Goal: Task Accomplishment & Management: Manage account settings

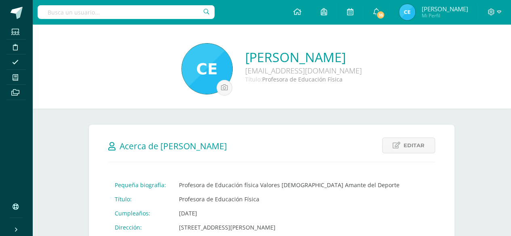
scroll to position [40, 0]
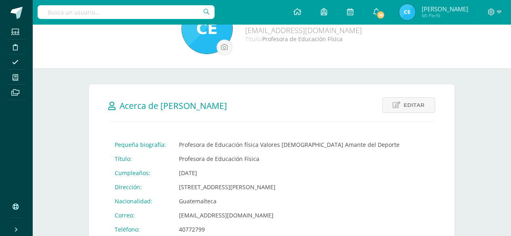
click at [264, 98] on h2 "Acerca de Celia Paxtor" at bounding box center [271, 105] width 327 height 17
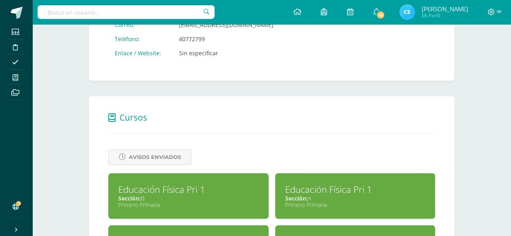
scroll to position [242, 0]
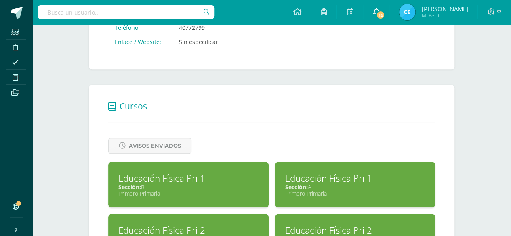
click at [379, 8] on icon at bounding box center [376, 11] width 6 height 7
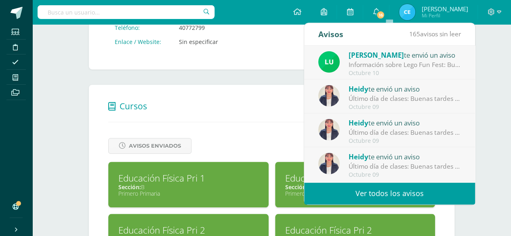
click at [491, 95] on div "Celia Paxtor cpaxtor16@colegioselshaddai.edu.gt Título: Profesora de Educación …" at bounding box center [271, 64] width 478 height 565
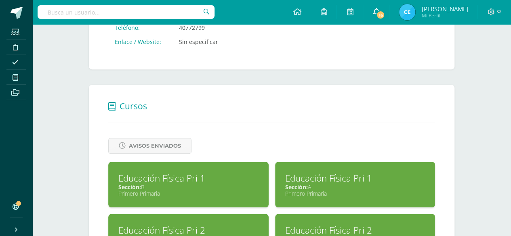
click at [385, 14] on span "16" at bounding box center [380, 14] width 9 height 9
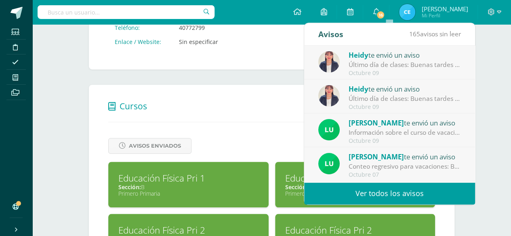
scroll to position [81, 0]
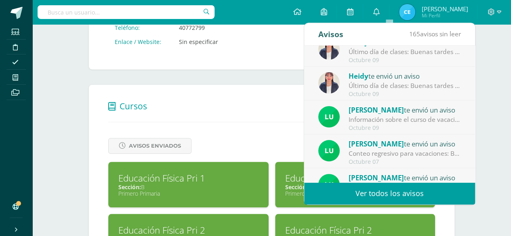
click at [502, 73] on div "Celia Paxtor cpaxtor16@colegioselshaddai.edu.gt Título: Profesora de Educación …" at bounding box center [271, 64] width 478 height 565
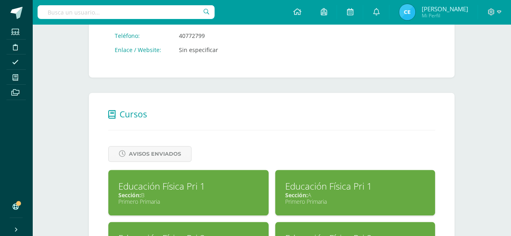
scroll to position [309, 0]
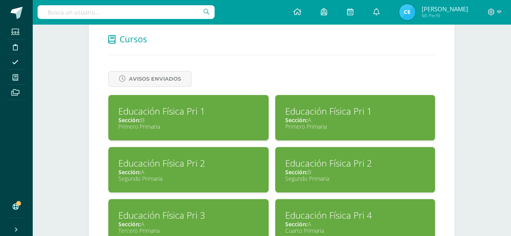
click at [212, 124] on div "Primero Primaria" at bounding box center [188, 127] width 140 height 8
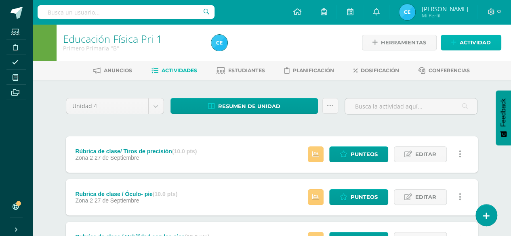
click at [454, 39] on icon at bounding box center [453, 42] width 5 height 7
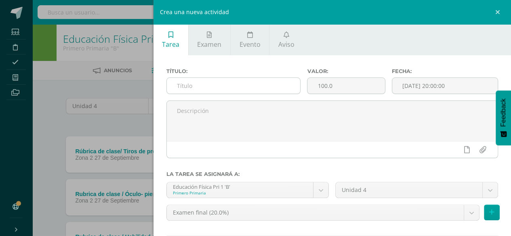
click at [222, 91] on input "text" at bounding box center [234, 86] width 134 height 16
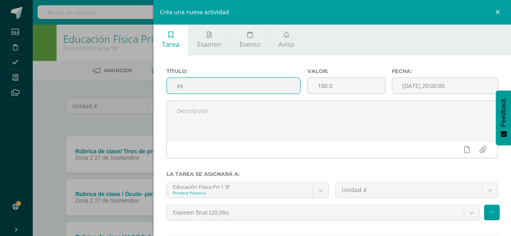
type input "e"
type input "Examen Final"
click at [340, 88] on input "100.0" at bounding box center [345, 86] width 77 height 16
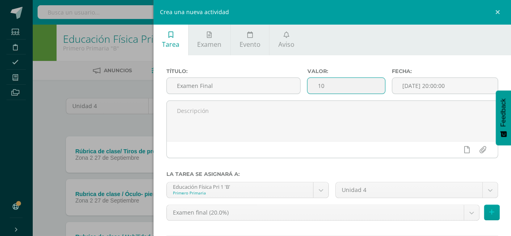
type input "1"
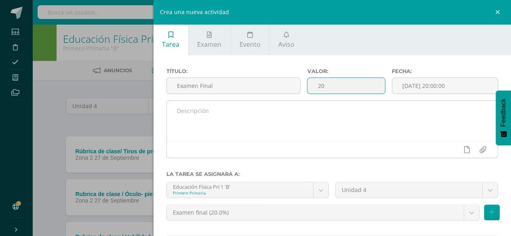
type input "20"
click at [217, 110] on textarea at bounding box center [332, 121] width 331 height 40
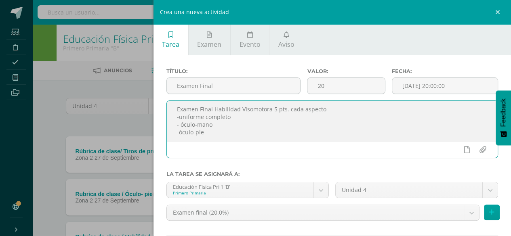
scroll to position [3, 0]
click at [326, 110] on textarea "Examen Final Habilidad Visomotora 5 pts. cada aspecto - uniforme completo - ócu…" at bounding box center [332, 121] width 331 height 40
drag, startPoint x: 176, startPoint y: 111, endPoint x: 230, endPoint y: 141, distance: 62.5
click at [230, 141] on textarea "Examen Final Habilidad Visomotora 5 pts. cada aspecto - uniforme completo - ócu…" at bounding box center [332, 121] width 331 height 40
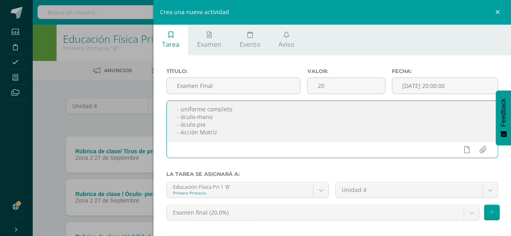
click at [291, 138] on textarea "Examen Final Habilidad Visomotora 5 pts. cada aspecto - uniforme completo - ócu…" at bounding box center [332, 121] width 331 height 40
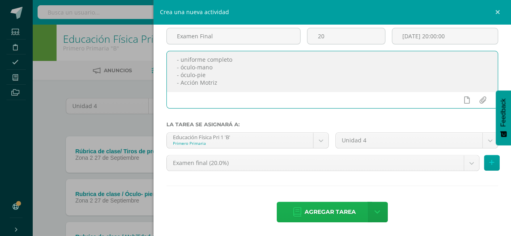
type textarea "Examen Final Habilidad Visomotora 5 pts. cada aspecto - uniforme completo - ócu…"
click at [327, 209] on span "Agregar tarea" at bounding box center [329, 212] width 51 height 20
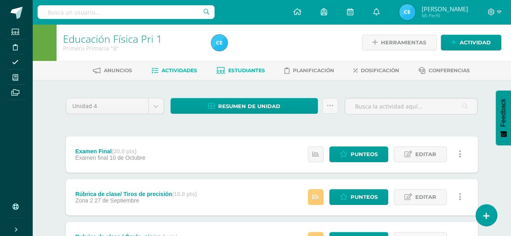
click at [231, 67] on span "Estudiantes" at bounding box center [246, 70] width 37 height 6
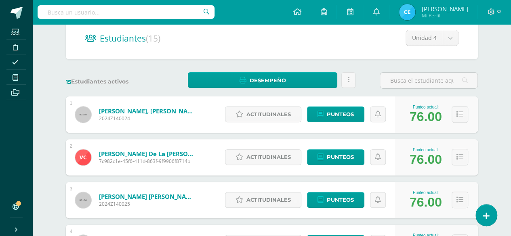
scroll to position [81, 0]
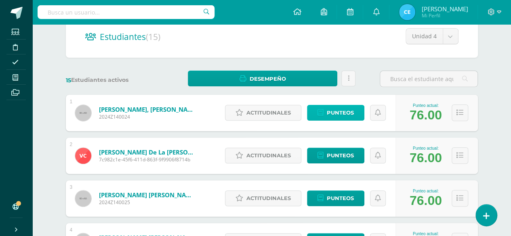
click at [334, 116] on span "Punteos" at bounding box center [340, 112] width 27 height 15
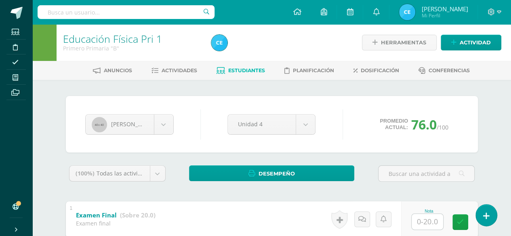
click at [415, 12] on img at bounding box center [407, 12] width 16 height 16
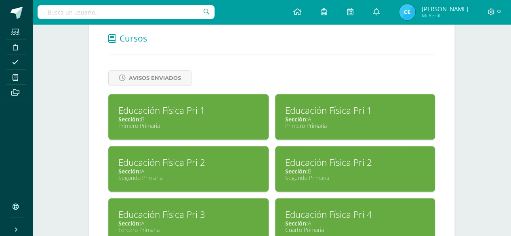
scroll to position [323, 0]
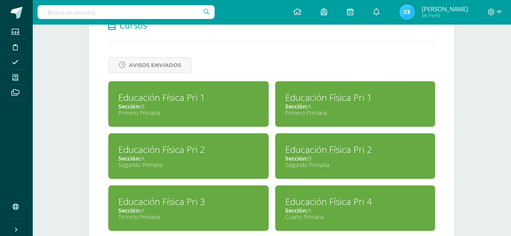
click at [324, 111] on div "Primero Primaria" at bounding box center [355, 113] width 140 height 8
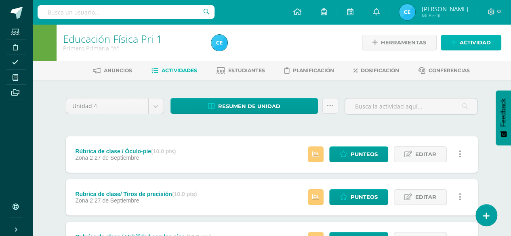
click at [453, 42] on icon at bounding box center [453, 42] width 5 height 7
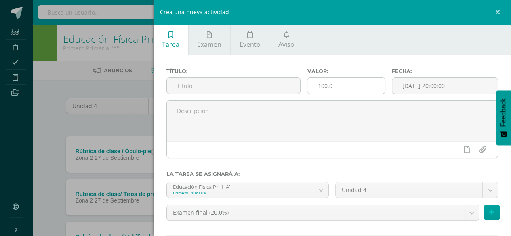
click at [340, 89] on input "100.0" at bounding box center [345, 86] width 77 height 16
type input "1"
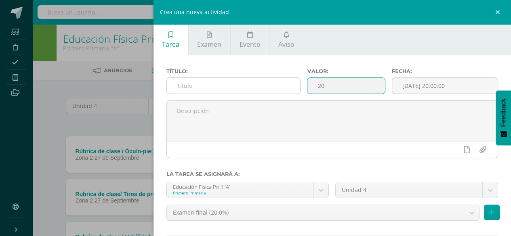
type input "20"
click at [255, 84] on input "text" at bounding box center [234, 86] width 134 height 16
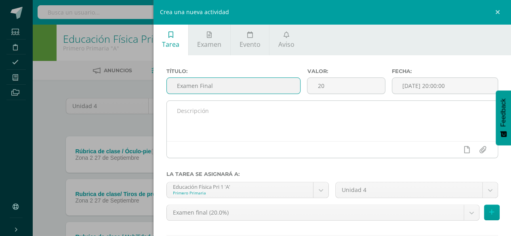
type input "Examen Final"
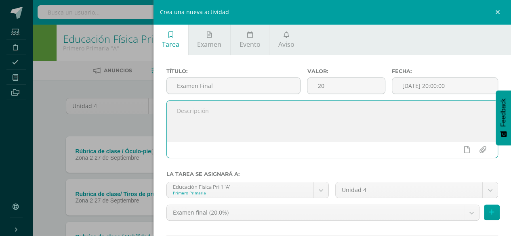
click at [197, 106] on textarea at bounding box center [332, 121] width 331 height 40
paste textarea "Examen Final Habilidad Visomotora 5 pts. cada aspecto - uniforme completo - ócu…"
drag, startPoint x: 219, startPoint y: 138, endPoint x: 173, endPoint y: 101, distance: 59.7
click at [173, 101] on div "Título: Examen Final Valor: 20 Fecha: 2025-10-10 20:00:00 Examen Final Habilida…" at bounding box center [332, 116] width 332 height 96
click at [264, 135] on textarea "Examen Final Habilidad Visomotora 5 pts. cada aspecto - uniforme completo - ócu…" at bounding box center [332, 121] width 331 height 40
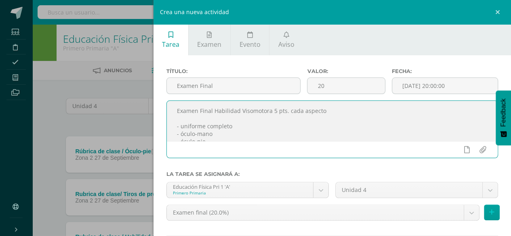
click at [262, 134] on textarea "Examen Final Habilidad Visomotora 5 pts. cada aspecto - uniforme completo - ócu…" at bounding box center [332, 121] width 331 height 40
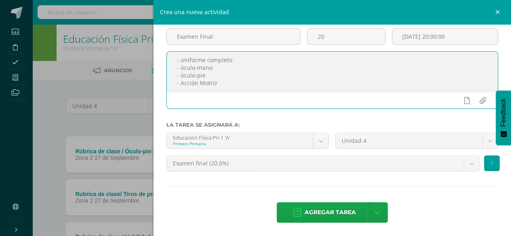
scroll to position [50, 0]
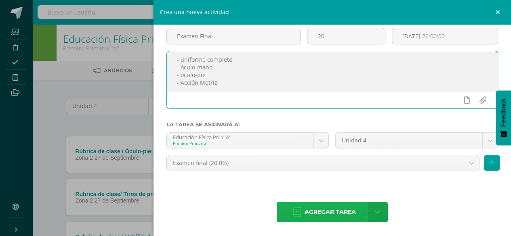
type textarea "Examen Final Habilidad Visomotora 5 pts. cada aspecto - uniforme completo - ócu…"
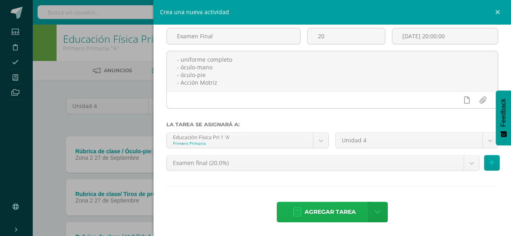
click at [321, 208] on span "Agregar tarea" at bounding box center [329, 212] width 51 height 20
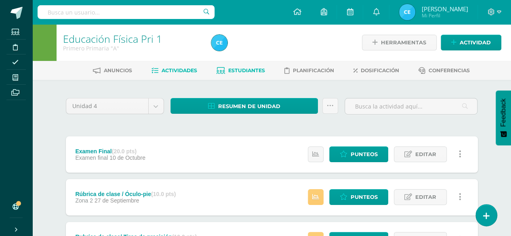
click at [230, 67] on span "Estudiantes" at bounding box center [246, 70] width 37 height 6
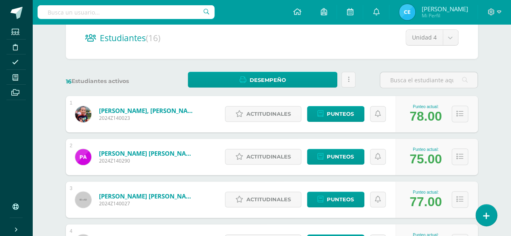
scroll to position [121, 0]
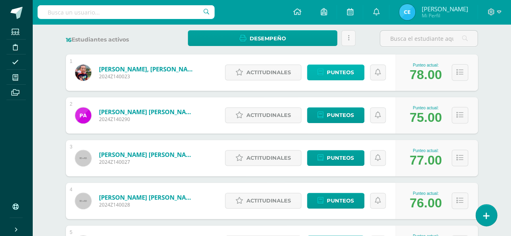
click at [321, 75] on icon at bounding box center [320, 72] width 6 height 7
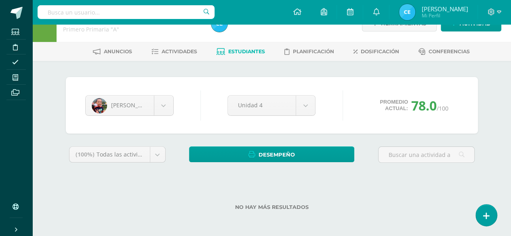
scroll to position [18, 0]
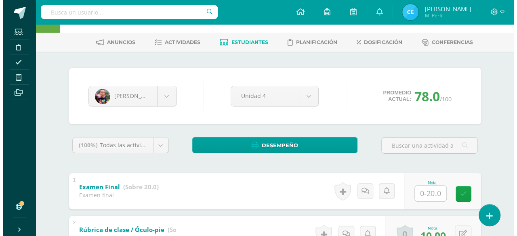
scroll to position [99, 0]
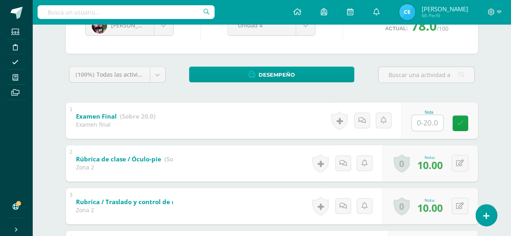
click at [424, 121] on input "text" at bounding box center [426, 123] width 31 height 16
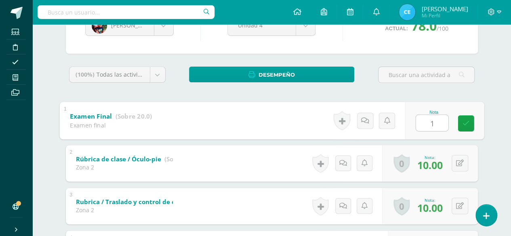
type input "17"
click at [466, 118] on link at bounding box center [465, 123] width 16 height 16
click at [342, 124] on link at bounding box center [342, 120] width 16 height 19
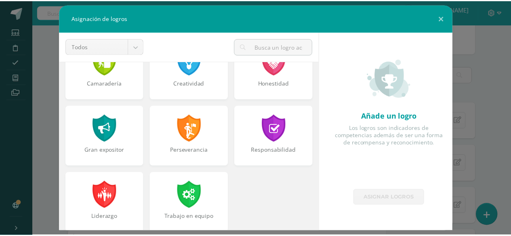
scroll to position [306, 0]
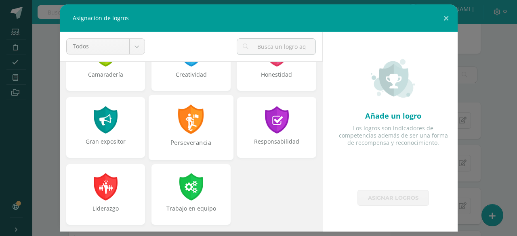
click at [186, 127] on div at bounding box center [191, 119] width 28 height 29
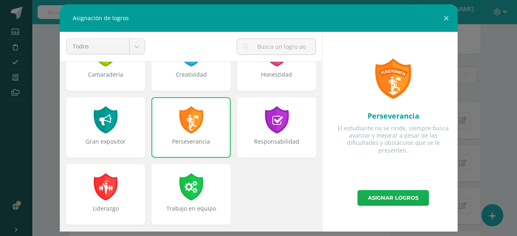
click at [391, 197] on link "Asignar logros" at bounding box center [392, 198] width 71 height 16
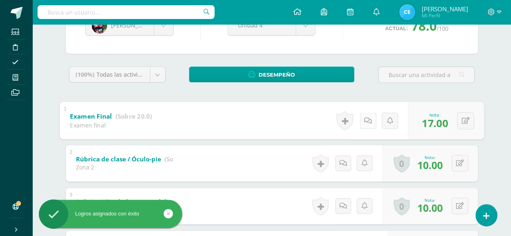
click at [367, 123] on link at bounding box center [367, 121] width 16 height 16
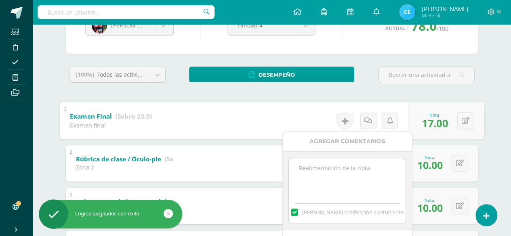
click at [342, 166] on textarea at bounding box center [347, 178] width 117 height 40
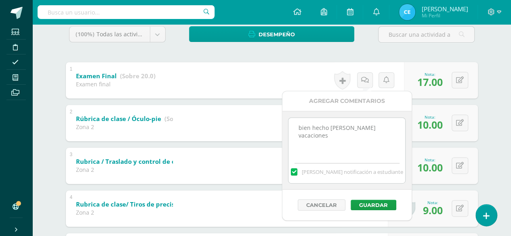
scroll to position [180, 0]
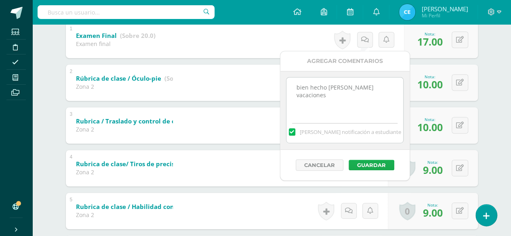
type textarea "bien hecho Marco felices vacaciones"
click at [359, 165] on button "Guardar" at bounding box center [371, 165] width 46 height 10
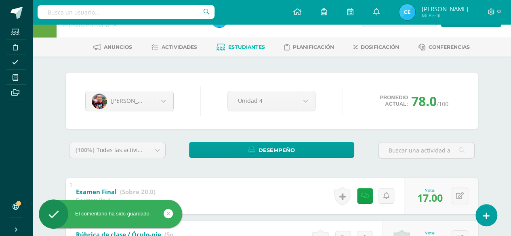
scroll to position [18, 0]
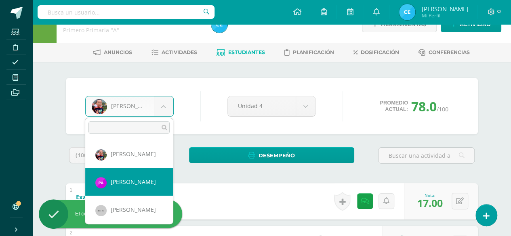
select select "310"
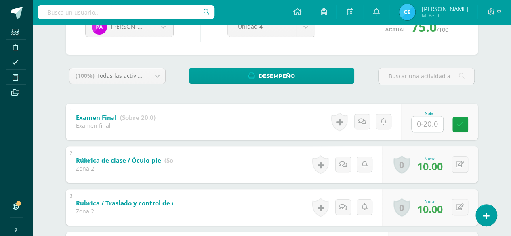
scroll to position [121, 0]
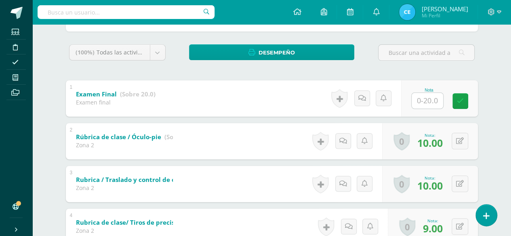
click at [426, 99] on input "text" at bounding box center [426, 101] width 31 height 16
type input "17"
click at [467, 102] on icon at bounding box center [465, 101] width 7 height 7
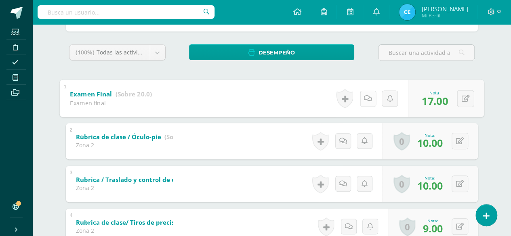
click at [363, 101] on link at bounding box center [367, 98] width 16 height 16
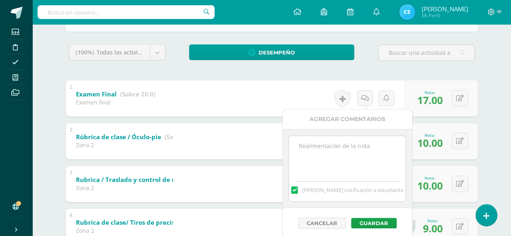
click at [311, 148] on textarea at bounding box center [347, 156] width 117 height 40
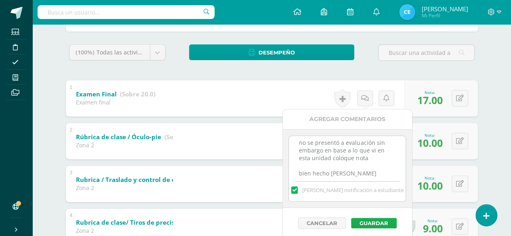
type textarea "no se presentó a evaluación sin embargo en base a lo que vi en esta unidad colo…"
click at [373, 220] on button "Guardar" at bounding box center [374, 223] width 46 height 10
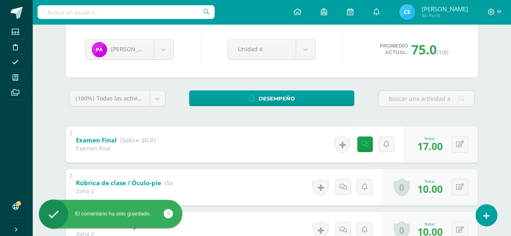
scroll to position [0, 0]
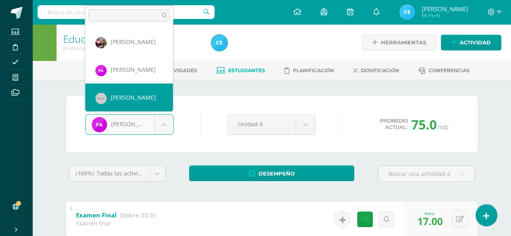
select select "46"
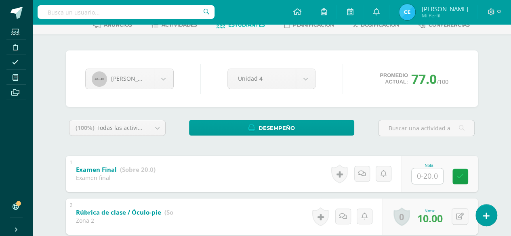
scroll to position [40, 0]
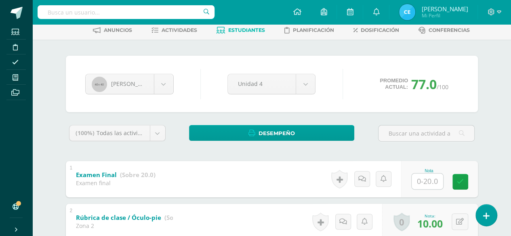
click at [425, 179] on input "text" at bounding box center [426, 182] width 31 height 16
type input "20"
click at [468, 182] on icon at bounding box center [465, 181] width 7 height 7
click at [366, 177] on icon at bounding box center [365, 179] width 8 height 7
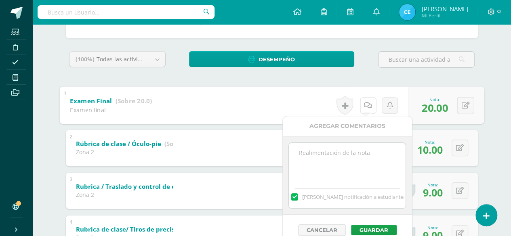
scroll to position [121, 0]
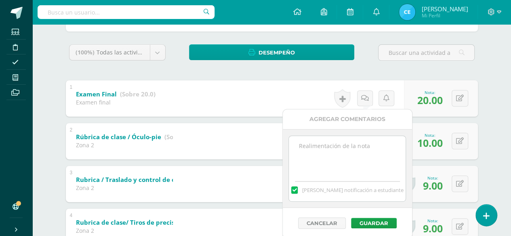
click at [355, 150] on textarea at bounding box center [347, 156] width 117 height 40
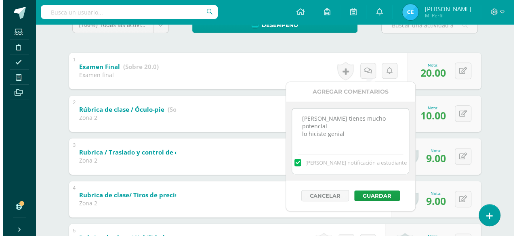
scroll to position [161, 0]
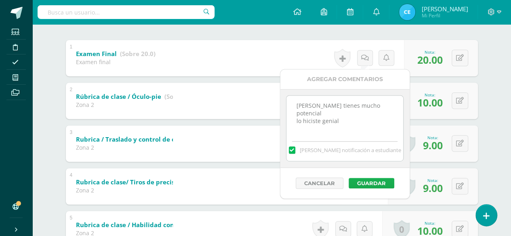
type textarea "[PERSON_NAME] tienes mucho potencial lo hiciste genial"
click at [360, 180] on button "Guardar" at bounding box center [371, 183] width 46 height 10
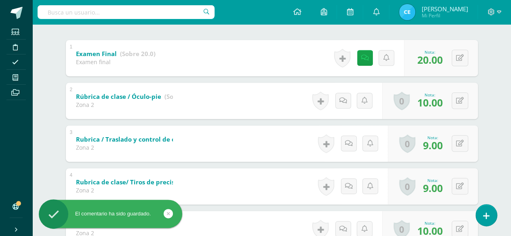
click at [340, 59] on link at bounding box center [342, 58] width 16 height 19
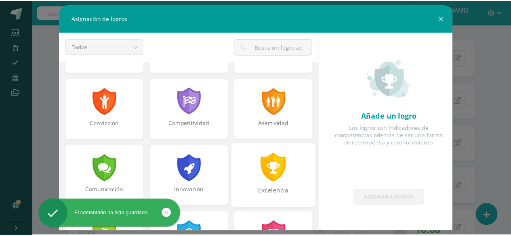
scroll to position [202, 0]
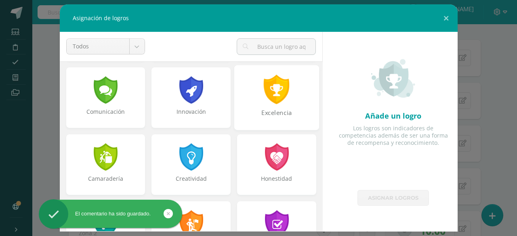
drag, startPoint x: 277, startPoint y: 98, endPoint x: 273, endPoint y: 104, distance: 6.9
click at [277, 98] on div at bounding box center [277, 89] width 28 height 29
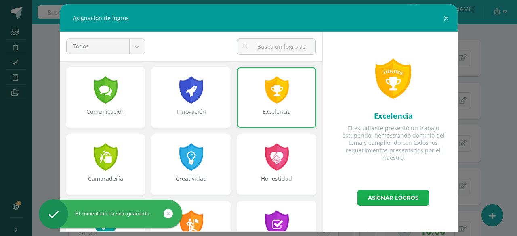
click at [382, 198] on link "Asignar logros" at bounding box center [392, 198] width 71 height 16
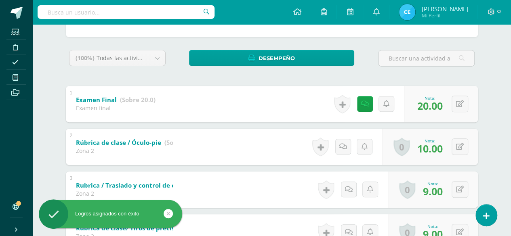
scroll to position [40, 0]
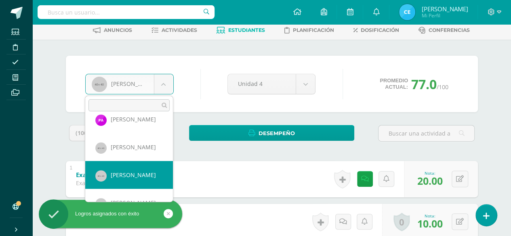
select select "47"
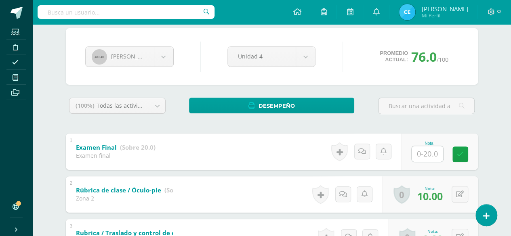
scroll to position [81, 0]
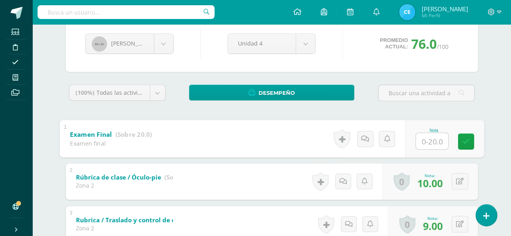
click at [425, 142] on input "text" at bounding box center [431, 141] width 32 height 16
type input "18"
click at [466, 145] on link at bounding box center [465, 141] width 16 height 16
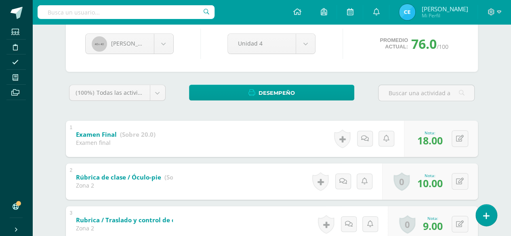
click at [344, 140] on link at bounding box center [342, 139] width 16 height 19
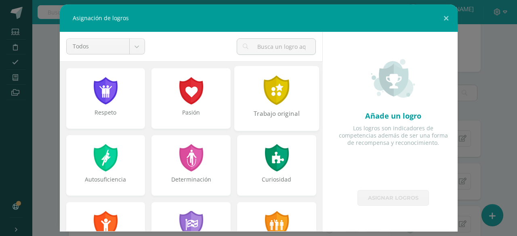
click at [271, 104] on div at bounding box center [277, 89] width 28 height 29
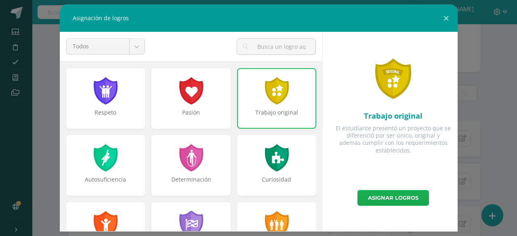
click at [389, 197] on link "Asignar logros" at bounding box center [392, 198] width 71 height 16
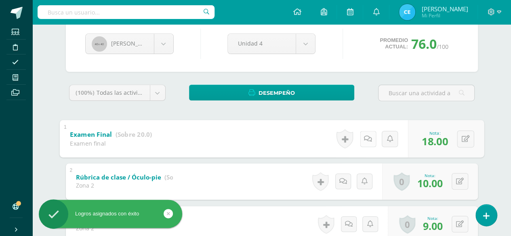
click at [361, 135] on link at bounding box center [367, 139] width 16 height 16
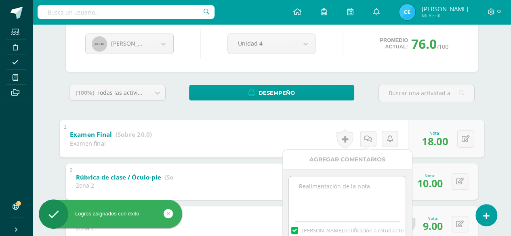
click at [347, 187] on textarea at bounding box center [347, 196] width 117 height 40
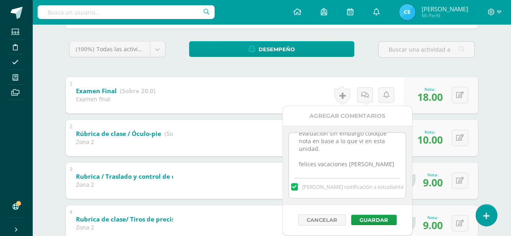
scroll to position [161, 0]
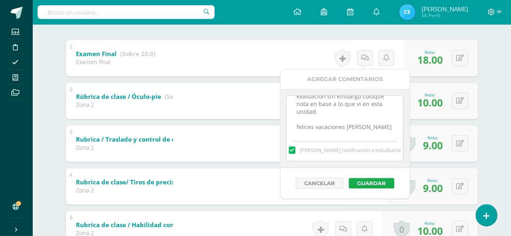
type textarea "no se presentó el día de la evaluación sin embargo coloque nota en base a lo qu…"
click at [367, 183] on button "Guardar" at bounding box center [371, 183] width 46 height 10
click at [376, 183] on button "Guardar" at bounding box center [371, 183] width 46 height 10
click at [359, 180] on button "Guardar" at bounding box center [371, 183] width 46 height 10
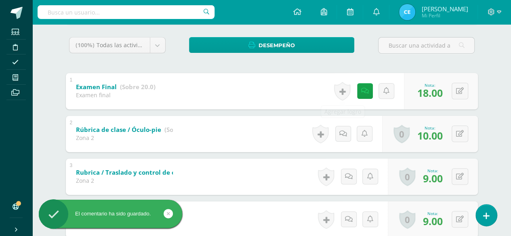
scroll to position [40, 0]
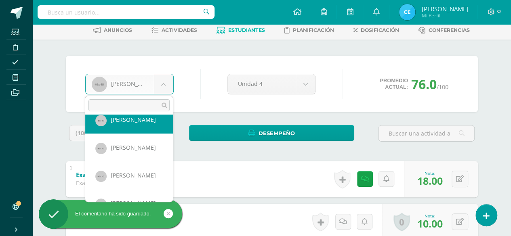
scroll to position [59, 0]
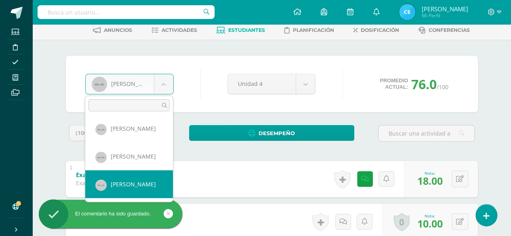
select select "48"
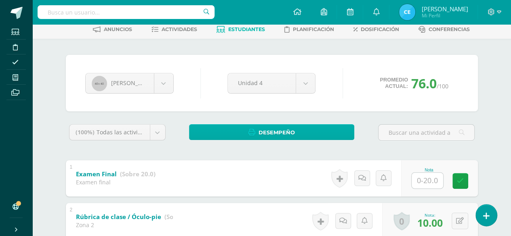
scroll to position [81, 0]
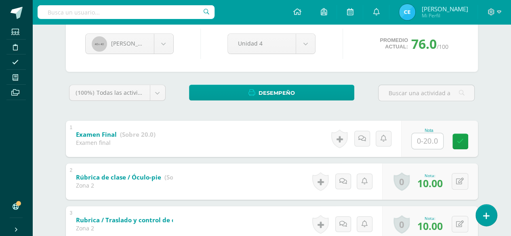
click at [430, 145] on input "text" at bounding box center [426, 141] width 31 height 16
type input "15"
click at [468, 139] on icon at bounding box center [465, 141] width 7 height 7
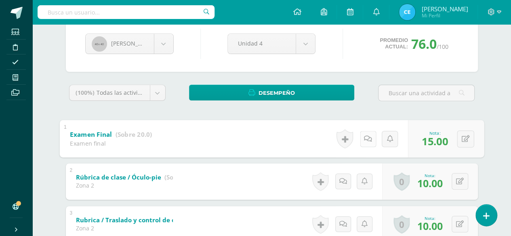
click at [364, 141] on icon at bounding box center [368, 138] width 8 height 7
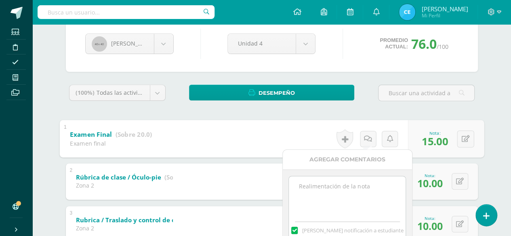
click at [312, 185] on textarea at bounding box center [347, 196] width 117 height 40
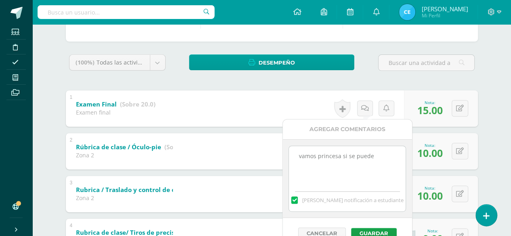
scroll to position [161, 0]
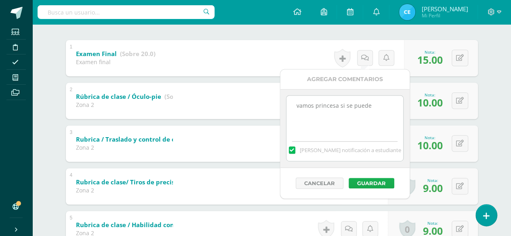
type textarea "vamos princesa si se puede"
click at [376, 183] on button "Guardar" at bounding box center [371, 183] width 46 height 10
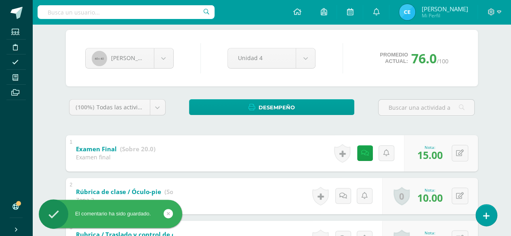
scroll to position [40, 0]
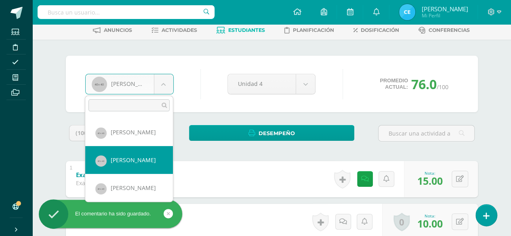
scroll to position [96, 0]
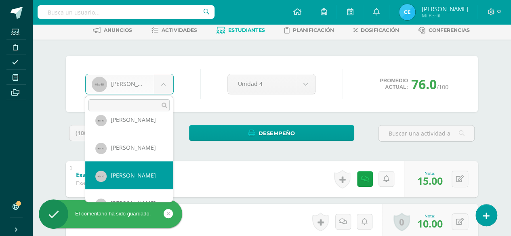
select select "49"
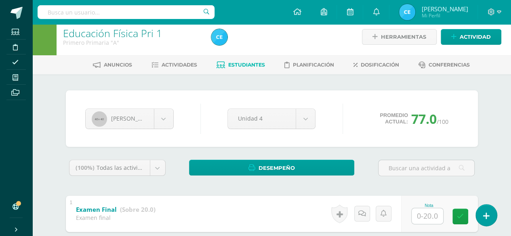
scroll to position [40, 0]
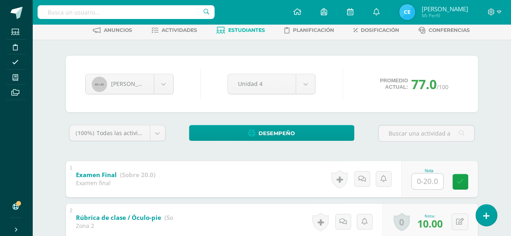
click at [424, 180] on input "text" at bounding box center [426, 182] width 31 height 16
type input "16"
click at [465, 178] on icon at bounding box center [465, 181] width 7 height 7
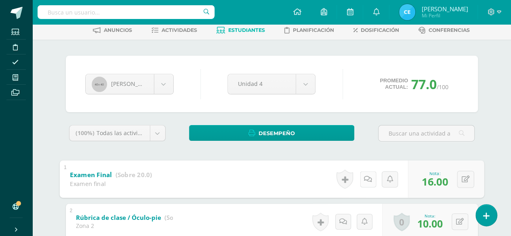
click at [368, 177] on link at bounding box center [367, 179] width 16 height 16
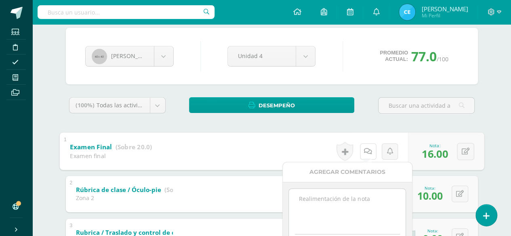
scroll to position [81, 0]
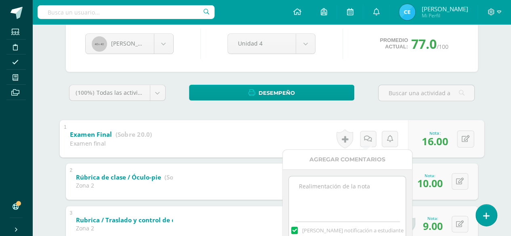
click at [349, 189] on textarea at bounding box center [347, 196] width 117 height 40
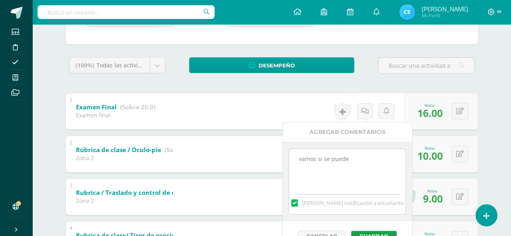
scroll to position [121, 0]
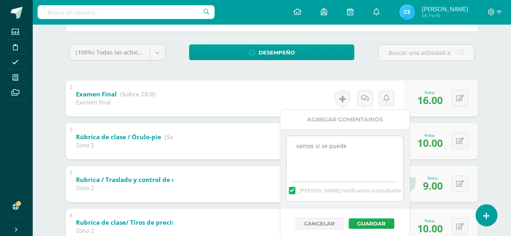
type textarea "vamos si se puede"
click at [369, 221] on button "Guardar" at bounding box center [371, 223] width 46 height 10
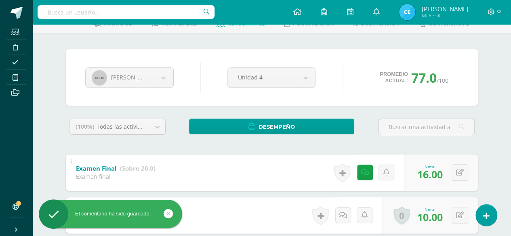
scroll to position [40, 0]
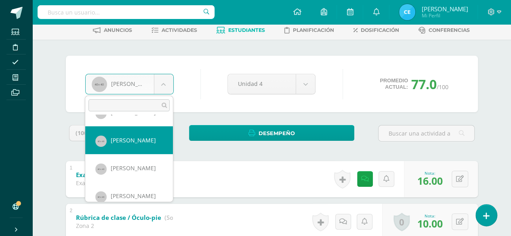
scroll to position [140, 0]
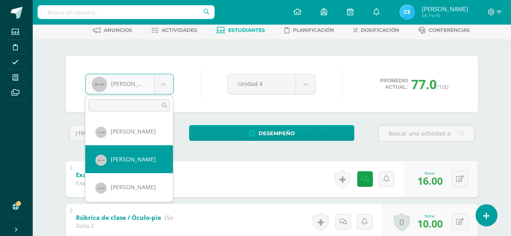
select select "52"
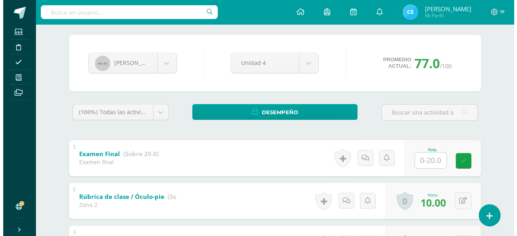
scroll to position [81, 0]
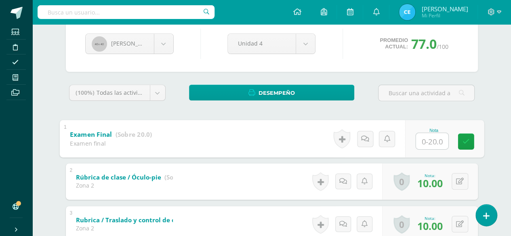
click at [422, 142] on input "text" at bounding box center [431, 141] width 32 height 16
type input "20"
click at [467, 146] on link at bounding box center [465, 141] width 16 height 16
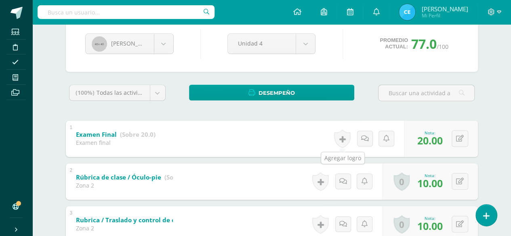
drag, startPoint x: 346, startPoint y: 140, endPoint x: 342, endPoint y: 139, distance: 4.1
click at [346, 139] on link at bounding box center [342, 139] width 16 height 19
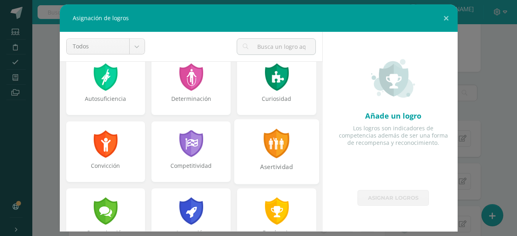
click at [274, 171] on div "Asertividad" at bounding box center [276, 171] width 83 height 17
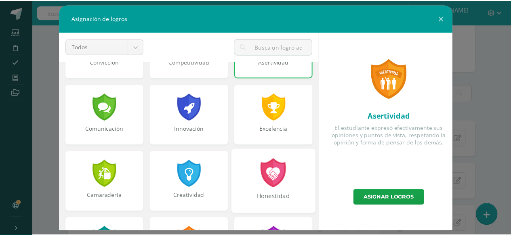
scroll to position [202, 0]
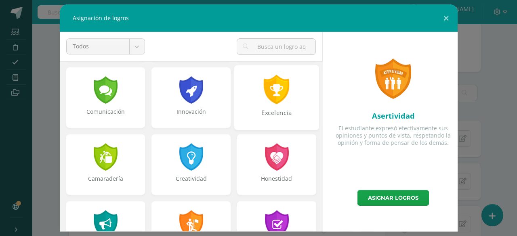
click at [276, 111] on div "Excelencia" at bounding box center [276, 117] width 83 height 17
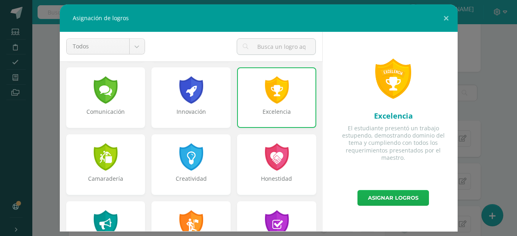
click at [401, 197] on link "Asignar logros" at bounding box center [392, 198] width 71 height 16
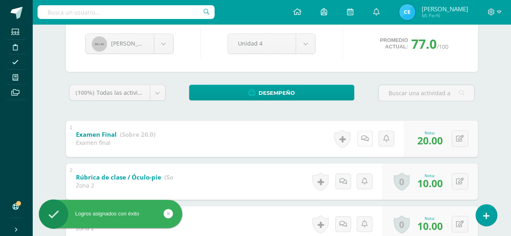
click at [364, 143] on link at bounding box center [365, 139] width 16 height 16
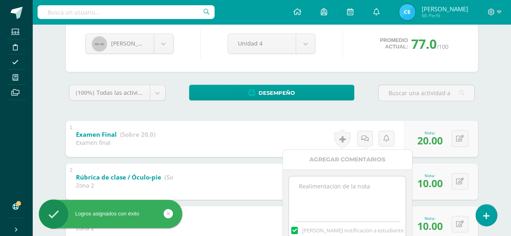
click at [343, 185] on textarea at bounding box center [347, 196] width 117 height 40
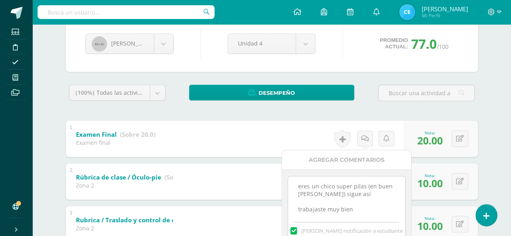
scroll to position [161, 0]
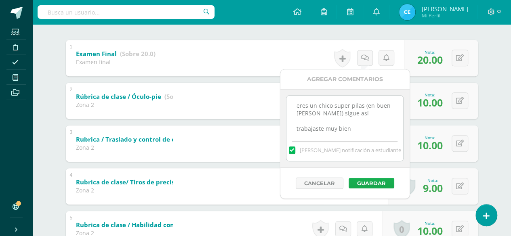
type textarea "eres un chico super pilas (en buen chapín) sigue así trabajaste muy bien"
click at [363, 181] on button "Guardar" at bounding box center [371, 183] width 46 height 10
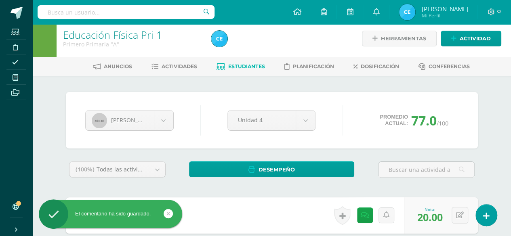
scroll to position [0, 0]
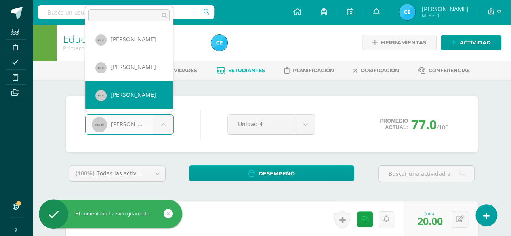
scroll to position [151, 0]
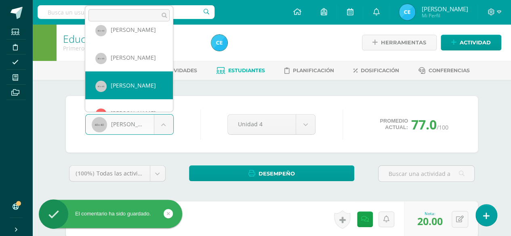
select select "51"
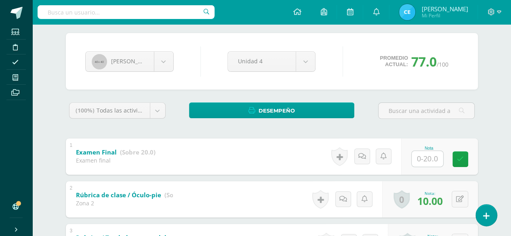
scroll to position [81, 0]
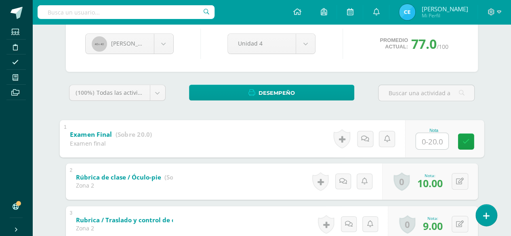
click at [418, 141] on input "text" at bounding box center [431, 141] width 32 height 16
type input "18"
click at [460, 139] on link at bounding box center [465, 141] width 16 height 16
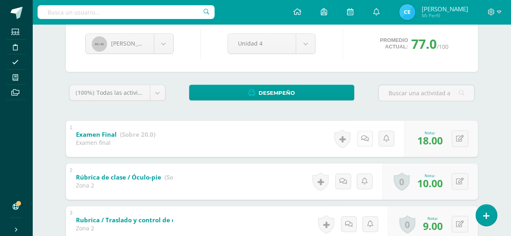
click at [365, 141] on icon at bounding box center [365, 138] width 8 height 7
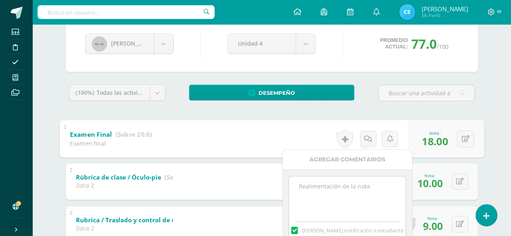
click at [340, 191] on textarea at bounding box center [347, 196] width 117 height 40
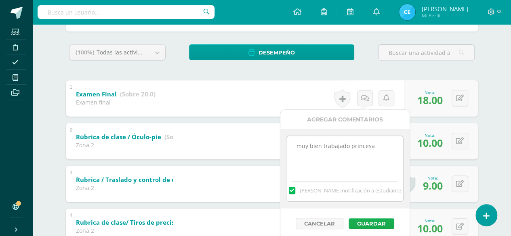
type textarea "muy bien trabajado princesa"
click at [367, 221] on button "Guardar" at bounding box center [371, 223] width 46 height 10
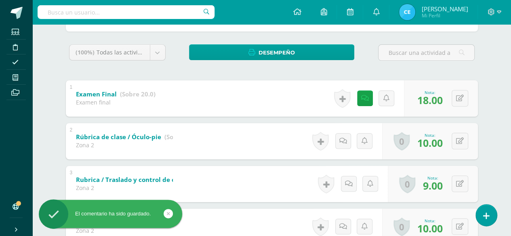
scroll to position [0, 0]
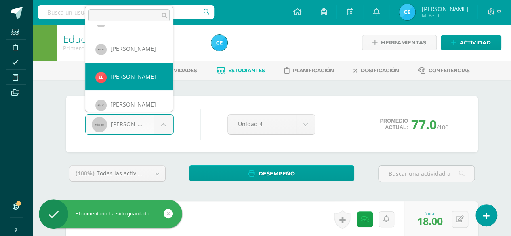
scroll to position [179, 0]
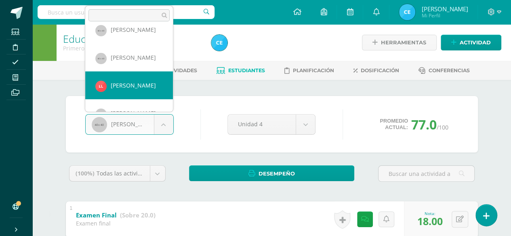
select select "410"
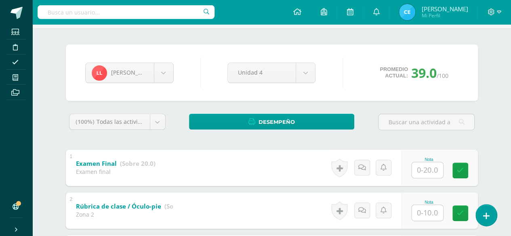
scroll to position [81, 0]
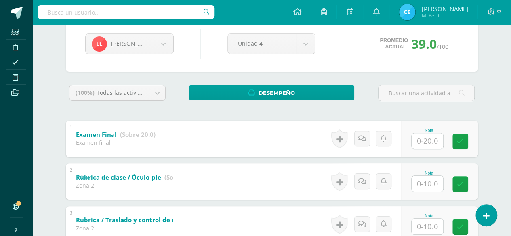
click at [431, 141] on input "text" at bounding box center [426, 141] width 31 height 16
type input "19"
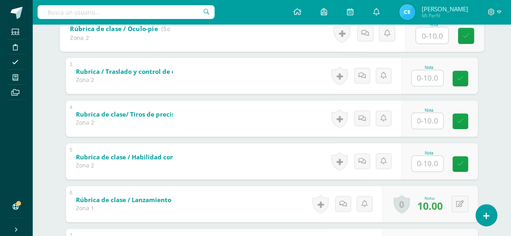
scroll to position [235, 0]
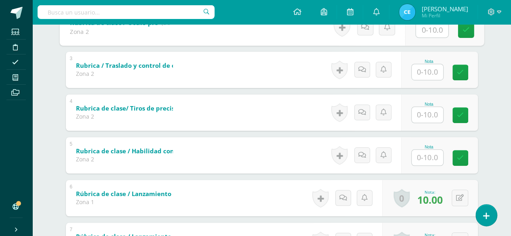
click at [426, 115] on input "text" at bounding box center [426, 115] width 31 height 16
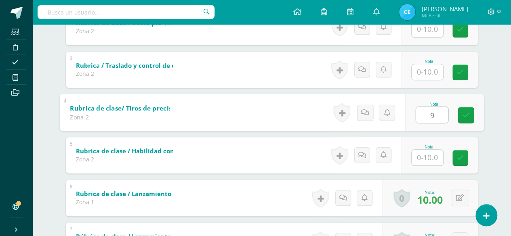
type input "9"
click at [425, 71] on input "text" at bounding box center [426, 72] width 31 height 16
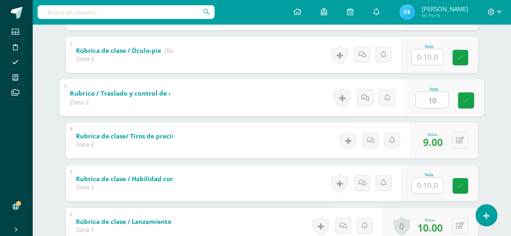
scroll to position [195, 0]
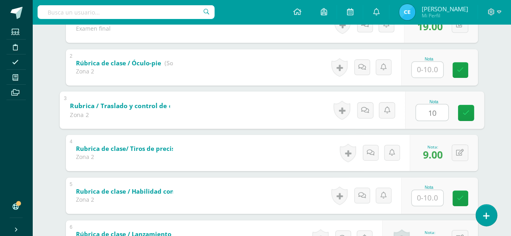
type input "10"
click at [422, 68] on input "text" at bounding box center [426, 70] width 31 height 16
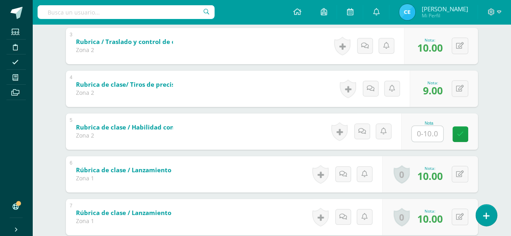
scroll to position [276, 0]
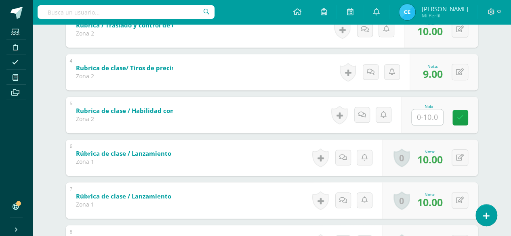
type input "9"
click at [426, 117] on input "text" at bounding box center [426, 117] width 31 height 16
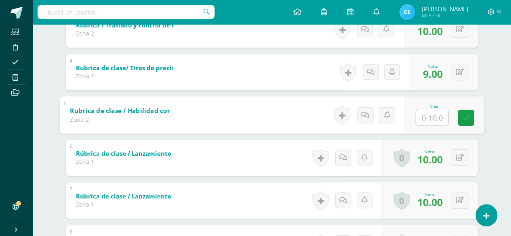
type input "9"
click at [466, 118] on icon at bounding box center [465, 117] width 7 height 7
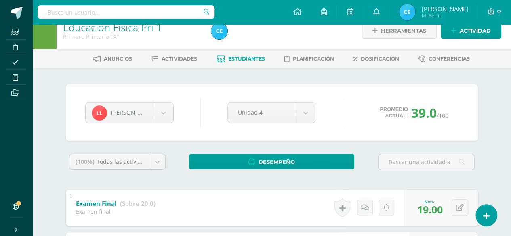
scroll to position [0, 0]
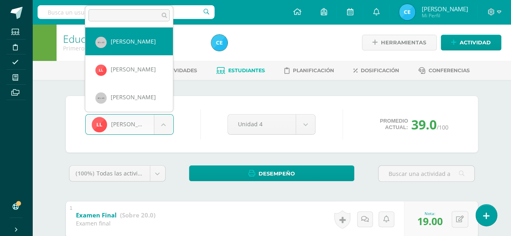
scroll to position [207, 0]
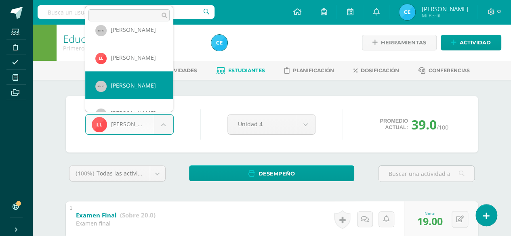
select select "53"
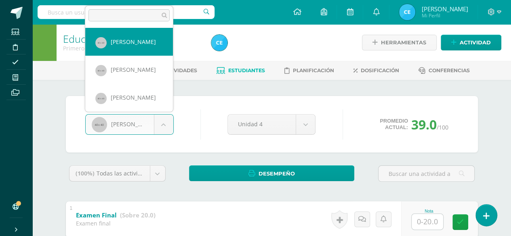
scroll to position [238, 0]
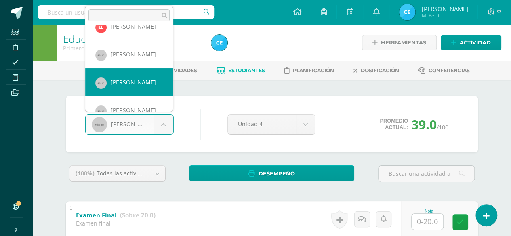
select select "56"
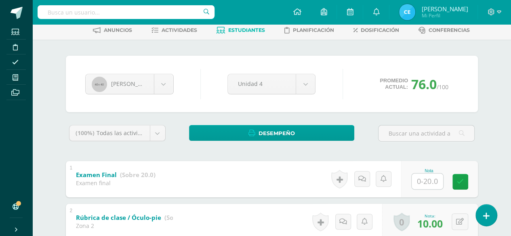
scroll to position [81, 0]
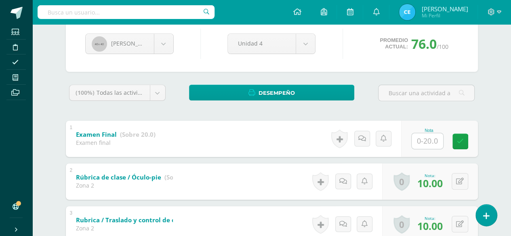
click at [426, 141] on input "text" at bounding box center [426, 141] width 31 height 16
type input "18"
click at [468, 143] on icon at bounding box center [465, 141] width 7 height 7
click at [468, 146] on link at bounding box center [465, 141] width 16 height 16
click at [365, 139] on icon at bounding box center [365, 138] width 8 height 7
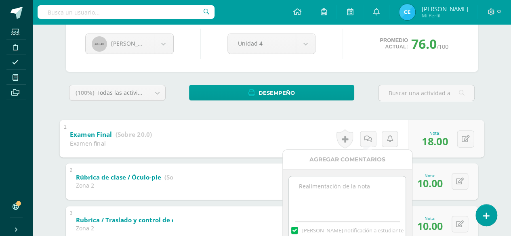
click at [329, 186] on textarea at bounding box center [347, 196] width 117 height 40
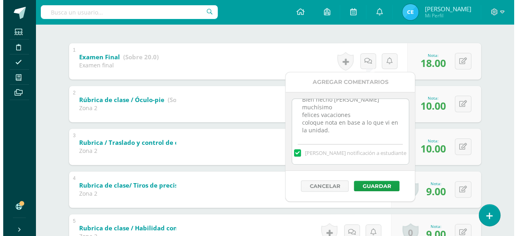
scroll to position [161, 0]
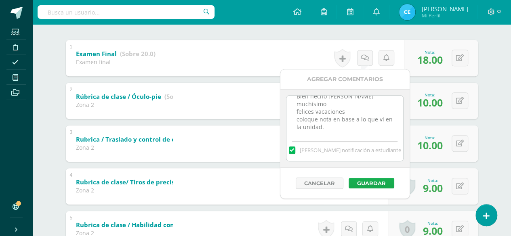
type textarea "Bien hecho Chris Mejoraste muchísimo felices vacaciones coloque nota en base a …"
click at [364, 181] on button "Guardar" at bounding box center [371, 183] width 46 height 10
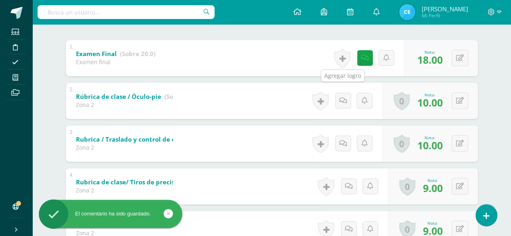
drag, startPoint x: 345, startPoint y: 59, endPoint x: 290, endPoint y: 92, distance: 64.0
click at [345, 59] on link at bounding box center [342, 58] width 16 height 19
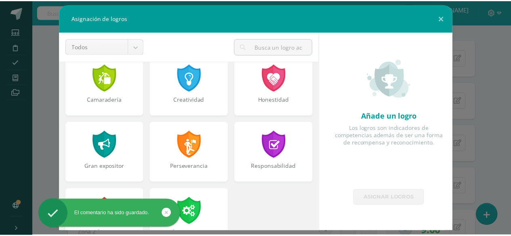
scroll to position [283, 0]
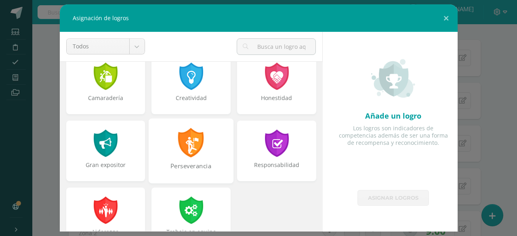
click at [203, 145] on div "Perseverancia" at bounding box center [191, 150] width 85 height 65
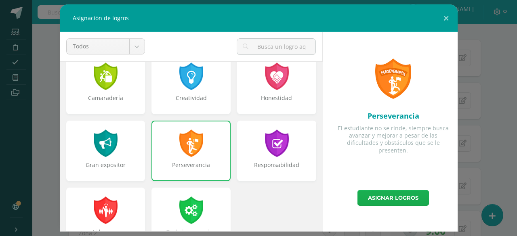
click at [396, 201] on link "Asignar logros" at bounding box center [392, 198] width 71 height 16
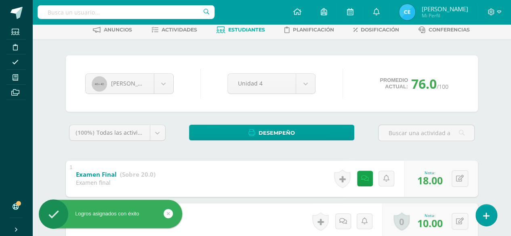
scroll to position [40, 0]
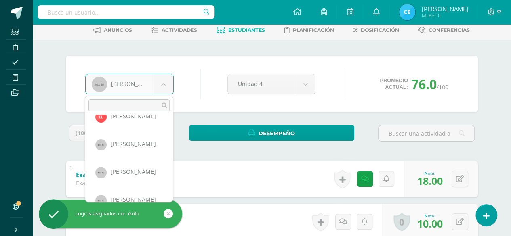
scroll to position [279, 0]
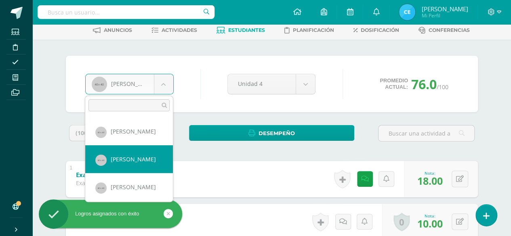
select select "58"
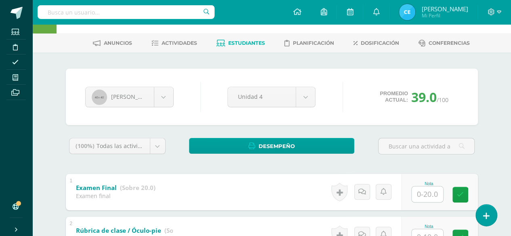
scroll to position [40, 0]
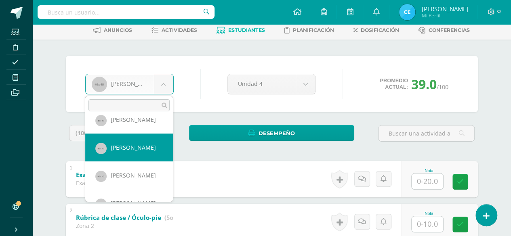
scroll to position [306, 0]
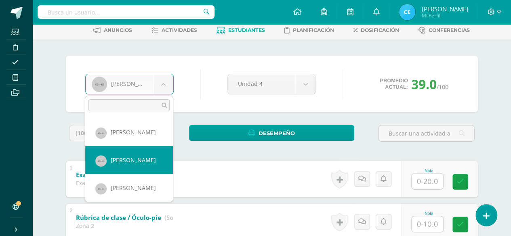
select select "59"
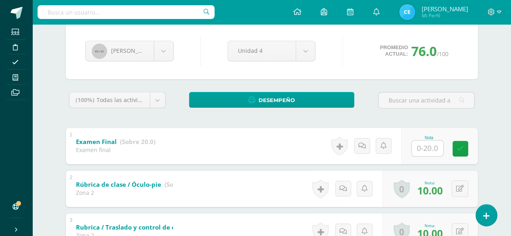
scroll to position [81, 0]
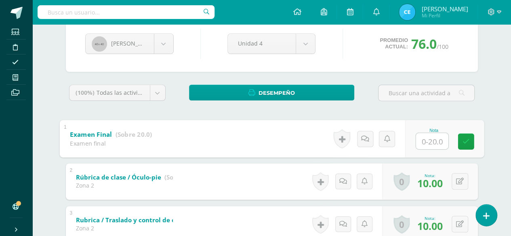
click at [430, 140] on input "text" at bounding box center [431, 141] width 32 height 16
type input "15"
click at [469, 142] on link at bounding box center [465, 141] width 16 height 16
click at [369, 143] on link at bounding box center [367, 139] width 16 height 16
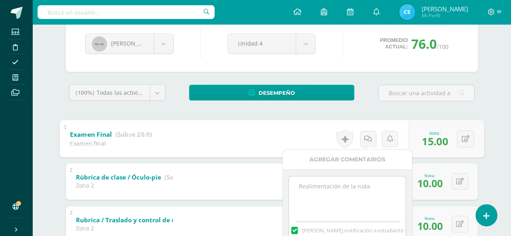
click at [351, 189] on textarea at bounding box center [347, 196] width 117 height 40
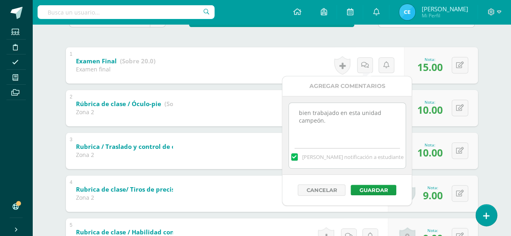
scroll to position [161, 0]
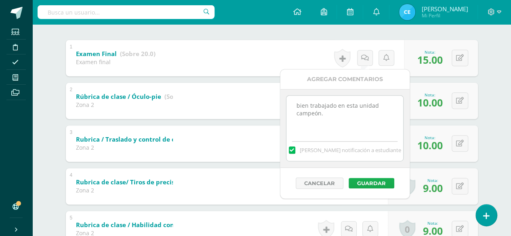
type textarea "bien trabajado en esta unidad campeón."
click at [375, 185] on button "Guardar" at bounding box center [371, 183] width 46 height 10
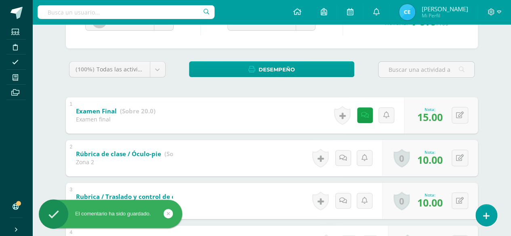
scroll to position [40, 0]
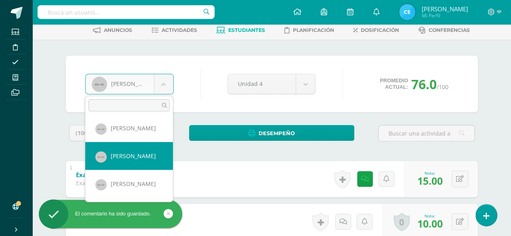
scroll to position [322, 0]
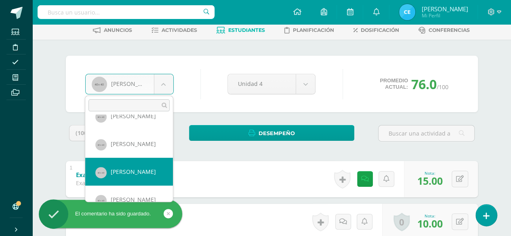
select select "60"
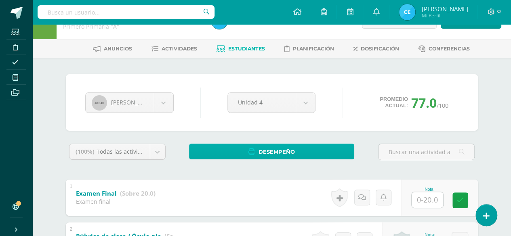
scroll to position [40, 0]
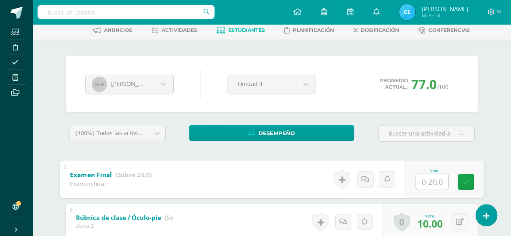
click at [425, 179] on input "text" at bounding box center [431, 181] width 32 height 16
type input "20"
click at [466, 180] on icon at bounding box center [465, 181] width 7 height 7
click at [365, 179] on icon at bounding box center [365, 179] width 8 height 7
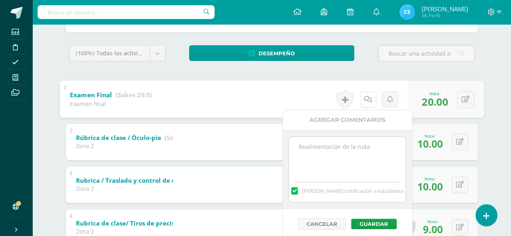
scroll to position [121, 0]
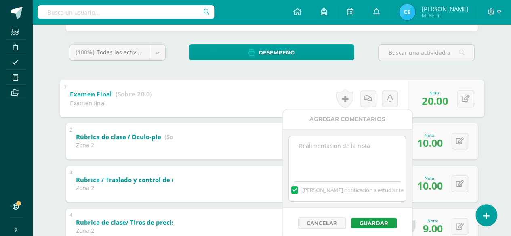
click at [361, 151] on textarea at bounding box center [347, 156] width 117 height 40
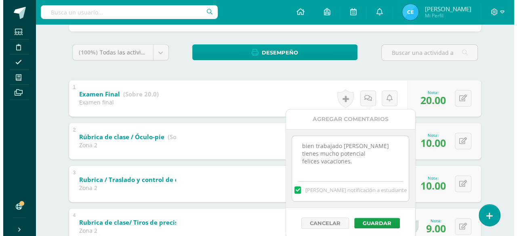
scroll to position [161, 0]
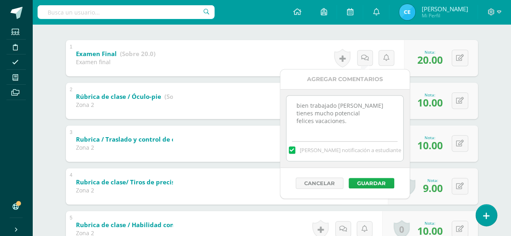
type textarea "bien trabajado Billy tienes mucho potencial felices vacaciones."
click at [375, 181] on button "Guardar" at bounding box center [371, 183] width 46 height 10
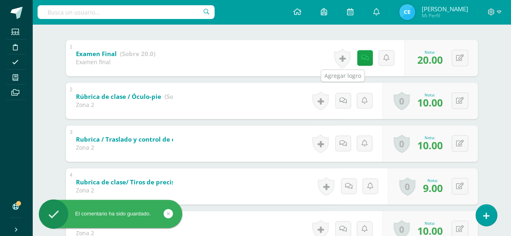
click at [342, 58] on link at bounding box center [342, 58] width 16 height 19
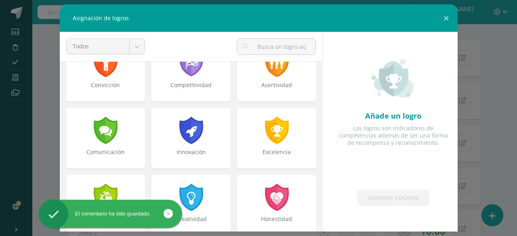
click at [273, 141] on div at bounding box center [277, 130] width 26 height 27
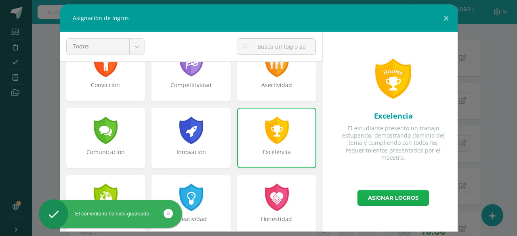
click at [368, 197] on link "Asignar logros" at bounding box center [392, 198] width 71 height 16
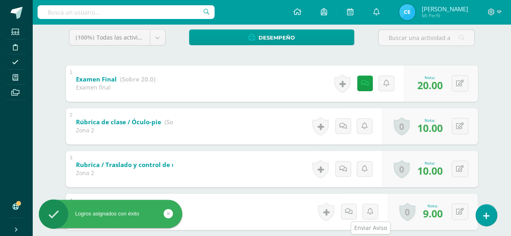
scroll to position [40, 0]
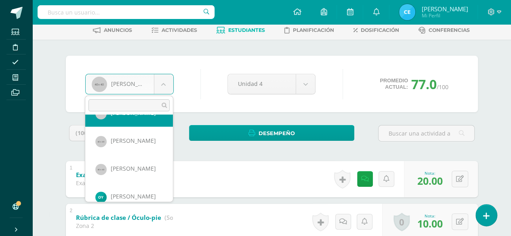
scroll to position [365, 0]
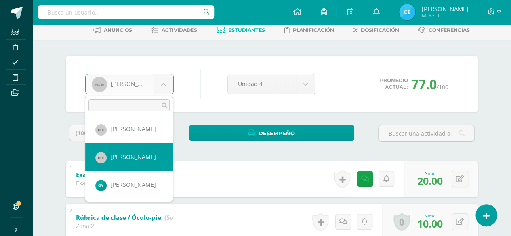
select select "63"
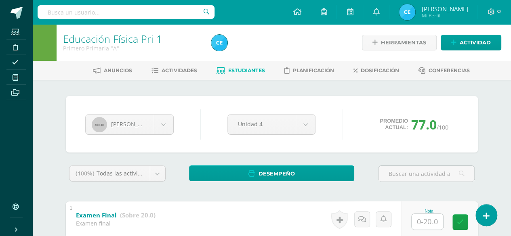
scroll to position [40, 0]
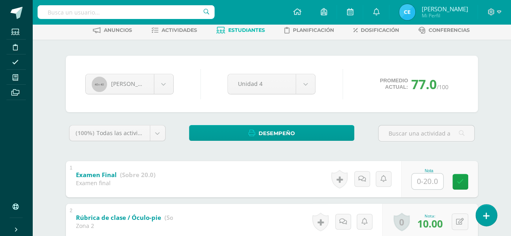
click at [424, 182] on input "text" at bounding box center [426, 182] width 31 height 16
type input "16"
click at [467, 183] on icon at bounding box center [465, 181] width 7 height 7
click at [367, 180] on icon at bounding box center [365, 179] width 8 height 7
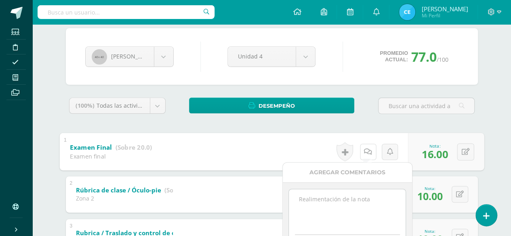
scroll to position [81, 0]
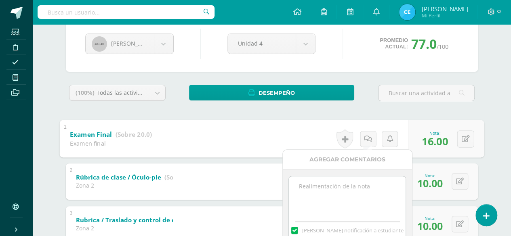
click at [338, 192] on textarea at bounding box center [347, 196] width 117 height 40
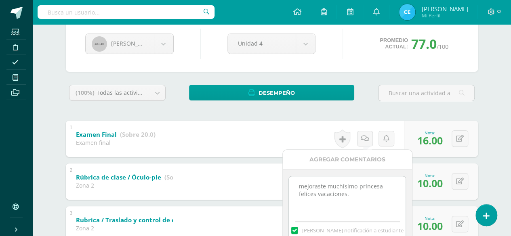
click at [303, 187] on textarea "mejoraste muchísimo princesa felices vacaciones." at bounding box center [347, 196] width 117 height 40
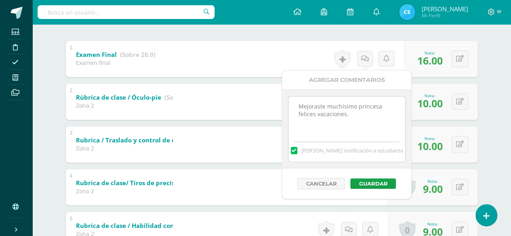
scroll to position [161, 0]
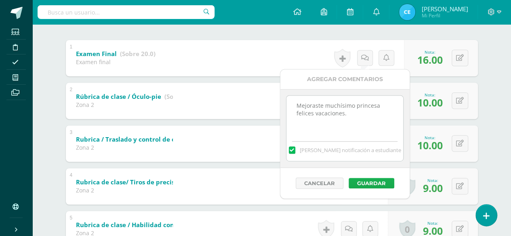
type textarea "Mejoraste muchísimo princesa felices vacaciones."
click at [361, 183] on button "Guardar" at bounding box center [371, 183] width 46 height 10
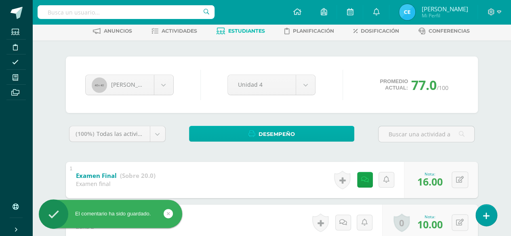
scroll to position [0, 0]
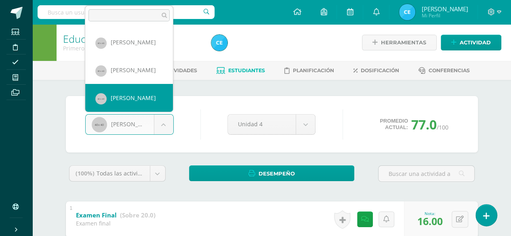
scroll to position [365, 0]
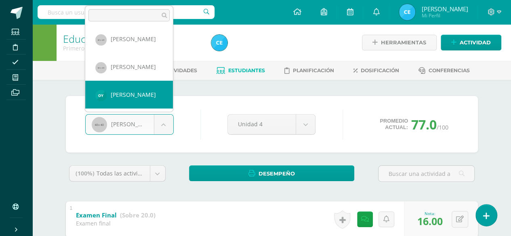
select select "389"
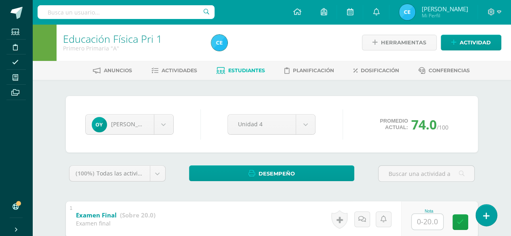
scroll to position [121, 0]
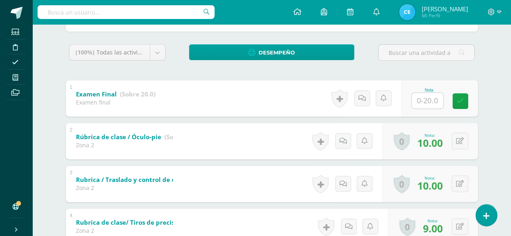
click at [428, 102] on input "text" at bounding box center [426, 101] width 31 height 16
type input "18"
click at [468, 101] on icon at bounding box center [465, 101] width 7 height 7
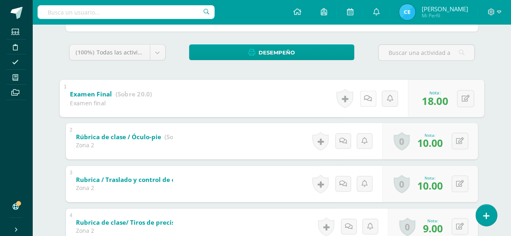
click at [366, 102] on link at bounding box center [367, 98] width 16 height 16
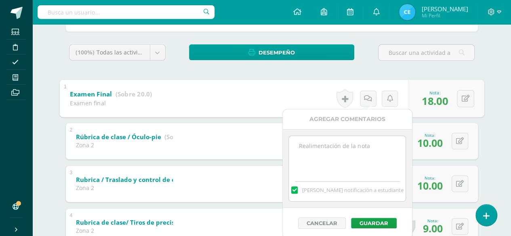
click at [315, 149] on textarea at bounding box center [347, 156] width 117 height 40
type textarea "M"
drag, startPoint x: 359, startPoint y: 151, endPoint x: 333, endPoint y: 147, distance: 26.6
click at [333, 147] on textarea "Lo poco que trabajamos juntas mejoraste muchísimo" at bounding box center [347, 156] width 117 height 40
type textarea "L"
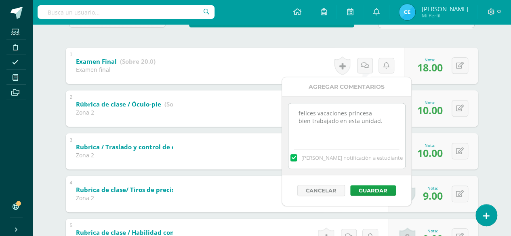
scroll to position [161, 0]
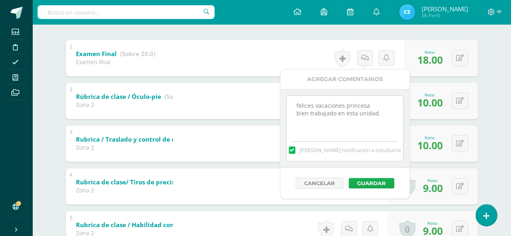
type textarea "felices vacaciones princesa bien trabajado en esta unidad."
drag, startPoint x: 365, startPoint y: 181, endPoint x: 359, endPoint y: 172, distance: 10.7
click at [364, 178] on button "Guardar" at bounding box center [371, 183] width 46 height 10
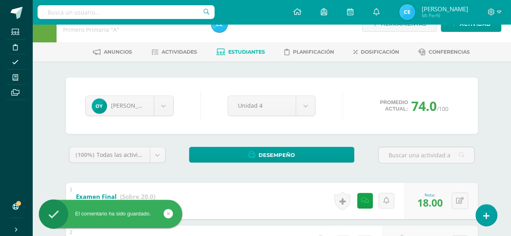
scroll to position [0, 0]
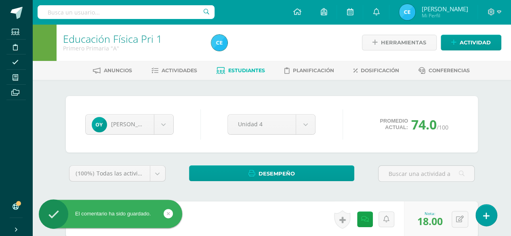
click at [224, 70] on link "Estudiantes" at bounding box center [240, 70] width 48 height 13
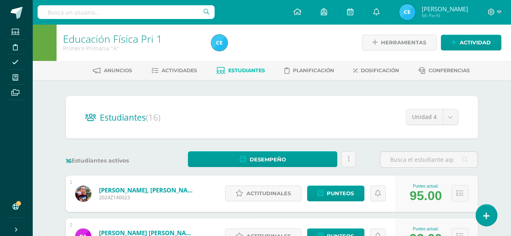
click at [415, 14] on img at bounding box center [407, 12] width 16 height 16
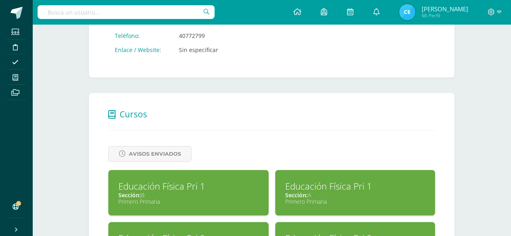
scroll to position [242, 0]
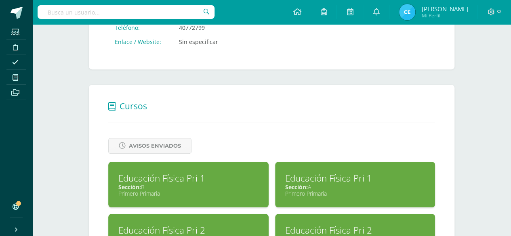
click at [241, 191] on div "Primero Primaria" at bounding box center [188, 194] width 140 height 8
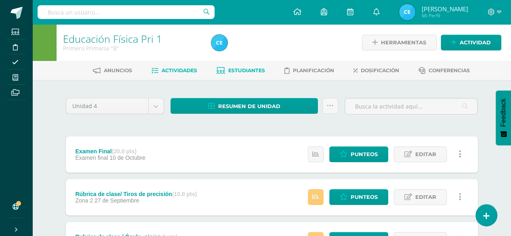
click at [250, 68] on span "Estudiantes" at bounding box center [246, 70] width 37 height 6
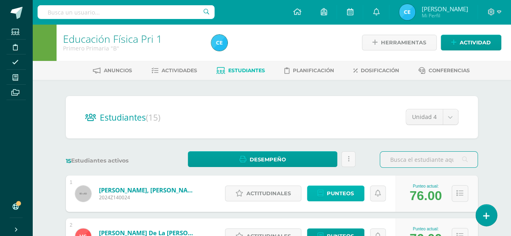
click at [330, 195] on span "Punteos" at bounding box center [340, 193] width 27 height 15
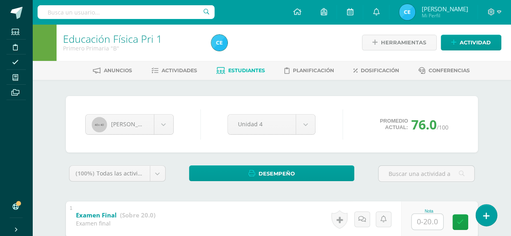
scroll to position [40, 0]
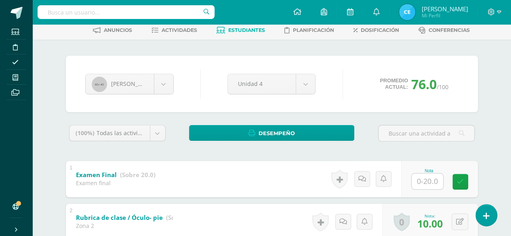
click at [417, 177] on input "text" at bounding box center [426, 182] width 31 height 16
type input "18"
click at [365, 183] on link at bounding box center [365, 179] width 16 height 16
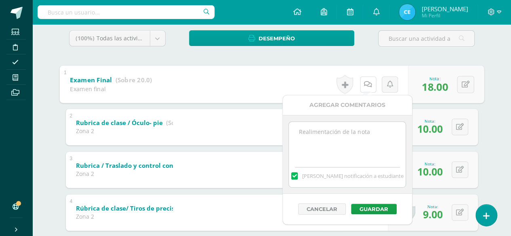
scroll to position [161, 0]
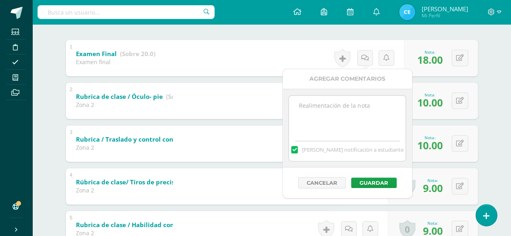
click at [354, 113] on textarea at bounding box center [347, 116] width 117 height 40
type textarea "lo lograste, lo hiciste muy bien"
click at [381, 183] on button "Guardar" at bounding box center [374, 183] width 46 height 10
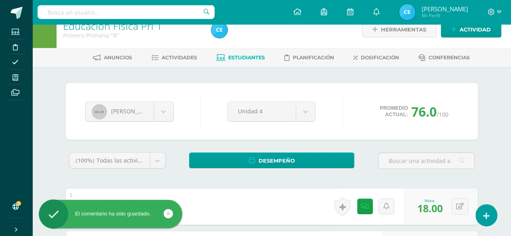
scroll to position [0, 0]
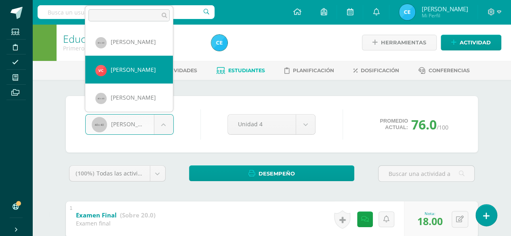
select select "403"
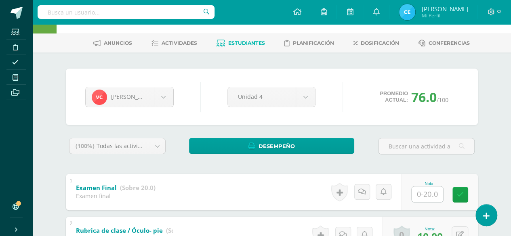
scroll to position [40, 0]
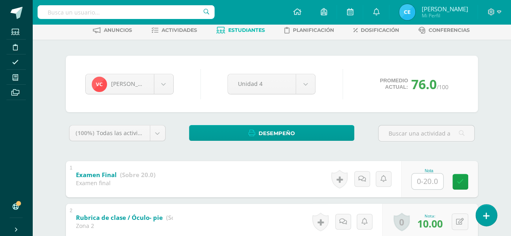
click at [426, 179] on input "text" at bounding box center [426, 182] width 31 height 16
type input "18"
click at [461, 180] on link at bounding box center [465, 182] width 16 height 16
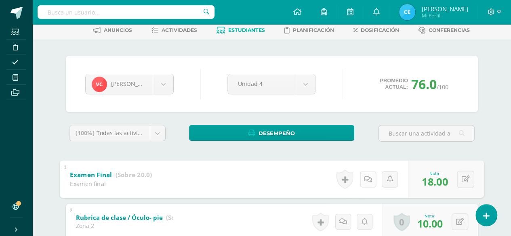
click at [367, 176] on icon at bounding box center [368, 179] width 8 height 7
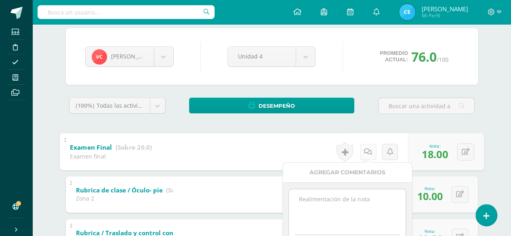
scroll to position [81, 0]
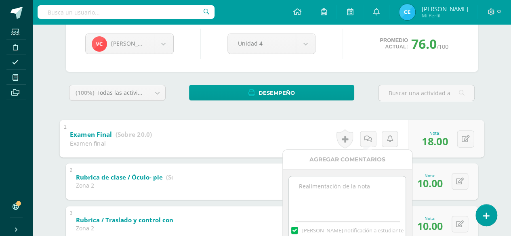
click at [354, 183] on textarea at bounding box center [347, 196] width 117 height 40
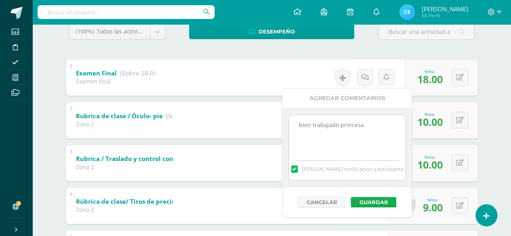
scroll to position [161, 0]
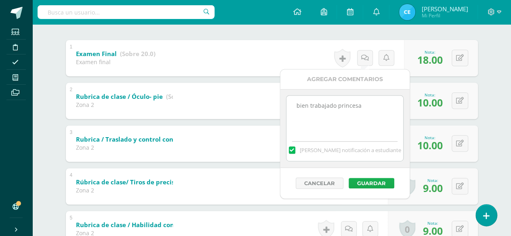
type textarea "bien trabajado princesa"
click at [362, 180] on button "Guardar" at bounding box center [371, 183] width 46 height 10
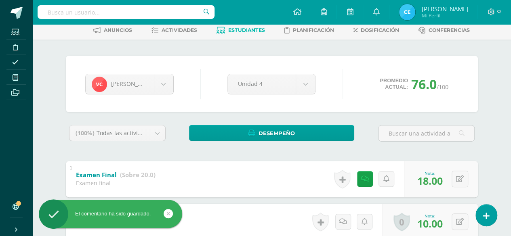
scroll to position [0, 0]
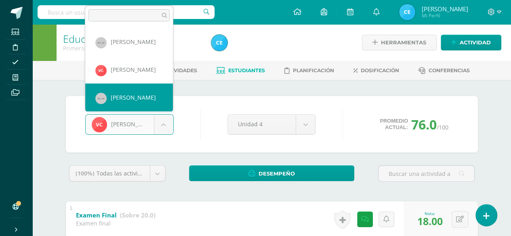
select select "44"
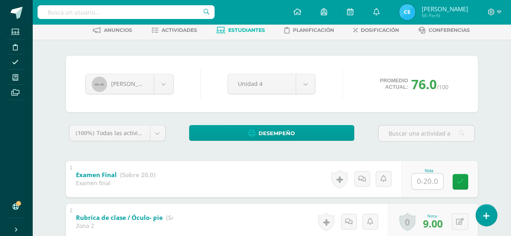
scroll to position [81, 0]
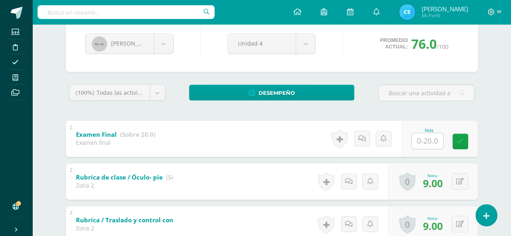
click at [422, 144] on input "text" at bounding box center [426, 141] width 31 height 16
type input "18"
click at [466, 143] on icon at bounding box center [465, 141] width 7 height 7
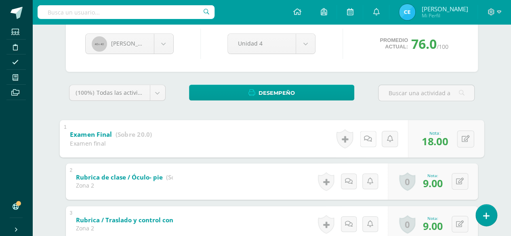
click at [367, 140] on icon at bounding box center [368, 138] width 8 height 7
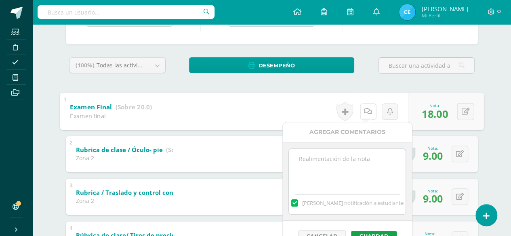
scroll to position [161, 0]
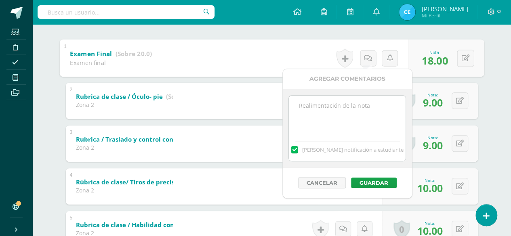
click at [361, 109] on textarea at bounding box center [347, 116] width 117 height 40
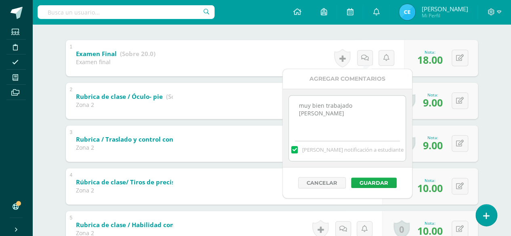
type textarea "muy bien trabajado Josuecito"
click at [366, 181] on button "Guardar" at bounding box center [374, 183] width 46 height 10
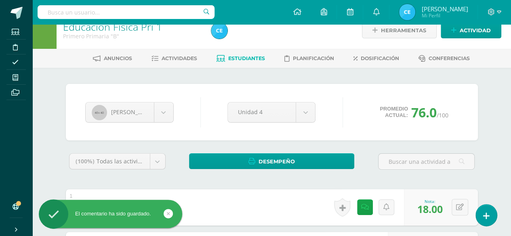
scroll to position [0, 0]
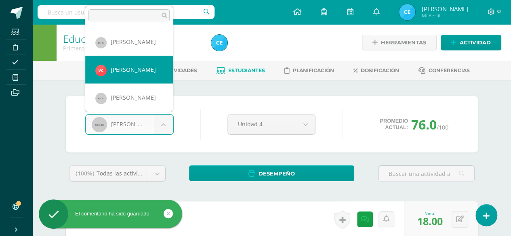
scroll to position [40, 0]
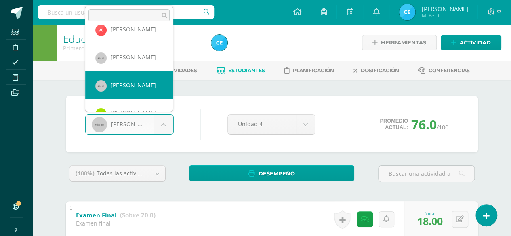
select select "45"
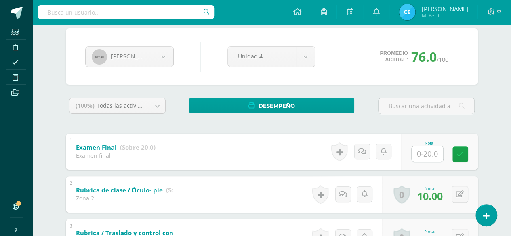
scroll to position [81, 0]
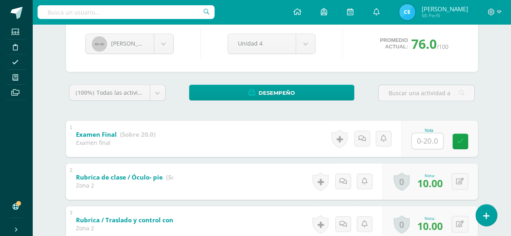
click at [423, 143] on input "text" at bounding box center [426, 141] width 31 height 16
type input "18"
click at [469, 145] on link at bounding box center [465, 141] width 16 height 16
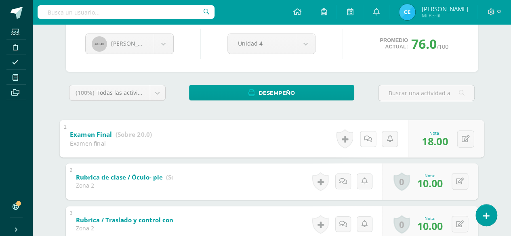
click at [365, 140] on icon at bounding box center [368, 138] width 8 height 7
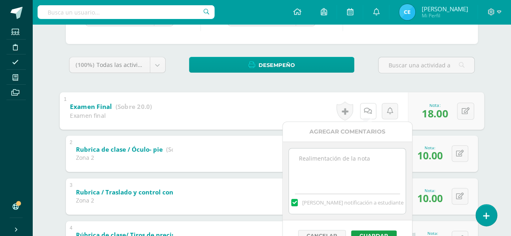
scroll to position [121, 0]
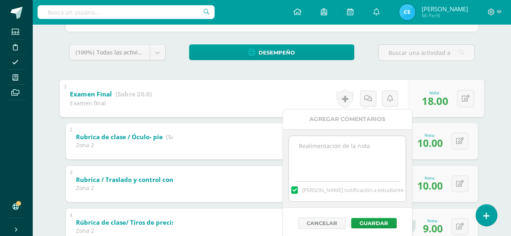
click at [317, 146] on textarea at bounding box center [347, 156] width 117 height 40
click at [304, 145] on textarea "Mjoraste muchisimo" at bounding box center [347, 156] width 117 height 40
click at [369, 150] on textarea "Meoraste muchisimo" at bounding box center [347, 156] width 117 height 40
click at [308, 147] on textarea "Meoraste muchísimo" at bounding box center [347, 156] width 117 height 40
click at [360, 145] on textarea "Mejoraste muchísimo" at bounding box center [347, 156] width 117 height 40
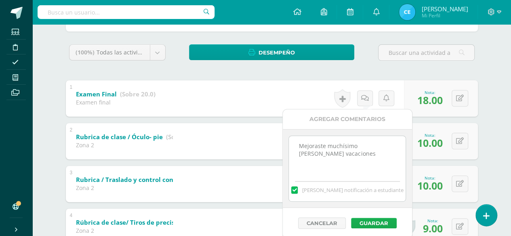
type textarea "Mejoraste muchísimo Adri felices vacaciones"
click at [389, 221] on button "Guardar" at bounding box center [374, 223] width 46 height 10
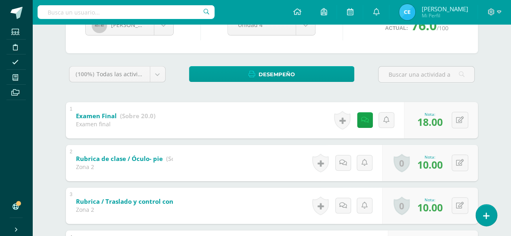
scroll to position [81, 0]
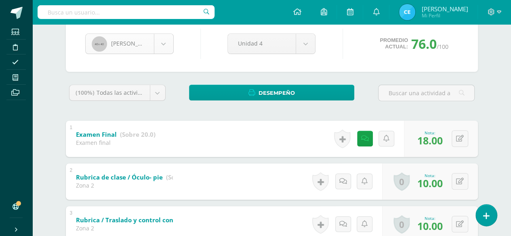
click at [169, 42] on body "El comentario ha sido guardado. Estudiantes Disciplina Asistencia Mis cursos Ar…" at bounding box center [255, 236] width 511 height 634
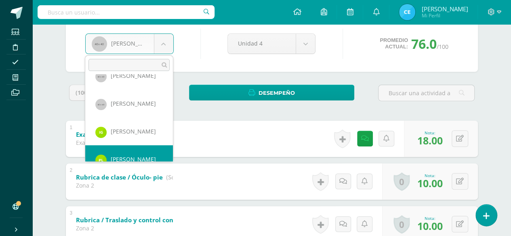
scroll to position [83, 0]
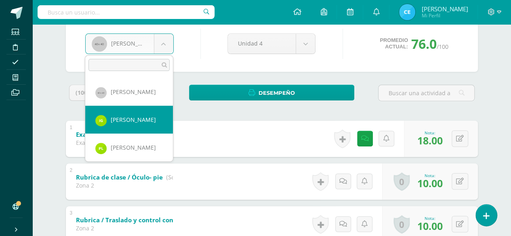
select select "311"
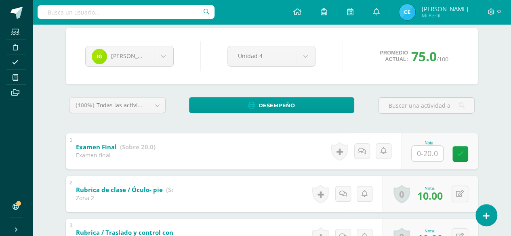
scroll to position [81, 0]
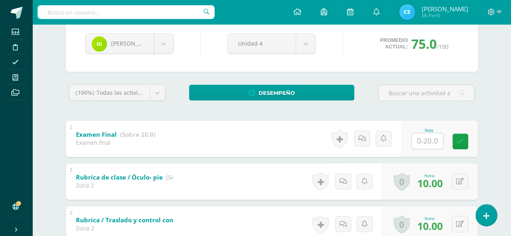
click at [427, 142] on input "text" at bounding box center [426, 141] width 31 height 16
type input "17"
click at [465, 143] on icon at bounding box center [465, 141] width 7 height 7
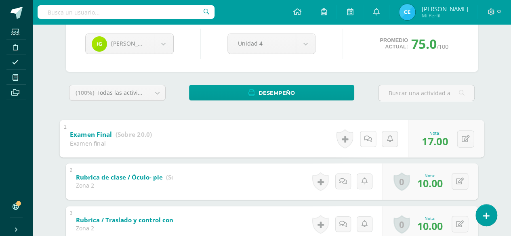
click at [364, 139] on icon at bounding box center [368, 138] width 8 height 7
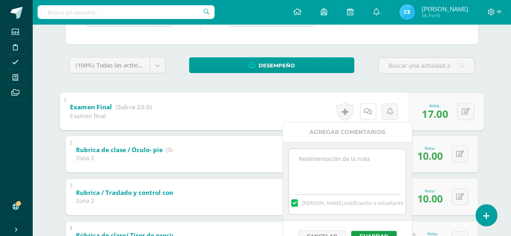
scroll to position [121, 0]
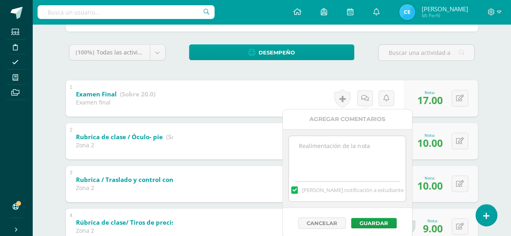
click at [320, 148] on textarea at bounding box center [347, 156] width 117 height 40
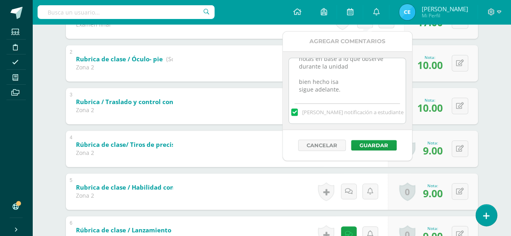
scroll to position [202, 0]
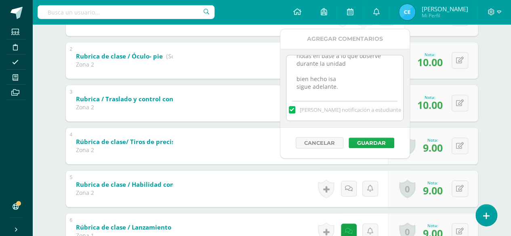
type textarea "notas en base a lo que observe durante la unidad bien hecho isa sigue adelante."
click at [368, 142] on button "Guardar" at bounding box center [371, 143] width 46 height 10
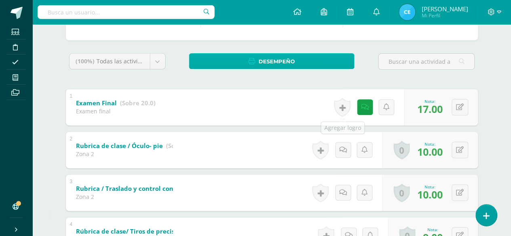
scroll to position [40, 0]
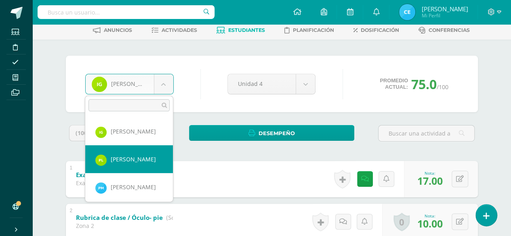
scroll to position [152, 0]
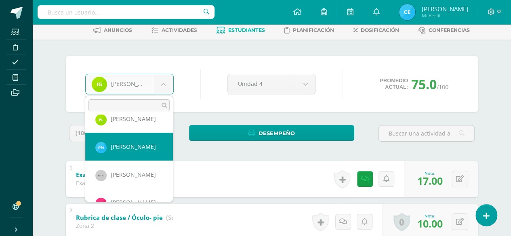
select select "408"
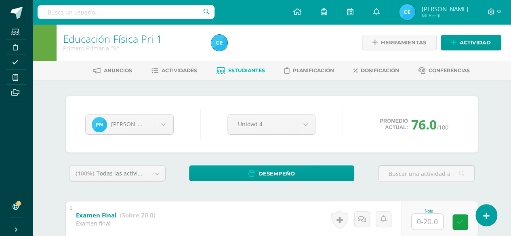
drag, startPoint x: 0, startPoint y: 0, endPoint x: 139, endPoint y: 147, distance: 202.2
drag, startPoint x: 139, startPoint y: 147, endPoint x: 358, endPoint y: 122, distance: 220.2
click at [357, 122] on div "Paula Monterroso Gabriel Avila Victoria Camey Josué Charchal Adriana Colomo Isa…" at bounding box center [272, 124] width 380 height 31
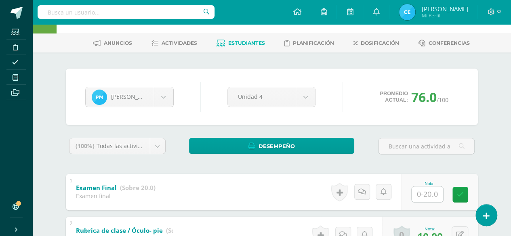
scroll to position [40, 0]
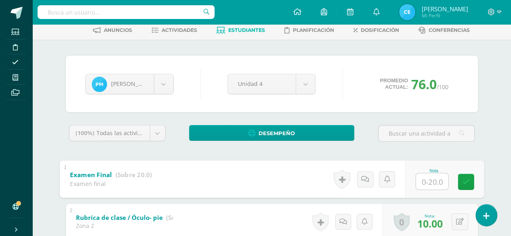
click at [422, 180] on input "text" at bounding box center [431, 181] width 32 height 16
type input "18"
click at [364, 178] on icon at bounding box center [365, 179] width 8 height 7
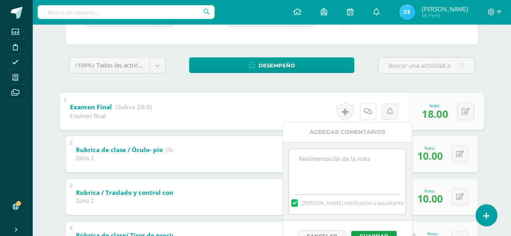
scroll to position [121, 0]
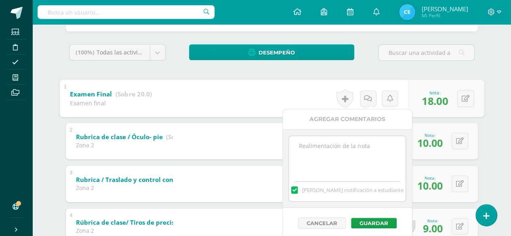
click at [323, 155] on textarea at bounding box center [347, 156] width 117 height 40
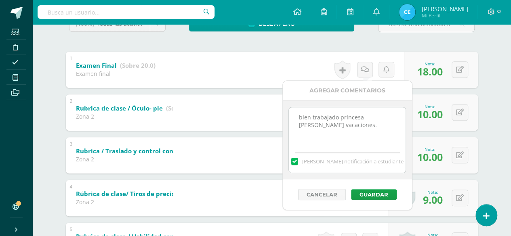
scroll to position [202, 0]
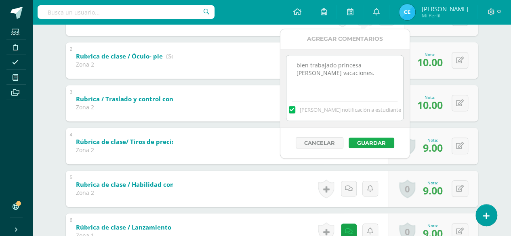
type textarea "bien trabajado princesa felices vacaciones."
click at [362, 143] on button "Guardar" at bounding box center [371, 143] width 46 height 10
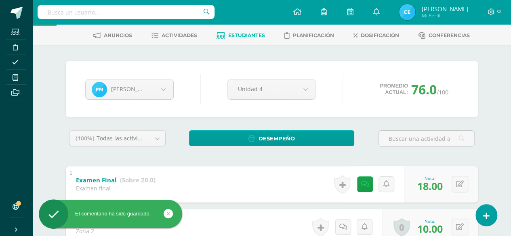
scroll to position [0, 0]
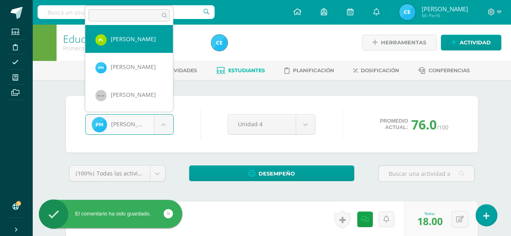
scroll to position [151, 0]
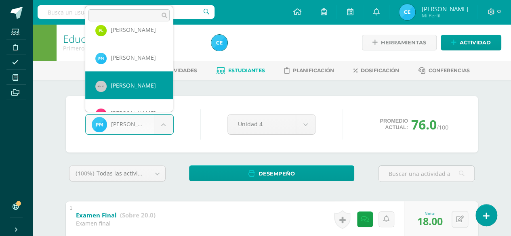
select select "54"
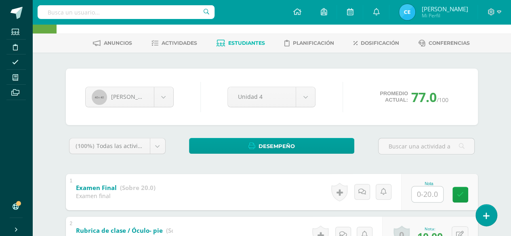
scroll to position [40, 0]
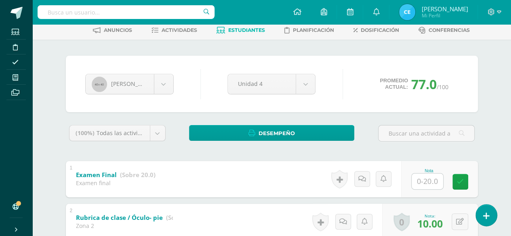
click at [426, 184] on input "text" at bounding box center [426, 182] width 31 height 16
type input "20"
click at [466, 183] on icon at bounding box center [465, 181] width 7 height 7
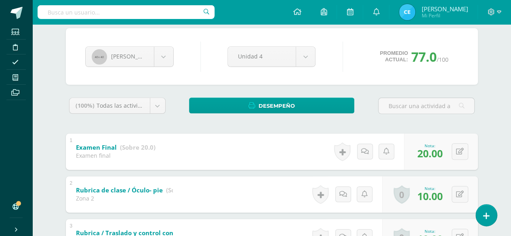
scroll to position [81, 0]
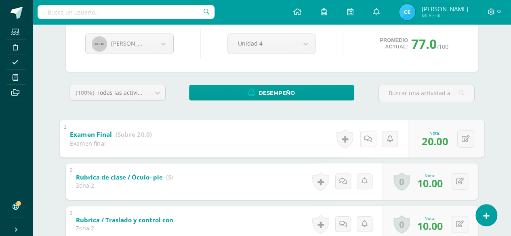
click at [371, 140] on link at bounding box center [367, 139] width 16 height 16
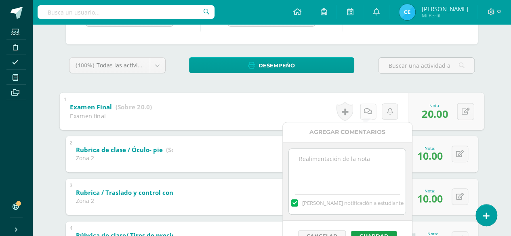
scroll to position [121, 0]
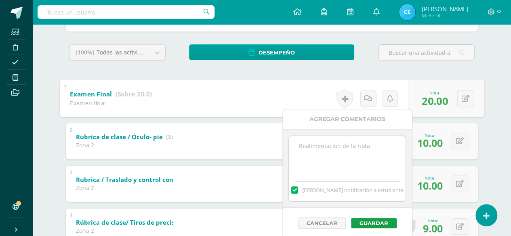
click at [361, 143] on textarea at bounding box center [347, 156] width 117 height 40
type textarea "e"
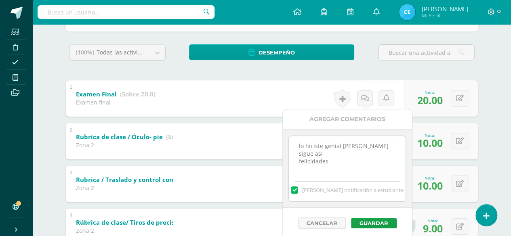
drag, startPoint x: 310, startPoint y: 152, endPoint x: 320, endPoint y: 154, distance: 9.4
click at [320, 154] on textarea "lo hiciste genial André sigue asi felicidades" at bounding box center [347, 156] width 117 height 40
type textarea "lo hiciste genial André sigue así felicidades"
click at [374, 221] on button "Guardar" at bounding box center [374, 223] width 46 height 10
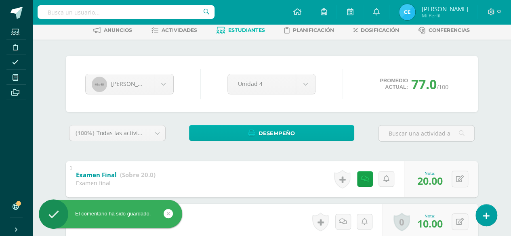
scroll to position [40, 0]
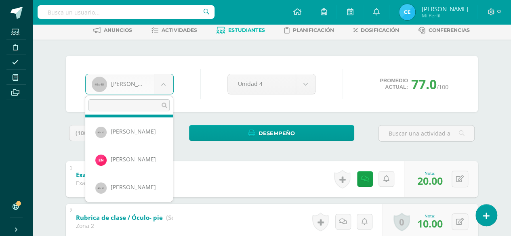
scroll to position [170, 0]
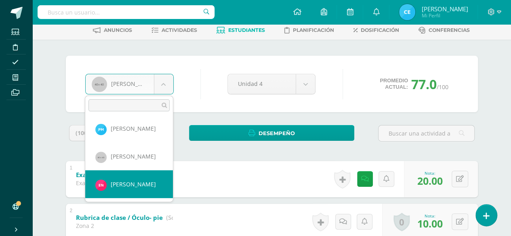
select select "402"
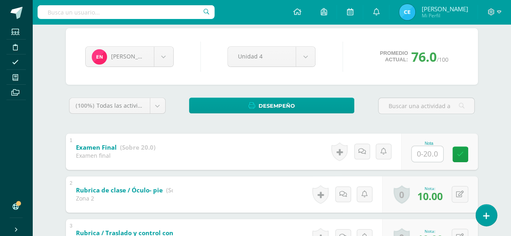
scroll to position [81, 0]
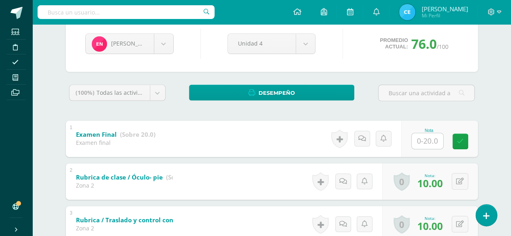
click at [423, 143] on input "text" at bounding box center [426, 141] width 31 height 16
type input "19"
click at [468, 141] on icon at bounding box center [465, 141] width 7 height 7
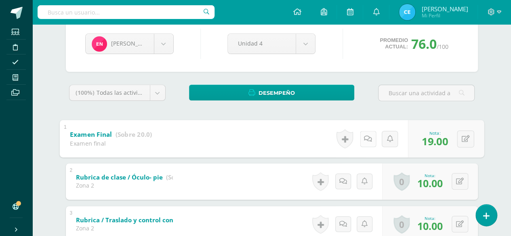
click at [361, 140] on link at bounding box center [367, 139] width 16 height 16
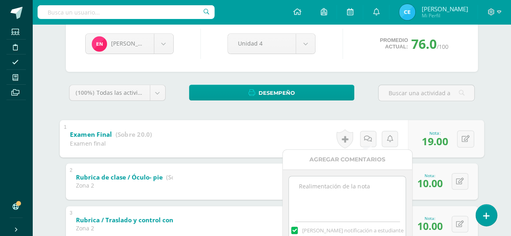
click at [317, 186] on textarea at bounding box center [347, 196] width 117 height 40
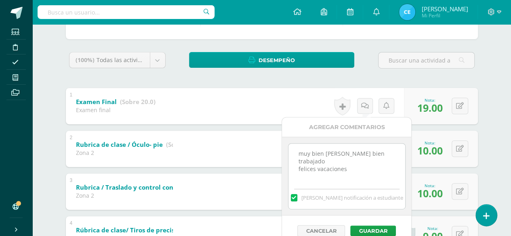
scroll to position [121, 0]
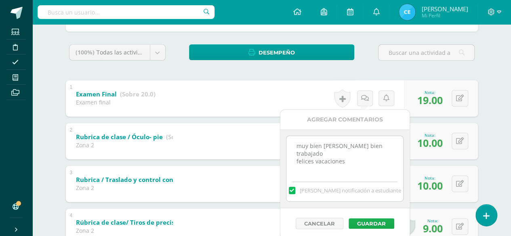
type textarea "muy bien Eli bien trabajado felices vacaciones"
click at [366, 221] on button "Guardar" at bounding box center [371, 223] width 46 height 10
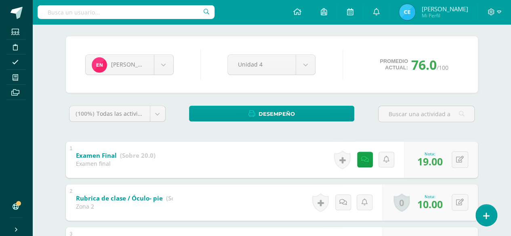
scroll to position [40, 0]
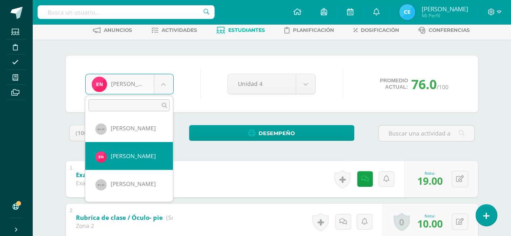
scroll to position [207, 0]
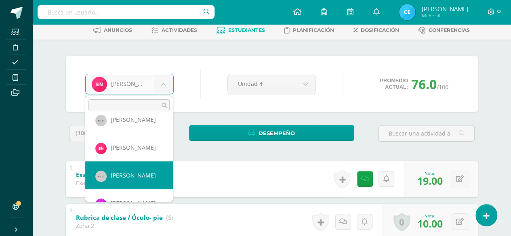
select select "55"
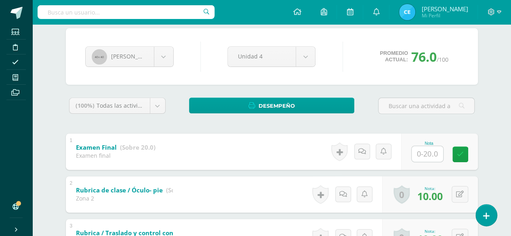
scroll to position [81, 0]
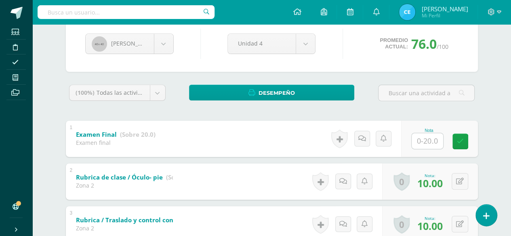
click at [425, 142] on input "text" at bounding box center [426, 141] width 31 height 16
type input "18"
click at [467, 138] on icon at bounding box center [465, 141] width 7 height 7
click at [364, 138] on icon at bounding box center [365, 138] width 8 height 7
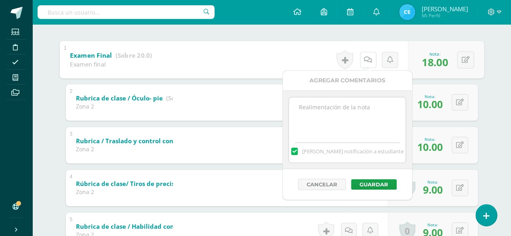
scroll to position [161, 0]
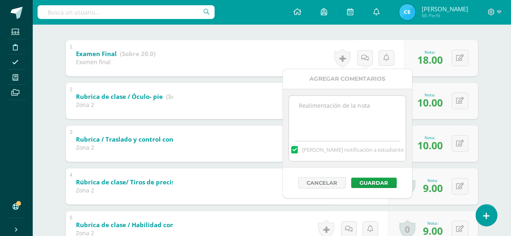
click at [340, 109] on textarea at bounding box center [347, 116] width 117 height 40
type textarea "avanzaste muchísimo Melany"
click at [368, 179] on button "Guardar" at bounding box center [374, 183] width 46 height 10
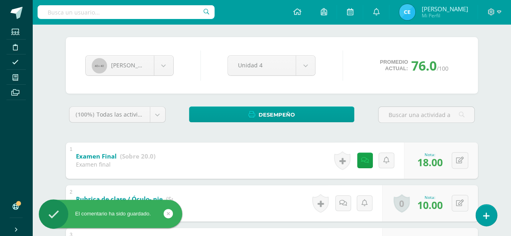
scroll to position [40, 0]
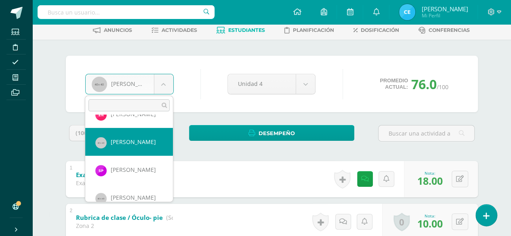
scroll to position [251, 0]
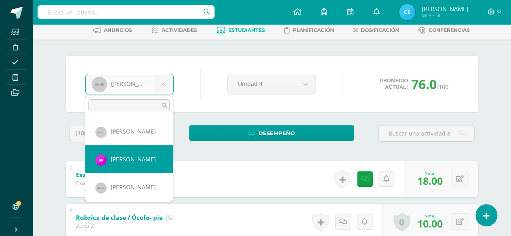
select select "394"
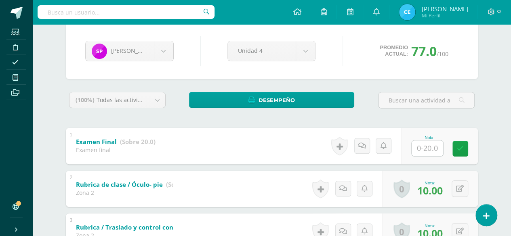
scroll to position [81, 0]
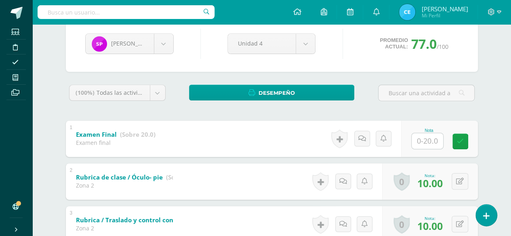
click at [422, 137] on input "text" at bounding box center [426, 141] width 31 height 16
type input "2"
type input "18"
click at [358, 142] on div "Historial de actividad Actividad Examen Final creada por Celia Oct. 10, 2025, 9…" at bounding box center [367, 139] width 73 height 36
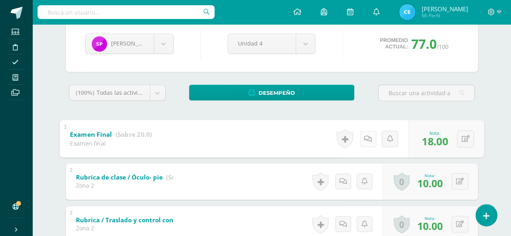
click at [365, 135] on icon at bounding box center [368, 138] width 8 height 7
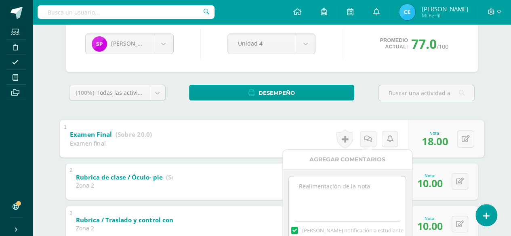
click at [347, 187] on textarea at bounding box center [347, 196] width 117 height 40
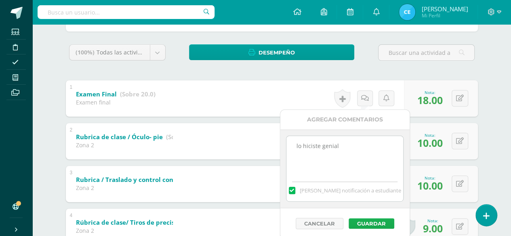
type textarea "lo hiciste genial"
click at [373, 220] on button "Guardar" at bounding box center [371, 223] width 46 height 10
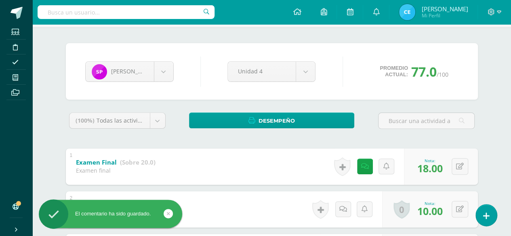
scroll to position [40, 0]
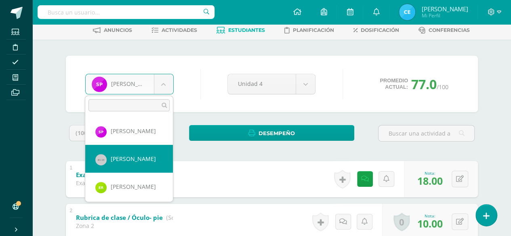
scroll to position [269, 0]
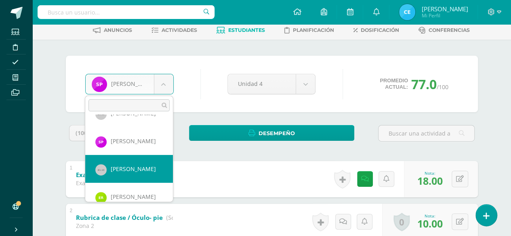
select select "57"
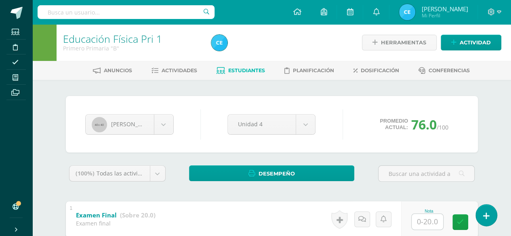
drag, startPoint x: 0, startPoint y: 0, endPoint x: 379, endPoint y: 90, distance: 389.2
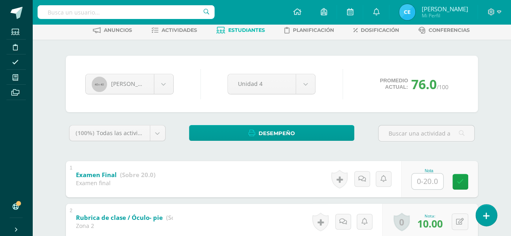
click at [426, 179] on input "text" at bounding box center [426, 182] width 31 height 16
type input "18"
click at [470, 185] on link at bounding box center [465, 182] width 16 height 16
click at [362, 178] on link at bounding box center [365, 179] width 16 height 16
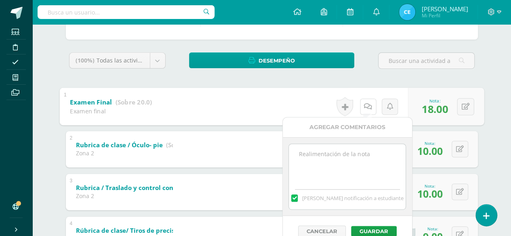
scroll to position [121, 0]
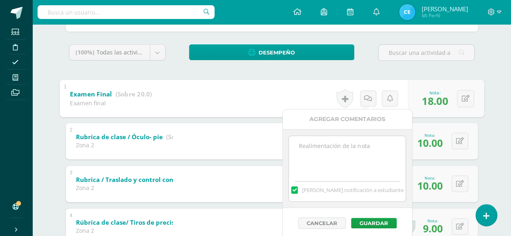
click at [353, 148] on textarea at bounding box center [347, 156] width 117 height 40
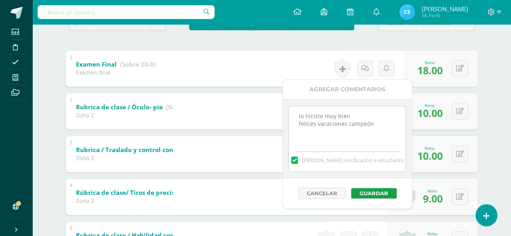
scroll to position [161, 0]
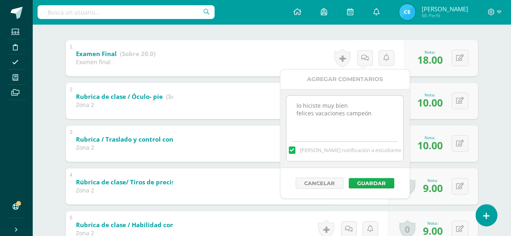
type textarea "lo hiciste muy bien felices vacaciones campeón"
click at [359, 180] on button "Guardar" at bounding box center [371, 183] width 46 height 10
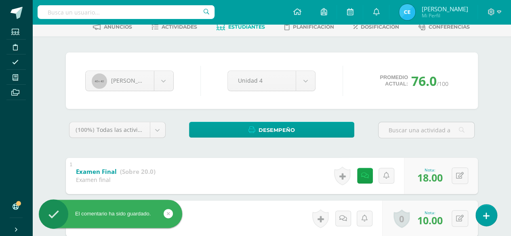
scroll to position [40, 0]
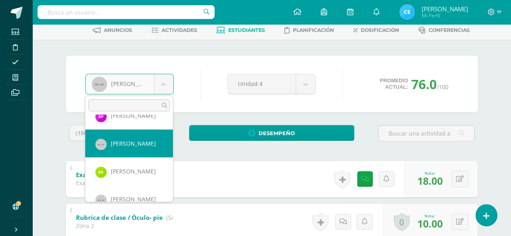
scroll to position [307, 0]
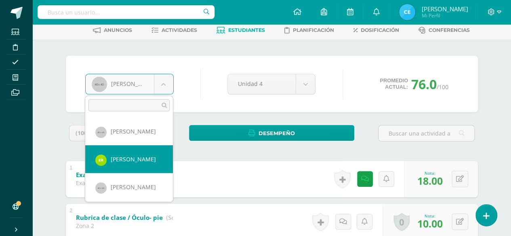
select select "313"
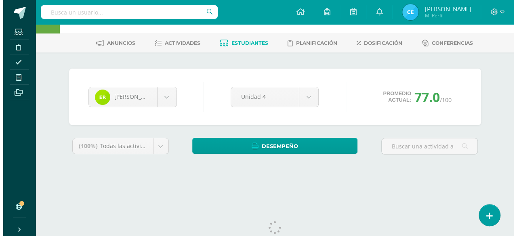
scroll to position [40, 0]
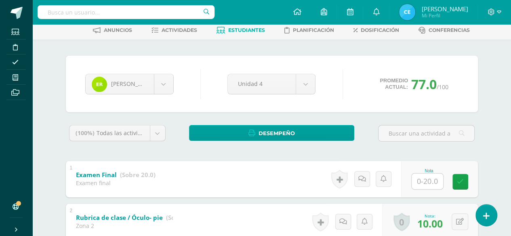
click at [418, 181] on input "text" at bounding box center [426, 182] width 31 height 16
type input "20"
click at [343, 180] on link at bounding box center [342, 179] width 16 height 19
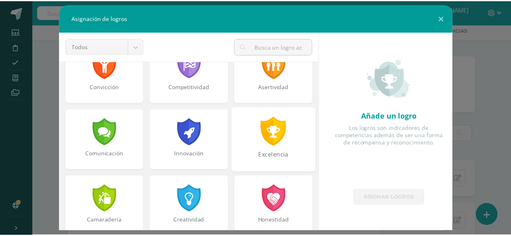
scroll to position [161, 0]
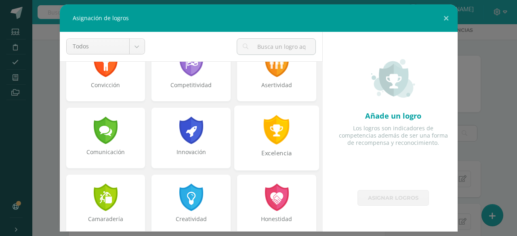
click at [271, 143] on div at bounding box center [277, 129] width 28 height 29
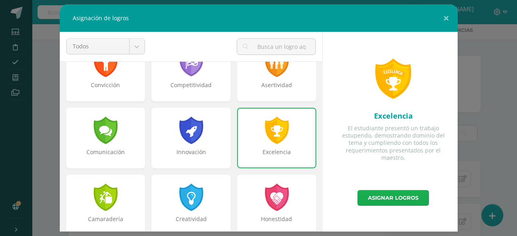
click at [375, 198] on link "Asignar logros" at bounding box center [392, 198] width 71 height 16
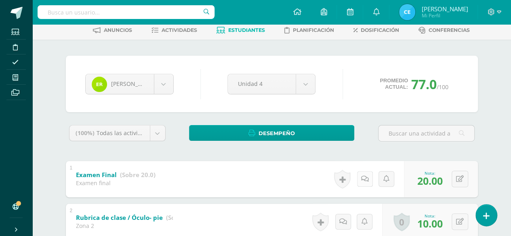
click at [363, 178] on link at bounding box center [365, 179] width 16 height 16
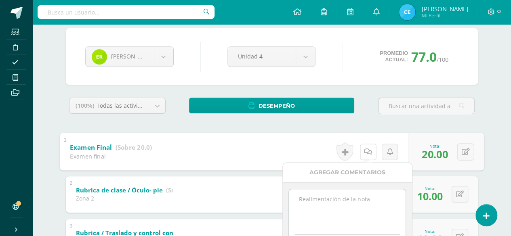
scroll to position [81, 0]
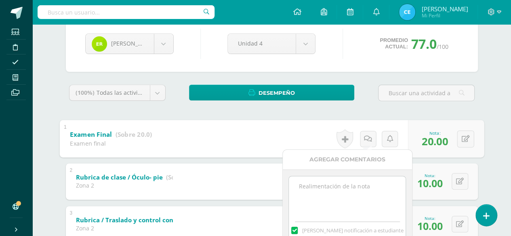
click at [324, 198] on textarea at bounding box center [347, 196] width 117 height 40
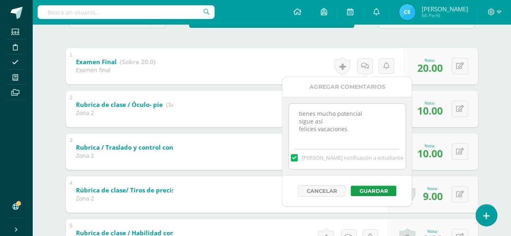
scroll to position [161, 0]
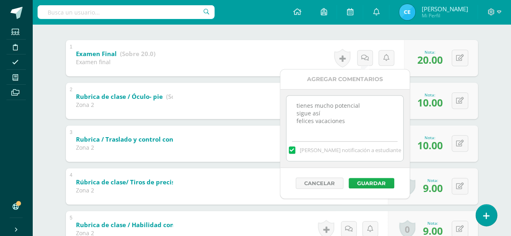
type textarea "tienes mucho potencial sigue así felices vacaciones"
click at [366, 182] on button "Guardar" at bounding box center [371, 183] width 46 height 10
click at [377, 182] on button "Guardar" at bounding box center [371, 183] width 46 height 10
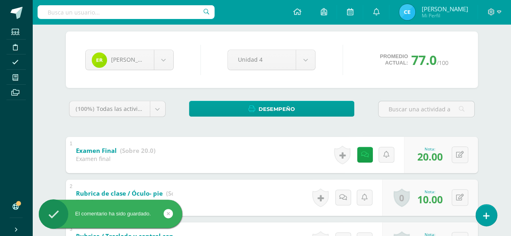
scroll to position [40, 0]
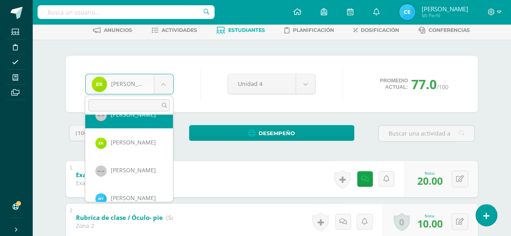
scroll to position [335, 0]
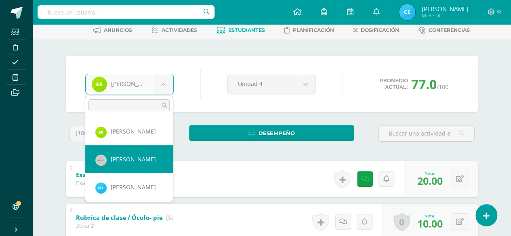
select select "61"
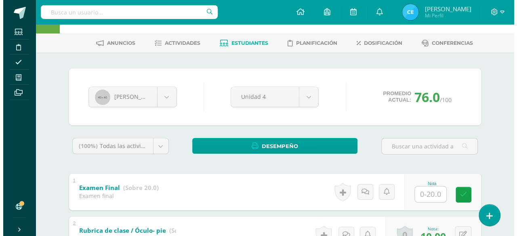
scroll to position [40, 0]
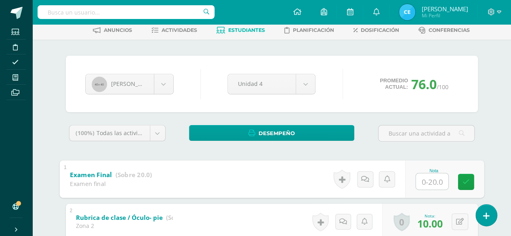
click at [424, 185] on input "text" at bounding box center [431, 181] width 32 height 16
type input "19"
click at [465, 184] on icon at bounding box center [465, 181] width 7 height 7
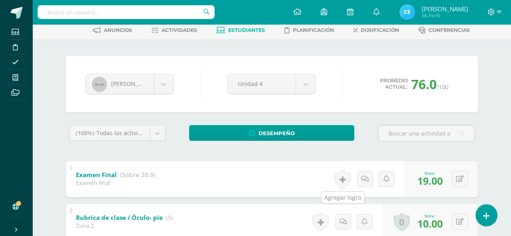
drag, startPoint x: 344, startPoint y: 180, endPoint x: 325, endPoint y: 161, distance: 26.0
click at [344, 180] on link at bounding box center [342, 179] width 16 height 19
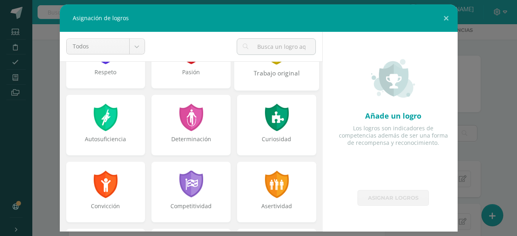
click at [268, 74] on div "Trabajo original" at bounding box center [276, 77] width 83 height 17
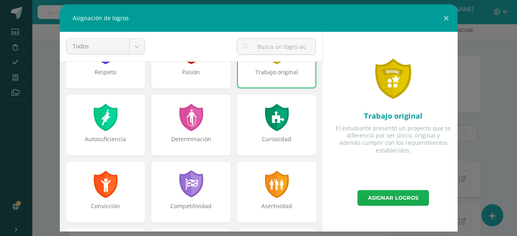
click at [369, 193] on link "Asignar logros" at bounding box center [392, 198] width 71 height 16
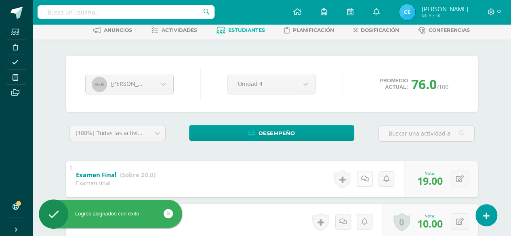
click at [364, 180] on icon at bounding box center [365, 179] width 8 height 7
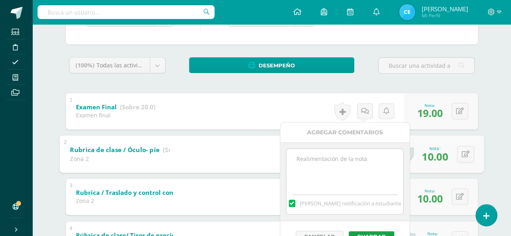
scroll to position [121, 0]
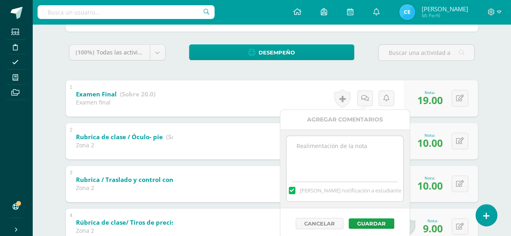
click at [322, 152] on textarea at bounding box center [344, 156] width 117 height 40
type textarea "sofi bien trabajado felices vacaciones"
click at [367, 221] on button "Guardar" at bounding box center [371, 223] width 46 height 10
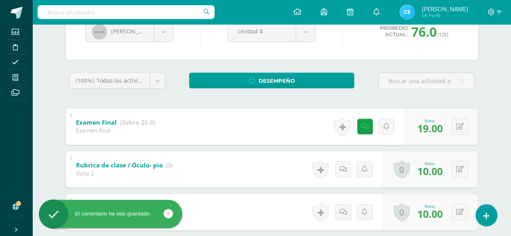
scroll to position [81, 0]
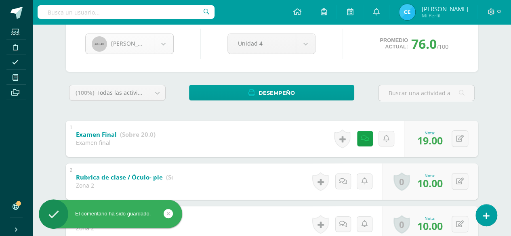
click at [168, 50] on body "El comentario ha sido guardado. Logros asignados con éxito Estudiantes Discipli…" at bounding box center [255, 236] width 511 height 634
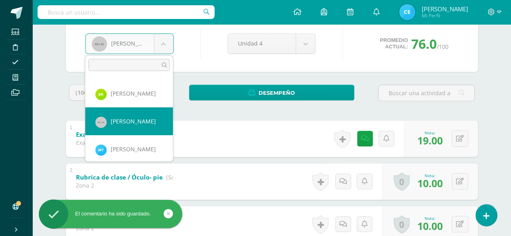
scroll to position [337, 0]
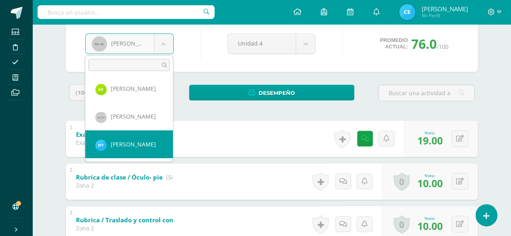
select select "314"
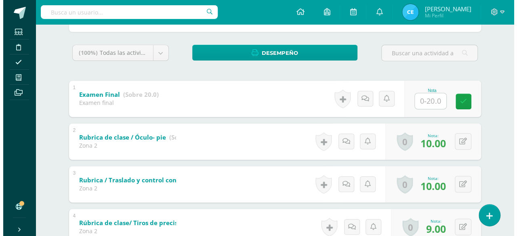
scroll to position [121, 0]
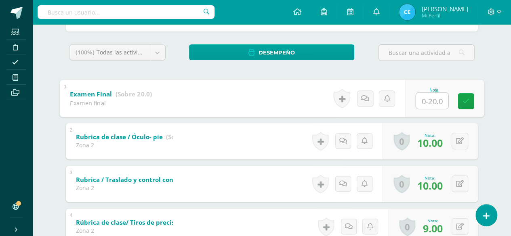
click at [422, 101] on input "text" at bounding box center [431, 100] width 32 height 16
type input "20"
click at [342, 93] on link at bounding box center [342, 98] width 16 height 19
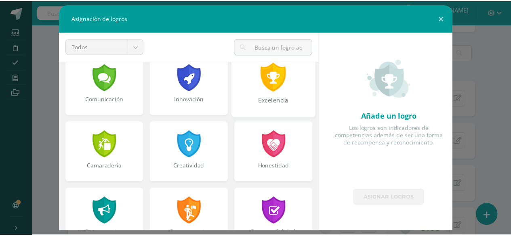
scroll to position [202, 0]
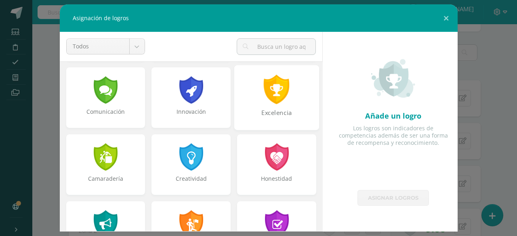
click at [266, 88] on div at bounding box center [277, 89] width 28 height 29
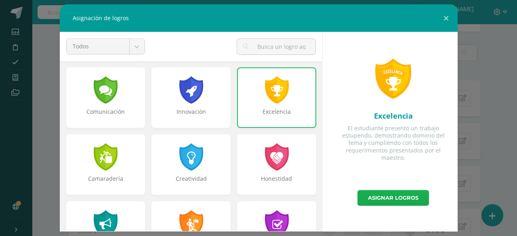
click at [378, 195] on link "Asignar logros" at bounding box center [392, 198] width 71 height 16
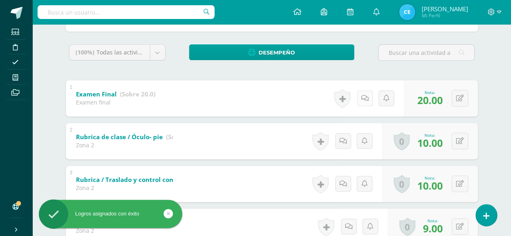
click at [362, 101] on link at bounding box center [365, 98] width 16 height 16
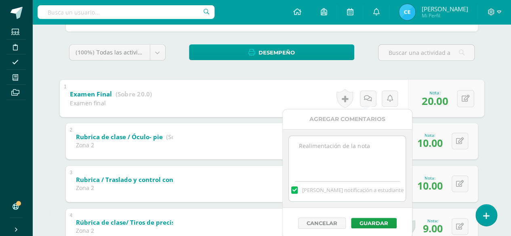
click at [325, 155] on textarea at bounding box center [347, 156] width 117 height 40
type textarea "q"
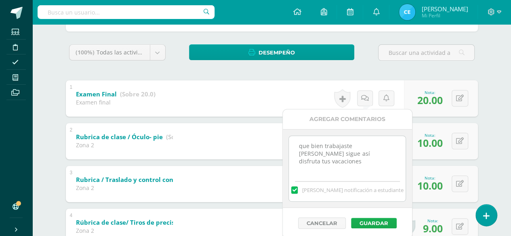
type textarea "que bien trabajaste Marcelo sigue así disfruta tus vacaciones"
click at [374, 219] on button "Guardar" at bounding box center [374, 223] width 46 height 10
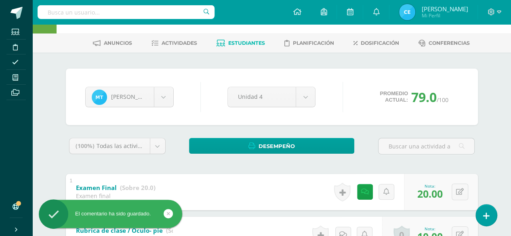
scroll to position [0, 0]
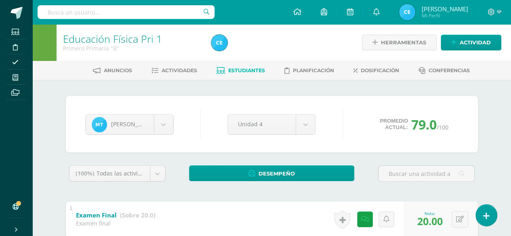
click at [256, 71] on span "Estudiantes" at bounding box center [246, 70] width 37 height 6
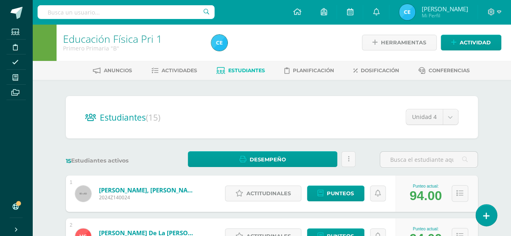
click at [415, 11] on img at bounding box center [407, 12] width 16 height 16
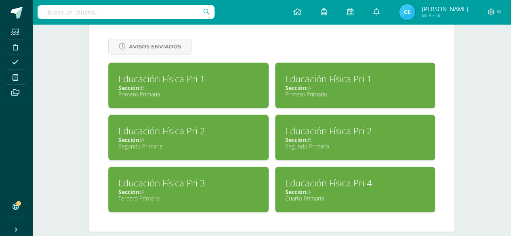
scroll to position [350, 0]
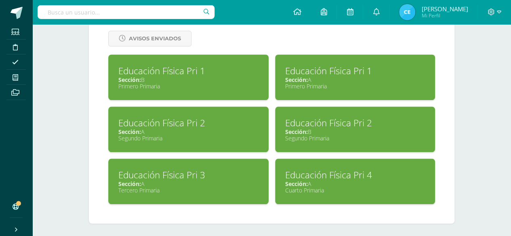
click at [235, 112] on div "Educación Física Pri 2 Sección: A Segundo Primaria" at bounding box center [188, 130] width 160 height 46
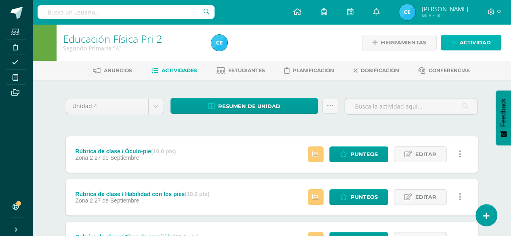
click at [468, 45] on span "Actividad" at bounding box center [474, 42] width 31 height 15
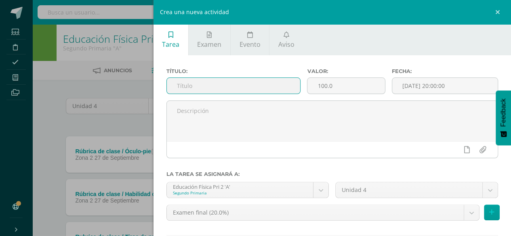
click at [258, 87] on input "text" at bounding box center [234, 86] width 134 height 16
type input "Examen final"
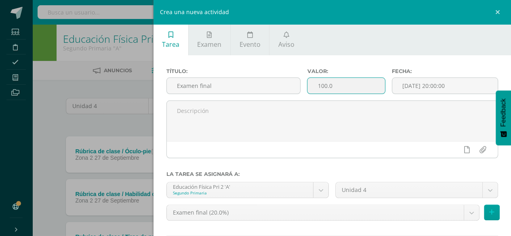
click at [334, 87] on input "100.0" at bounding box center [345, 86] width 77 height 16
type input "1"
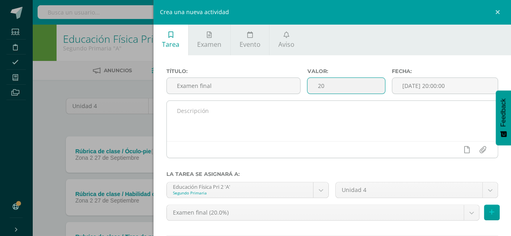
type input "20"
click at [228, 105] on textarea at bounding box center [332, 121] width 331 height 40
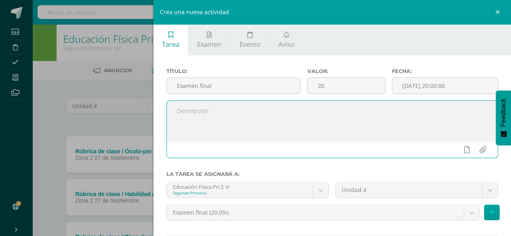
paste textarea "Examen Final Habilidad Visomotora 5 pts. cada aspecto - uniforme completo - ócu…"
drag, startPoint x: 225, startPoint y: 138, endPoint x: 172, endPoint y: 103, distance: 63.8
click at [172, 103] on textarea "Examen Final Habilidad Visomotora 5 pts. cada aspecto - uniforme completo - ócu…" at bounding box center [332, 121] width 331 height 40
click at [273, 132] on textarea "Examen Final Habilidad Visomotora 5 pts. cada aspecto - uniforme completo - ócu…" at bounding box center [332, 121] width 331 height 40
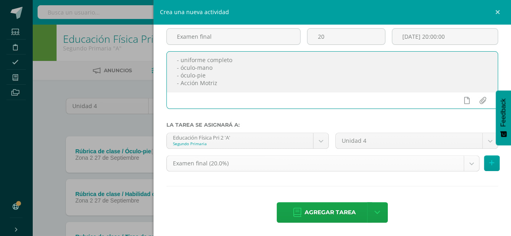
scroll to position [50, 0]
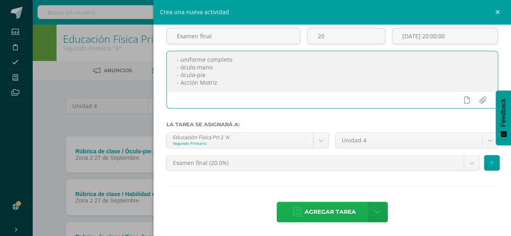
type textarea "Examen Final Habilidad Visomotora 5 pts. cada aspecto - uniforme completo - ócu…"
click at [329, 206] on span "Agregar tarea" at bounding box center [329, 212] width 51 height 20
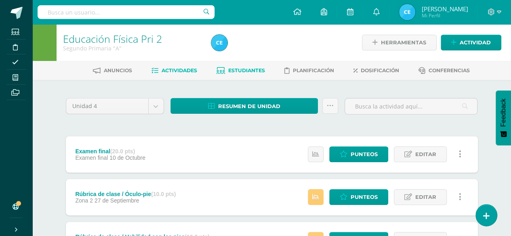
click at [231, 70] on span "Estudiantes" at bounding box center [246, 70] width 37 height 6
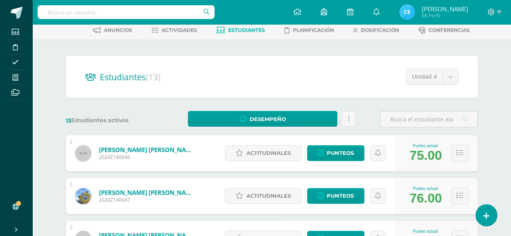
scroll to position [81, 0]
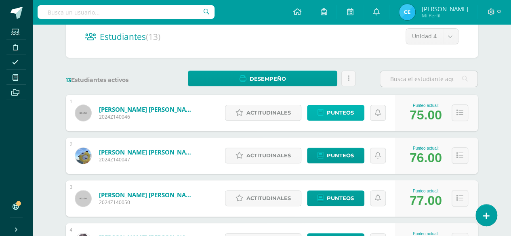
click at [339, 112] on span "Punteos" at bounding box center [340, 112] width 27 height 15
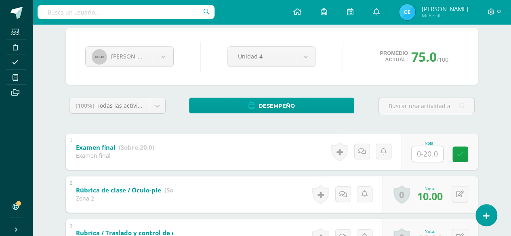
scroll to position [81, 0]
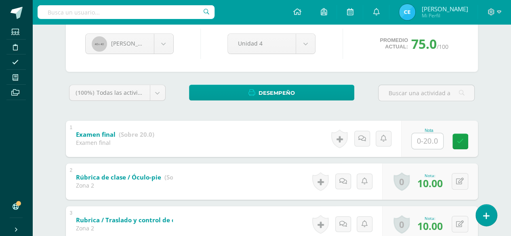
click at [426, 144] on input "text" at bounding box center [426, 141] width 31 height 16
type input "17"
click at [471, 143] on link at bounding box center [465, 141] width 16 height 16
click at [162, 46] on body "Estudiantes Disciplina Asistencia Mis cursos Archivos Soporte Ayuda Reportar un…" at bounding box center [255, 236] width 511 height 634
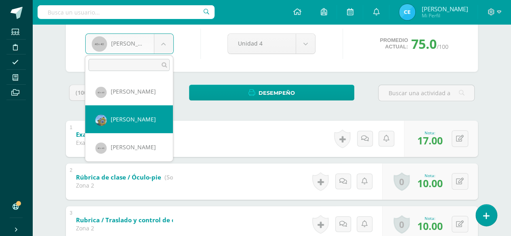
select select "66"
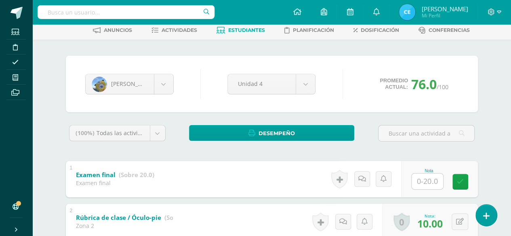
scroll to position [81, 0]
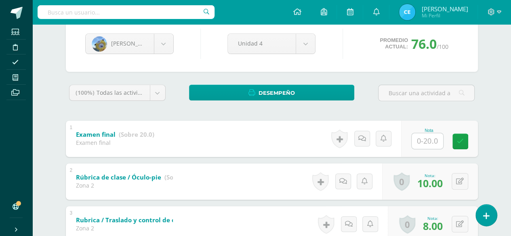
click at [419, 142] on input "text" at bounding box center [426, 141] width 31 height 16
type input "19}"
click at [367, 143] on link at bounding box center [365, 139] width 16 height 16
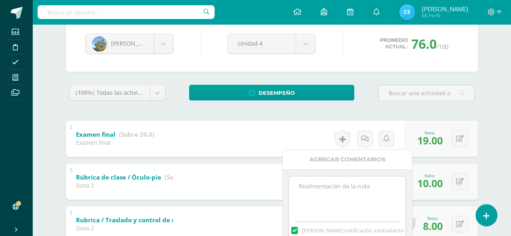
click at [331, 187] on textarea at bounding box center [347, 196] width 117 height 40
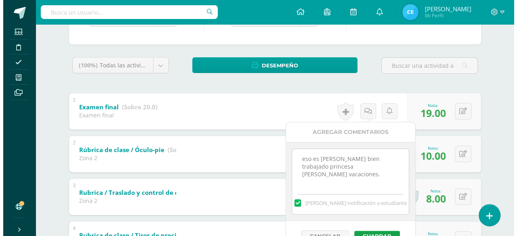
scroll to position [121, 0]
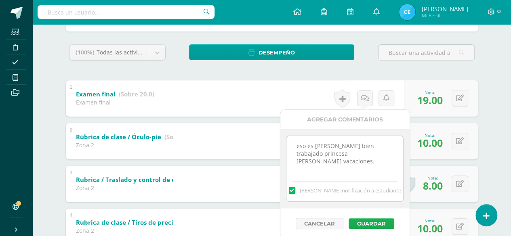
type textarea "eso es [PERSON_NAME] bien trabajado princesa [PERSON_NAME] vacaciones."
click at [374, 219] on button "Guardar" at bounding box center [371, 223] width 46 height 10
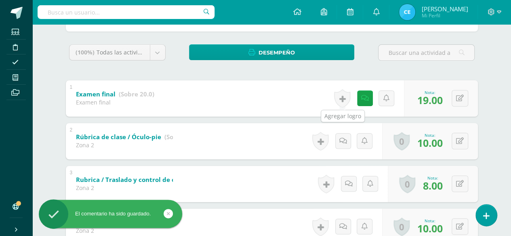
click at [340, 99] on link at bounding box center [342, 98] width 16 height 19
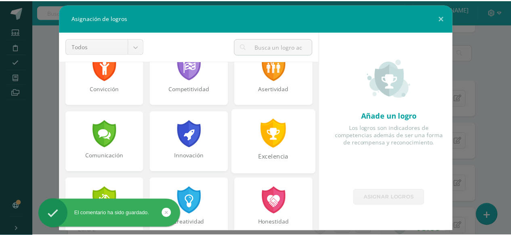
scroll to position [161, 0]
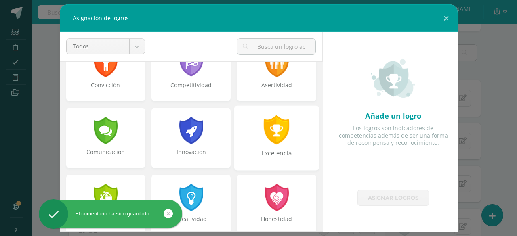
click at [279, 123] on div at bounding box center [277, 129] width 28 height 29
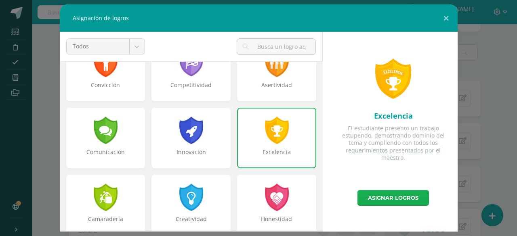
click at [380, 198] on link "Asignar logros" at bounding box center [392, 198] width 71 height 16
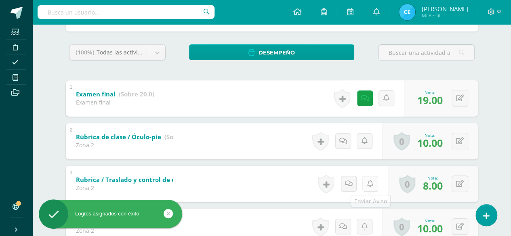
scroll to position [0, 0]
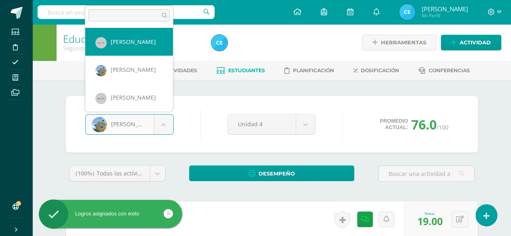
select select "65"
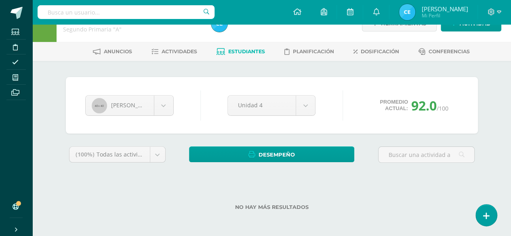
scroll to position [18, 0]
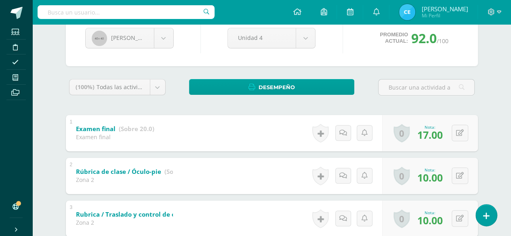
scroll to position [99, 0]
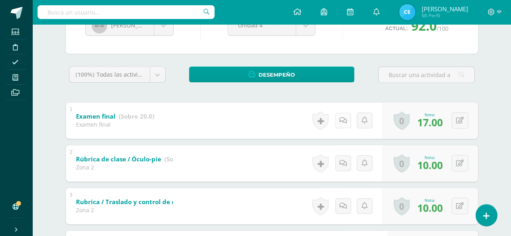
click at [347, 117] on link at bounding box center [343, 121] width 16 height 16
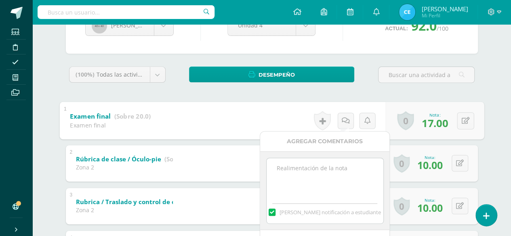
click at [315, 167] on textarea at bounding box center [324, 178] width 117 height 40
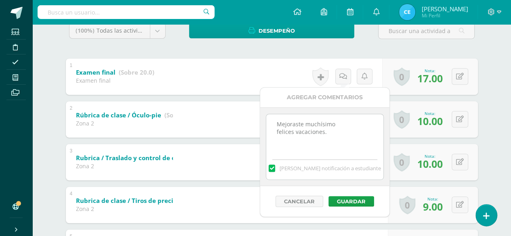
scroll to position [180, 0]
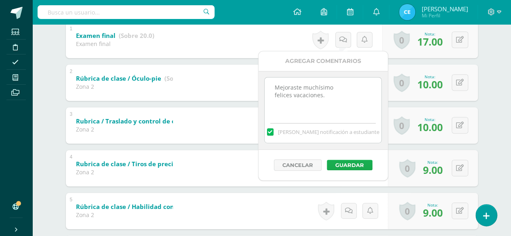
type textarea "Mejoraste muchísimo felices vacaciones."
click at [347, 162] on button "Guardar" at bounding box center [350, 165] width 46 height 10
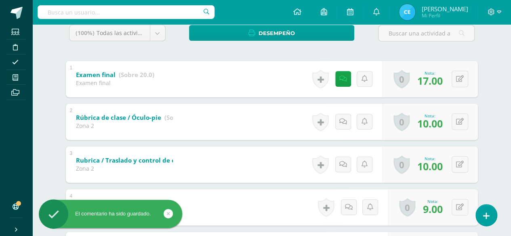
scroll to position [99, 0]
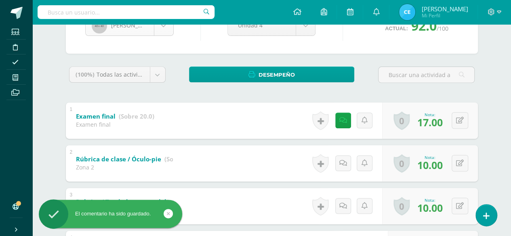
click at [168, 34] on body "El comentario ha sido guardado. Estudiantes Disciplina Asistencia Mis cursos Ar…" at bounding box center [255, 218] width 511 height 634
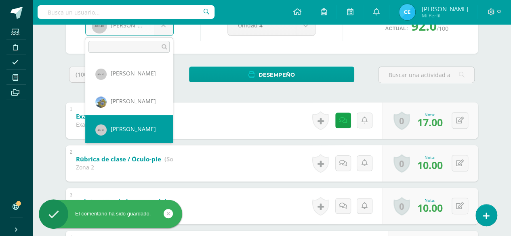
select select "69"
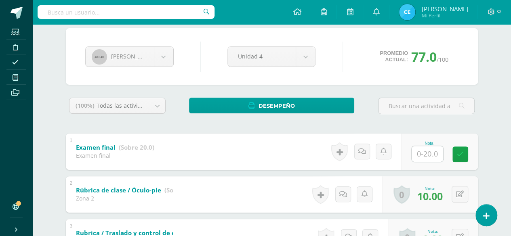
scroll to position [81, 0]
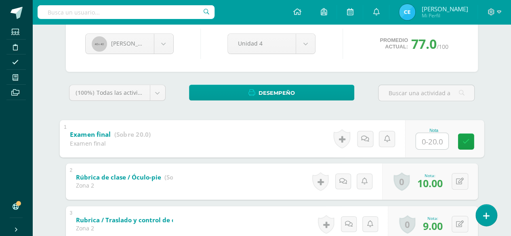
click at [423, 143] on input "text" at bounding box center [431, 141] width 32 height 16
type input "18"
click at [466, 144] on icon at bounding box center [465, 141] width 7 height 7
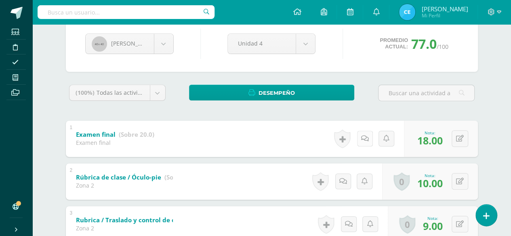
click at [363, 141] on icon at bounding box center [365, 138] width 8 height 7
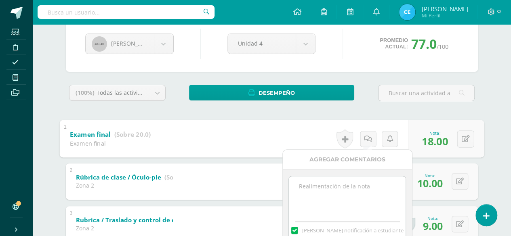
click at [311, 189] on textarea at bounding box center [347, 196] width 117 height 40
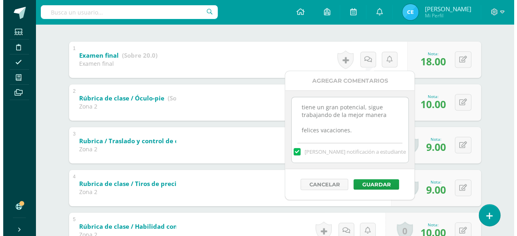
scroll to position [161, 0]
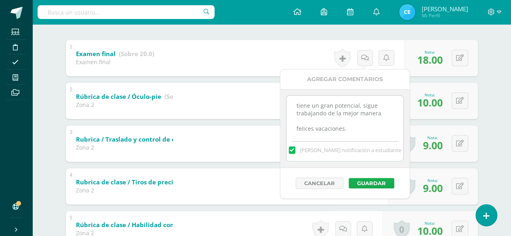
type textarea "tiene un gran potencial, sigue trabajando de la mejor manera felices vacaciones."
click at [375, 182] on button "Guardar" at bounding box center [371, 183] width 46 height 10
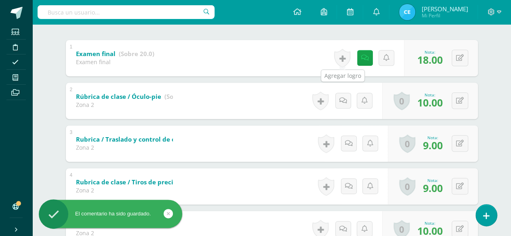
click at [342, 59] on link at bounding box center [342, 58] width 16 height 19
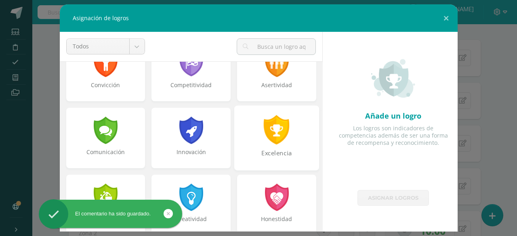
drag, startPoint x: 267, startPoint y: 135, endPoint x: 308, endPoint y: 153, distance: 45.2
click at [267, 134] on div at bounding box center [277, 129] width 28 height 29
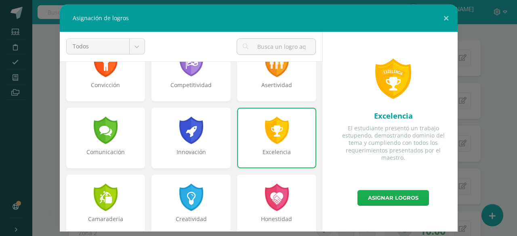
click at [393, 199] on link "Asignar logros" at bounding box center [392, 198] width 71 height 16
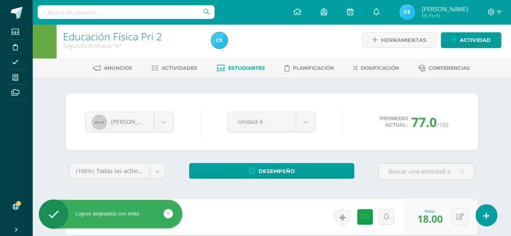
scroll to position [0, 0]
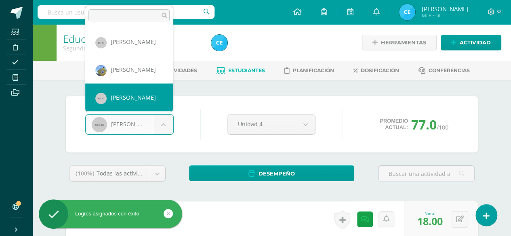
scroll to position [40, 0]
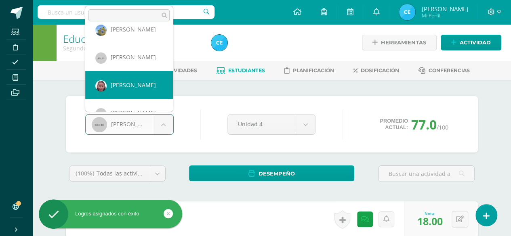
select select "71"
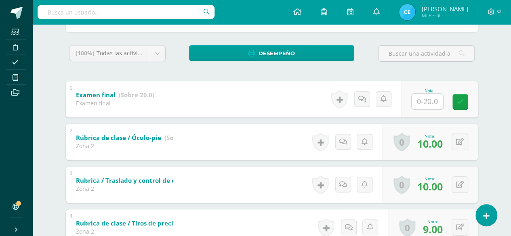
scroll to position [121, 0]
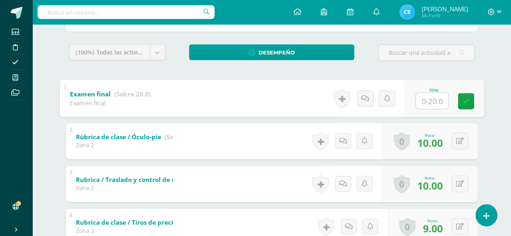
click at [422, 102] on input "text" at bounding box center [431, 100] width 32 height 16
type input "16"
click at [468, 101] on icon at bounding box center [465, 101] width 7 height 7
click at [368, 100] on link at bounding box center [367, 98] width 16 height 16
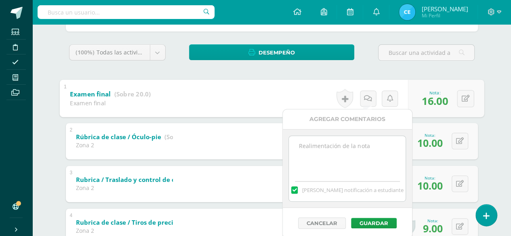
click at [341, 143] on textarea at bounding box center [347, 156] width 117 height 40
click at [385, 146] on textarea "lo hiciste muy bien esta unidad" at bounding box center [347, 156] width 117 height 40
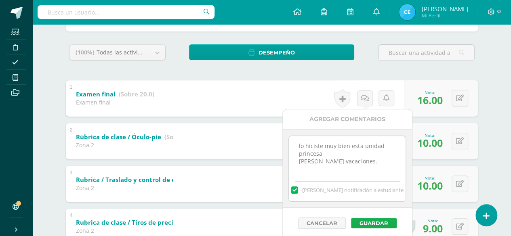
type textarea "lo hiciste muy bien esta unidad princesa [PERSON_NAME] vacaciones."
click at [374, 220] on button "Guardar" at bounding box center [374, 223] width 46 height 10
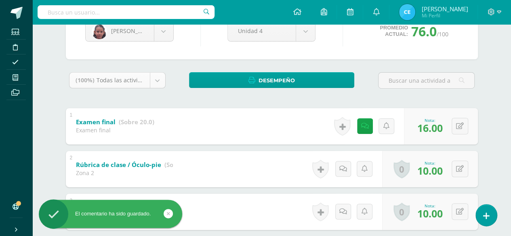
scroll to position [81, 0]
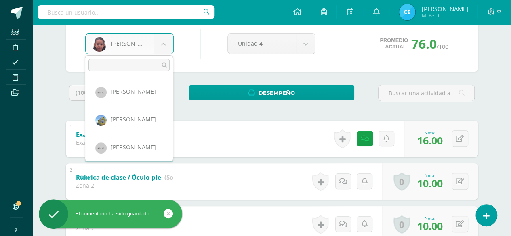
click at [165, 48] on body "El comentario ha sido guardado. Estudiantes Disciplina Asistencia Mis cursos Ar…" at bounding box center [255, 236] width 511 height 634
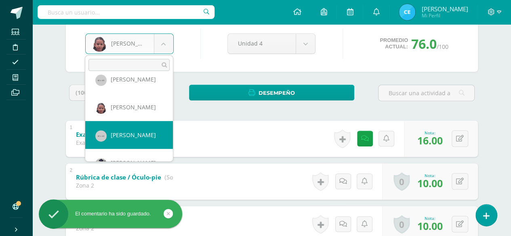
scroll to position [59, 0]
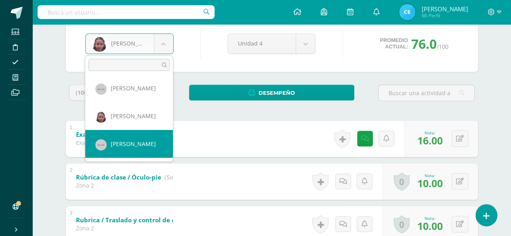
select select "73"
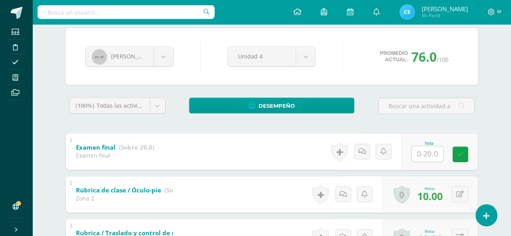
scroll to position [81, 0]
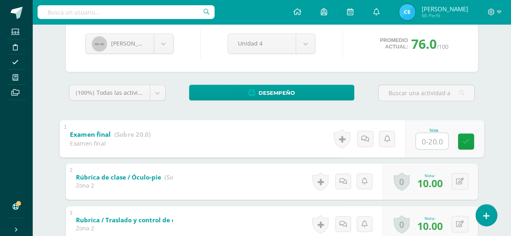
click at [424, 138] on input "text" at bounding box center [431, 141] width 32 height 16
type input "18"
click at [463, 143] on icon at bounding box center [465, 141] width 7 height 7
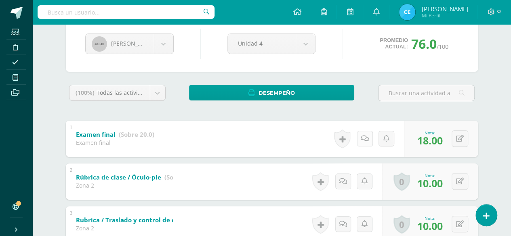
click at [363, 137] on link at bounding box center [365, 139] width 16 height 16
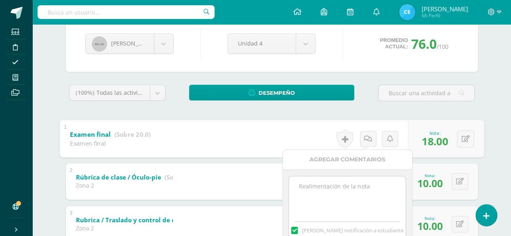
click at [348, 193] on textarea at bounding box center [347, 196] width 117 height 40
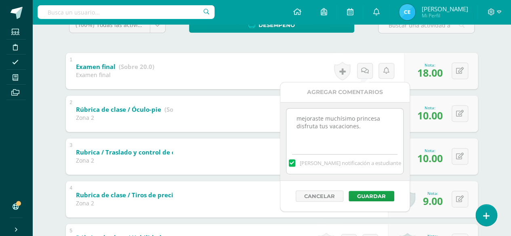
scroll to position [161, 0]
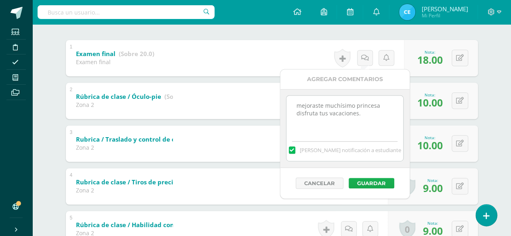
type textarea "mejoraste muchísimo princesa disfruta tus vacaciones."
click at [367, 178] on button "Guardar" at bounding box center [371, 183] width 46 height 10
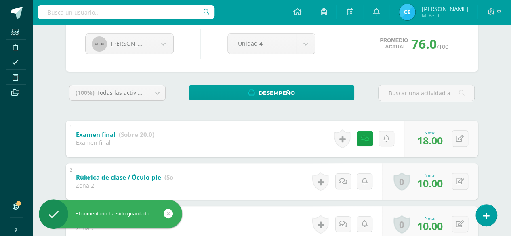
scroll to position [40, 0]
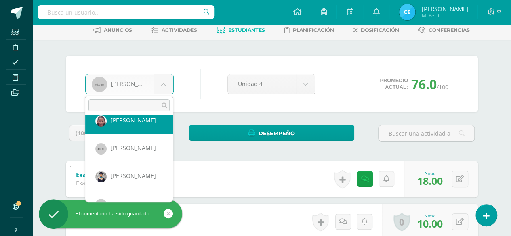
scroll to position [112, 0]
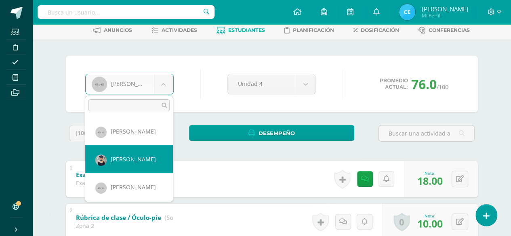
select select "75"
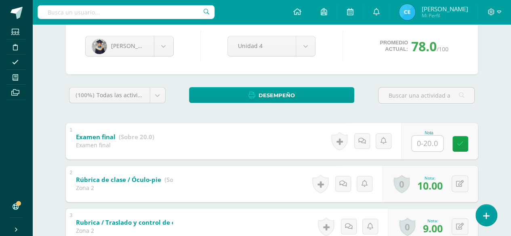
scroll to position [81, 0]
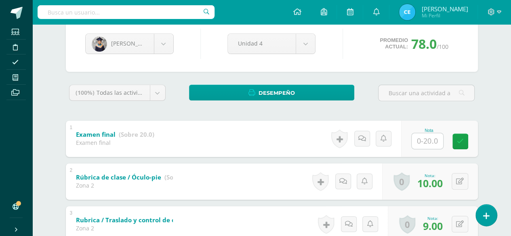
click at [422, 142] on input "text" at bounding box center [426, 141] width 31 height 16
type input "18"
click at [468, 145] on link at bounding box center [465, 141] width 16 height 16
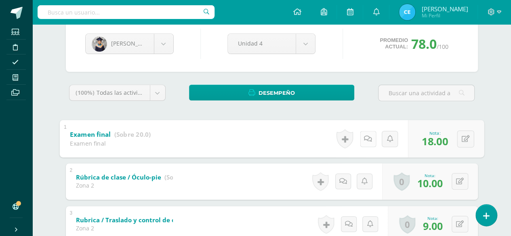
click at [364, 139] on icon at bounding box center [368, 138] width 8 height 7
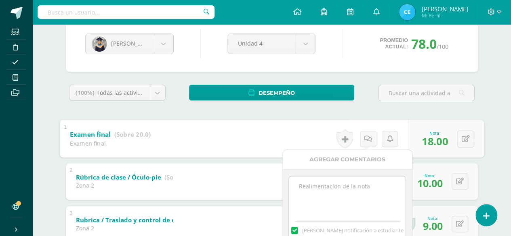
click at [333, 182] on textarea at bounding box center [347, 196] width 117 height 40
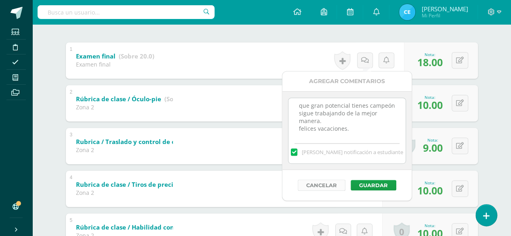
scroll to position [161, 0]
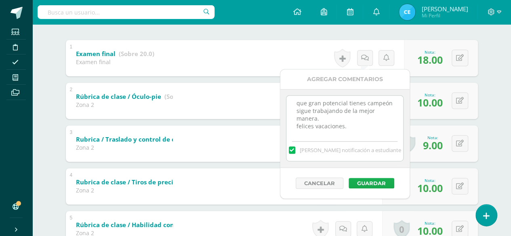
type textarea "que gran potencial tienes campeón sigue trabajando de la mejor manera. felices …"
click at [369, 180] on button "Guardar" at bounding box center [371, 183] width 46 height 10
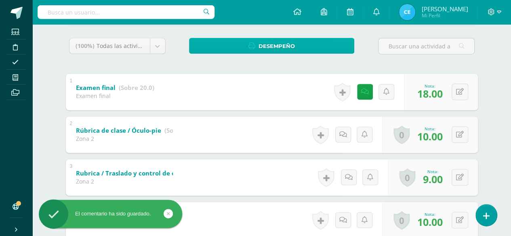
scroll to position [81, 0]
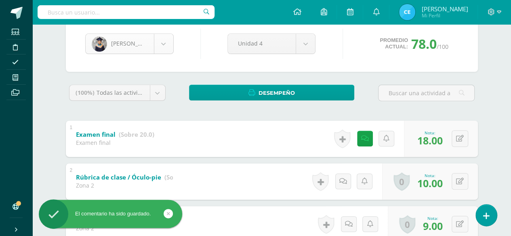
click at [164, 35] on body "El comentario ha sido guardado. Estudiantes Disciplina Asistencia Mis cursos Ar…" at bounding box center [255, 236] width 511 height 634
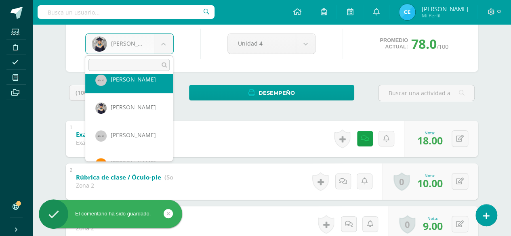
scroll to position [115, 0]
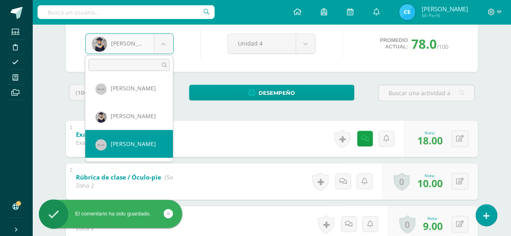
select select "76"
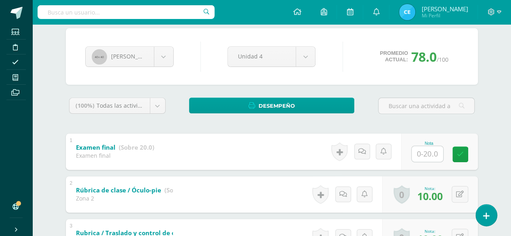
scroll to position [81, 0]
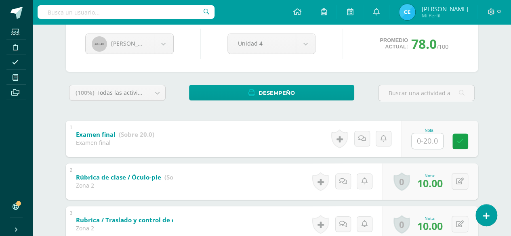
click at [420, 143] on input "text" at bounding box center [426, 141] width 31 height 16
type input "18"
click at [470, 144] on link at bounding box center [465, 141] width 16 height 16
click at [368, 141] on link at bounding box center [365, 139] width 16 height 16
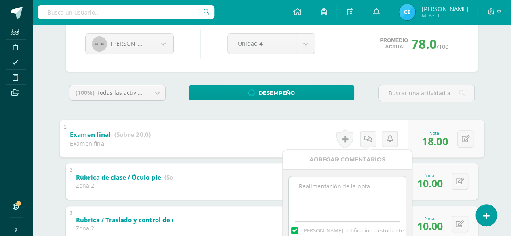
click at [344, 188] on textarea at bounding box center [347, 196] width 117 height 40
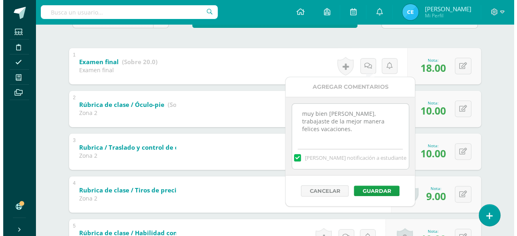
scroll to position [161, 0]
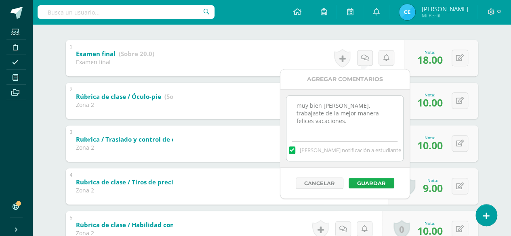
type textarea "muy bien gustavo, trabajaste de la mejor manera felices vacaciones."
click at [368, 182] on button "Guardar" at bounding box center [371, 183] width 46 height 10
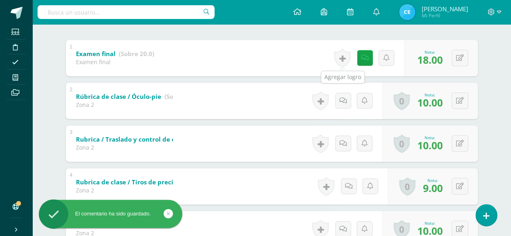
click at [336, 53] on link at bounding box center [342, 58] width 16 height 19
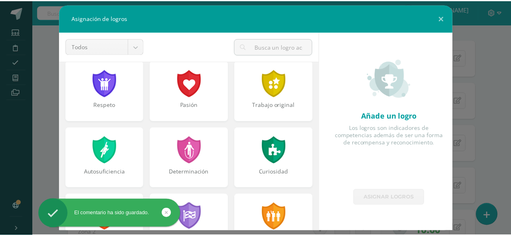
scroll to position [0, 0]
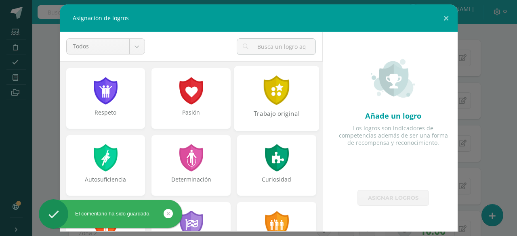
click at [268, 88] on div at bounding box center [277, 89] width 28 height 29
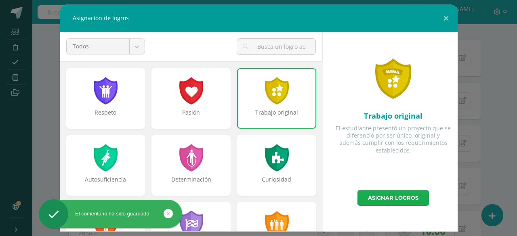
click at [380, 199] on link "Asignar logros" at bounding box center [392, 198] width 71 height 16
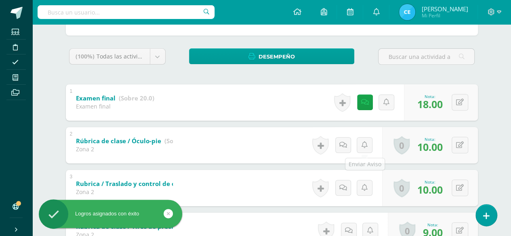
scroll to position [81, 0]
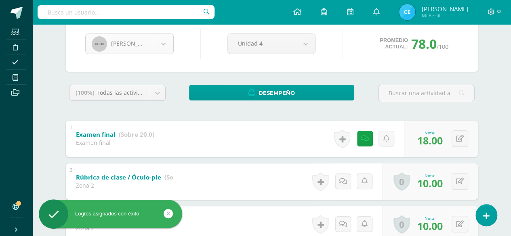
click at [168, 41] on body "Logros asignados con éxito El comentario ha sido guardado. Estudiantes Discipli…" at bounding box center [255, 236] width 511 height 634
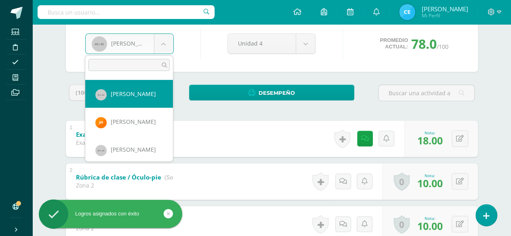
scroll to position [179, 0]
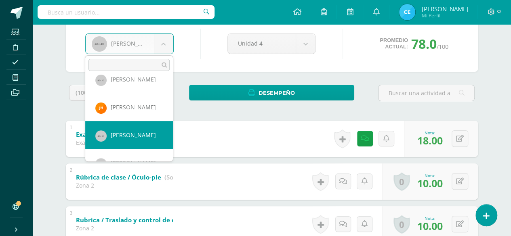
select select "78"
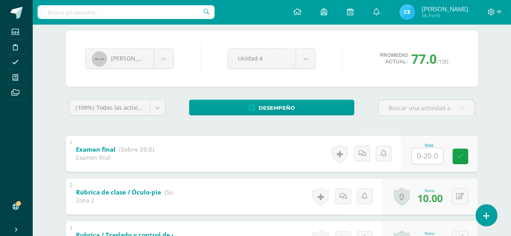
scroll to position [81, 0]
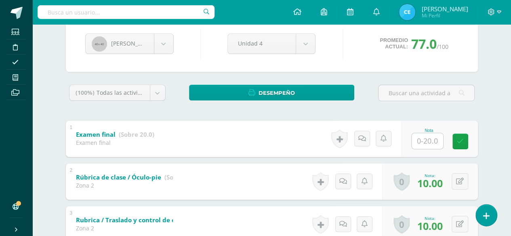
click at [417, 139] on input "text" at bounding box center [426, 141] width 31 height 16
type input "17"
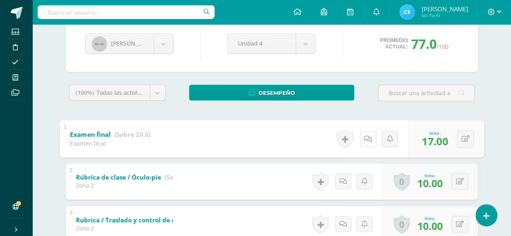
click at [359, 138] on link at bounding box center [367, 139] width 16 height 16
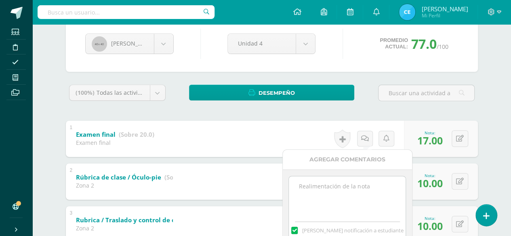
click at [328, 183] on textarea at bounding box center [347, 196] width 117 height 40
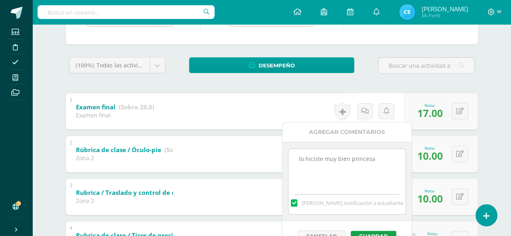
scroll to position [121, 0]
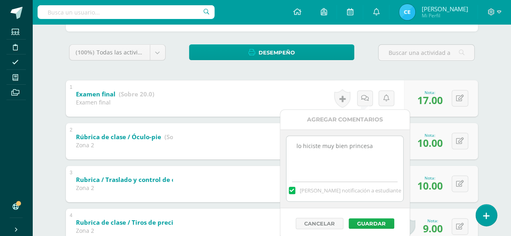
type textarea "lo hiciste muy bien princesa"
click at [371, 223] on button "Guardar" at bounding box center [371, 223] width 46 height 10
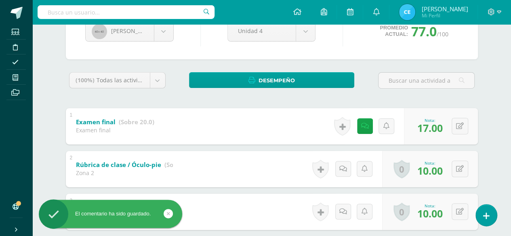
scroll to position [81, 0]
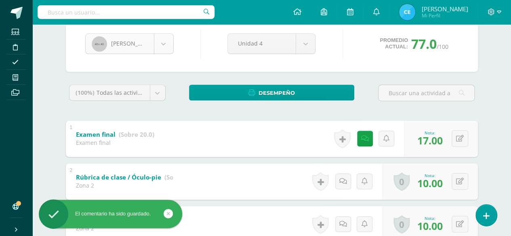
click at [165, 46] on body "El comentario ha sido guardado. Estudiantes Disciplina Asistencia Mis cursos Ar…" at bounding box center [255, 236] width 511 height 634
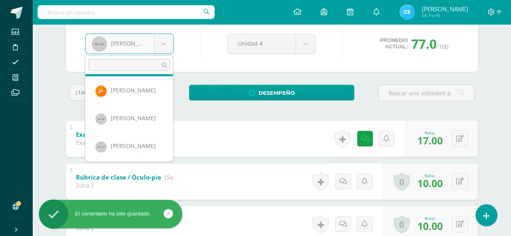
scroll to position [207, 0]
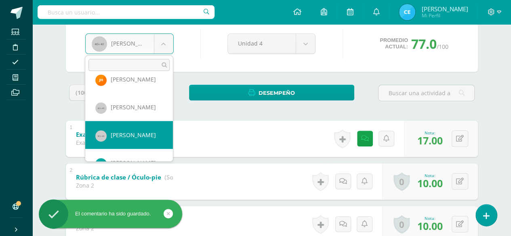
select select "81"
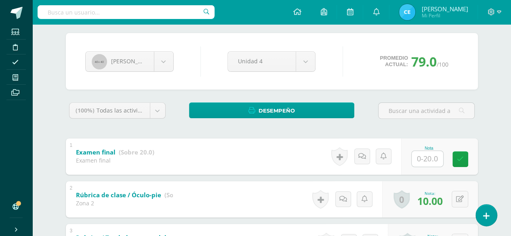
scroll to position [81, 0]
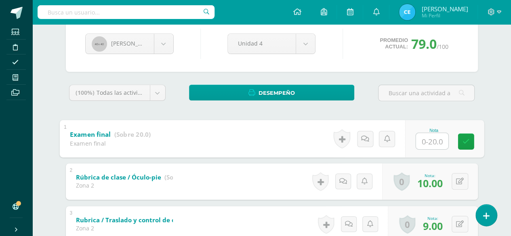
click at [432, 141] on input "text" at bounding box center [431, 141] width 32 height 16
type input "20"
click at [365, 139] on icon at bounding box center [368, 138] width 8 height 7
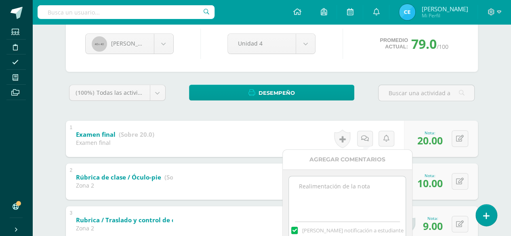
click at [317, 187] on textarea at bounding box center [347, 196] width 117 height 40
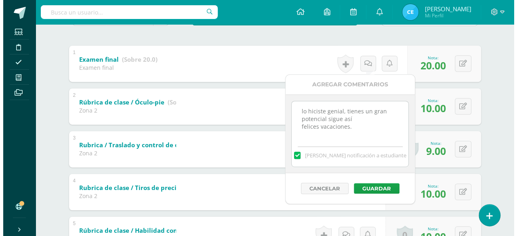
scroll to position [161, 0]
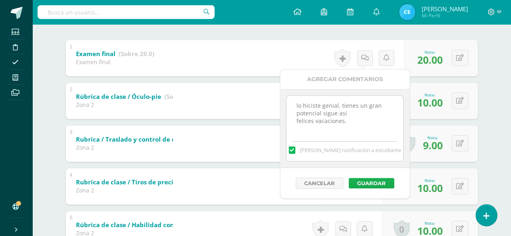
type textarea "lo hiciste genial, tienes un gran potencial sigue así felices vacaciones."
click at [361, 180] on button "Guardar" at bounding box center [371, 183] width 46 height 10
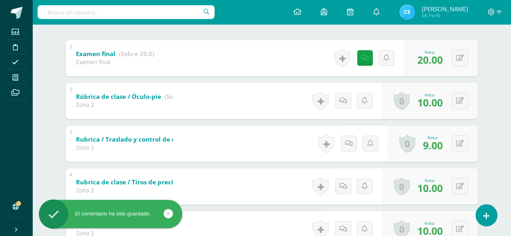
click at [345, 55] on link at bounding box center [342, 58] width 16 height 19
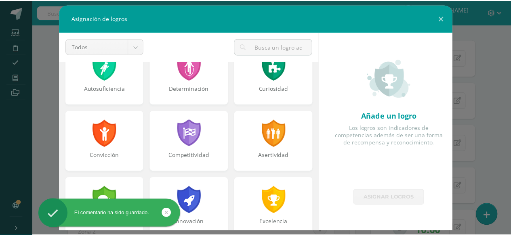
scroll to position [121, 0]
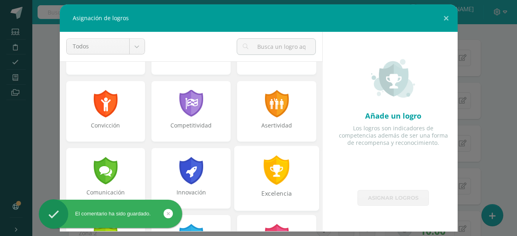
click at [277, 164] on div at bounding box center [277, 169] width 28 height 29
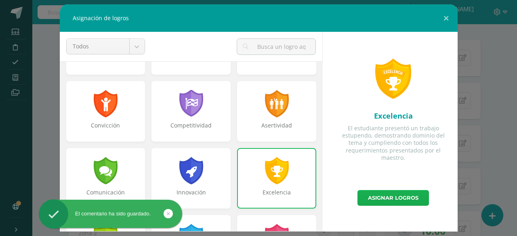
click at [394, 198] on link "Asignar logros" at bounding box center [392, 198] width 71 height 16
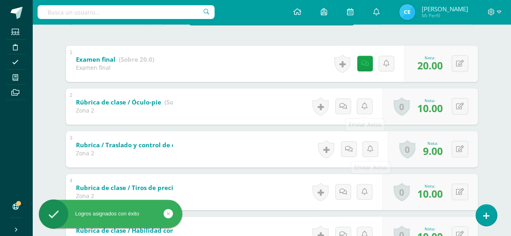
scroll to position [40, 0]
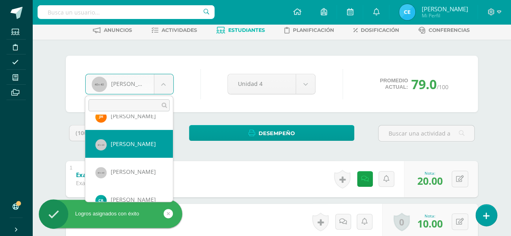
scroll to position [251, 0]
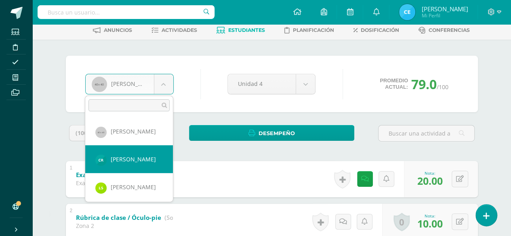
select select "320"
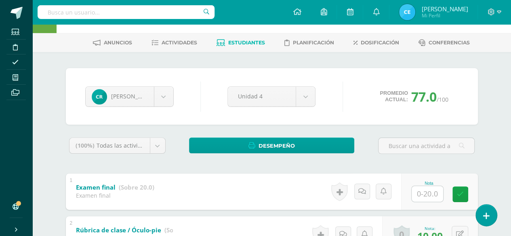
scroll to position [40, 0]
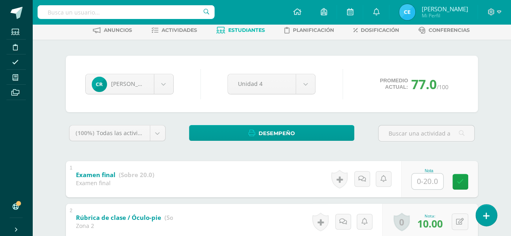
click at [418, 180] on input "text" at bounding box center [426, 182] width 31 height 16
type input "17"
click at [461, 183] on link at bounding box center [465, 182] width 16 height 16
click at [338, 178] on link at bounding box center [342, 179] width 16 height 19
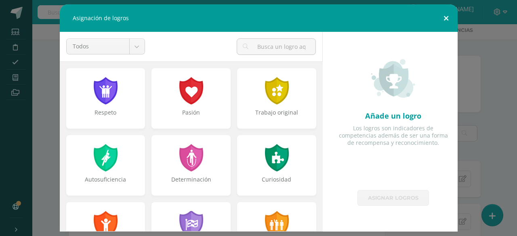
click at [447, 19] on button at bounding box center [445, 17] width 23 height 27
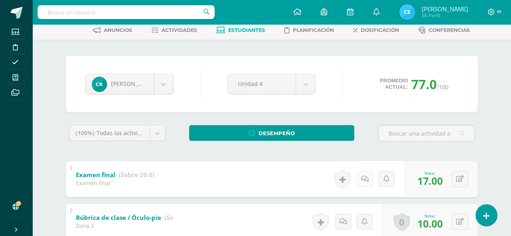
click at [363, 181] on link at bounding box center [365, 179] width 16 height 16
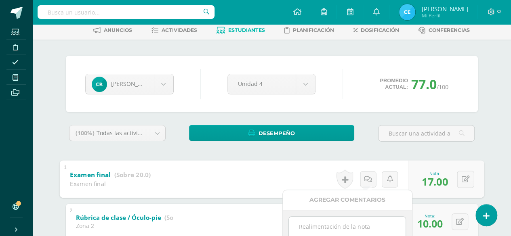
click at [322, 226] on textarea at bounding box center [347, 237] width 117 height 40
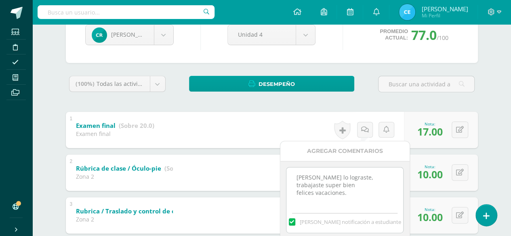
scroll to position [130, 0]
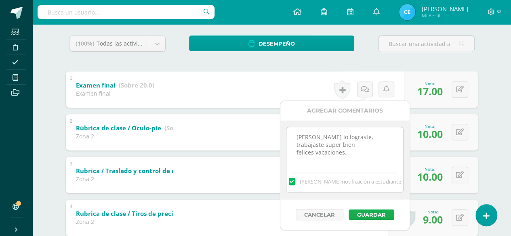
type textarea "santi lo lograste, trabajaste super bien felices vacaciones."
click at [365, 214] on button "Guardar" at bounding box center [371, 215] width 46 height 10
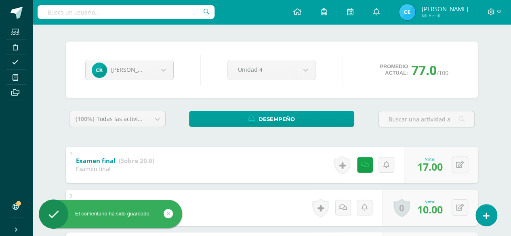
scroll to position [49, 0]
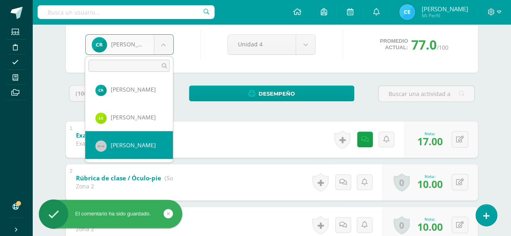
scroll to position [90, 0]
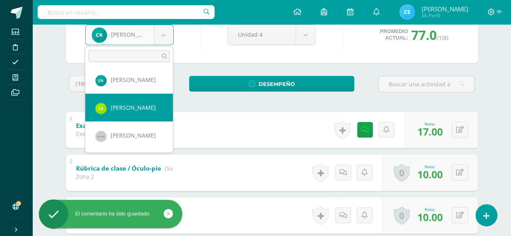
select select "321"
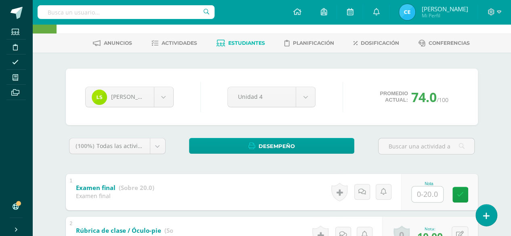
scroll to position [40, 0]
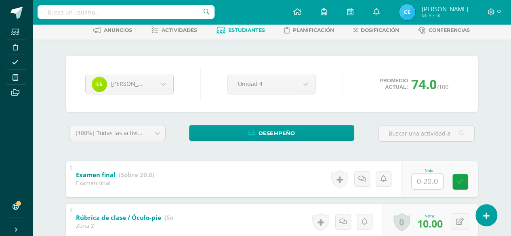
click at [426, 179] on input "text" at bounding box center [426, 182] width 31 height 16
type input "18"
click at [462, 183] on icon at bounding box center [465, 181] width 7 height 7
click at [371, 180] on link at bounding box center [365, 179] width 16 height 16
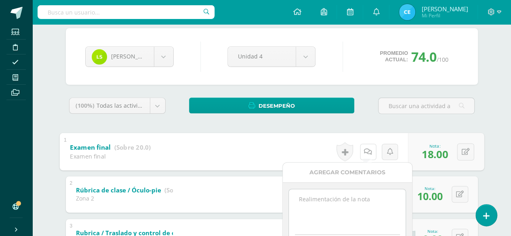
scroll to position [121, 0]
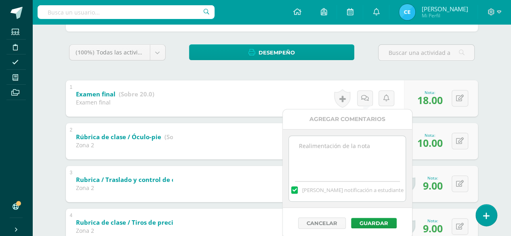
click at [354, 150] on textarea at bounding box center [347, 156] width 117 height 40
type textarea "Luciano, buen trabajo mejoraste muchísimo."
click at [380, 223] on button "Guardar" at bounding box center [374, 223] width 46 height 10
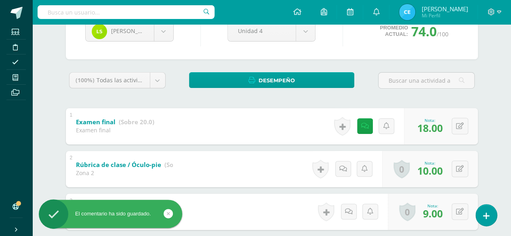
scroll to position [81, 0]
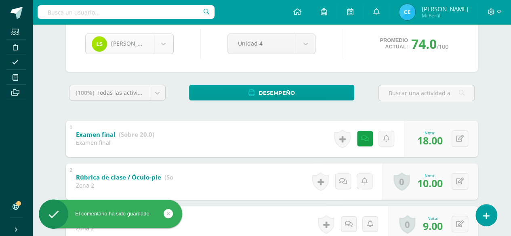
click at [163, 41] on body "El comentario ha sido guardado. Estudiantes Disciplina Asistencia Mis cursos Ar…" at bounding box center [255, 236] width 511 height 634
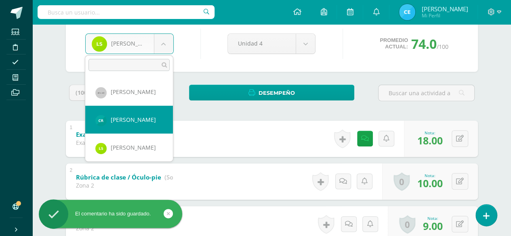
scroll to position [281, 0]
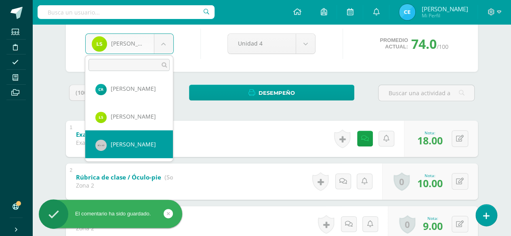
select select "83"
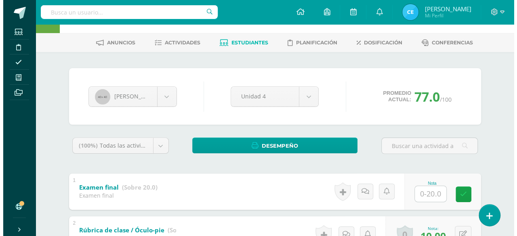
scroll to position [40, 0]
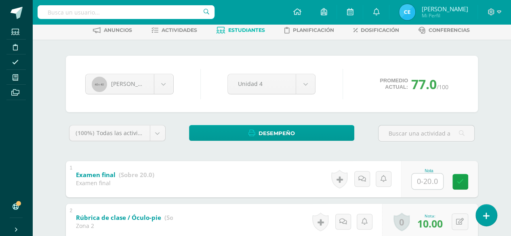
click at [424, 181] on input "text" at bounding box center [426, 182] width 31 height 16
type input "19"
click at [463, 183] on icon at bounding box center [465, 181] width 7 height 7
click at [346, 180] on link at bounding box center [342, 179] width 16 height 19
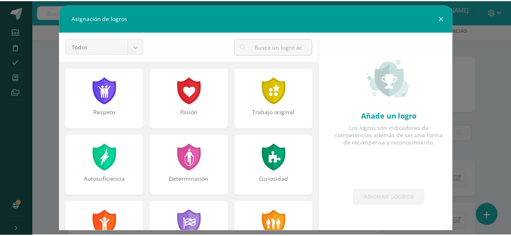
scroll to position [161, 0]
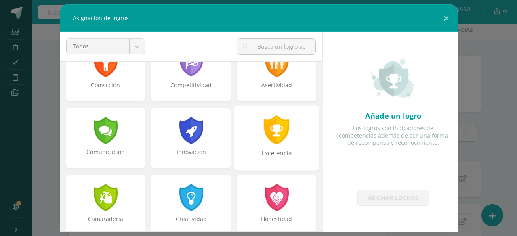
click at [293, 138] on div "Excelencia" at bounding box center [276, 137] width 85 height 65
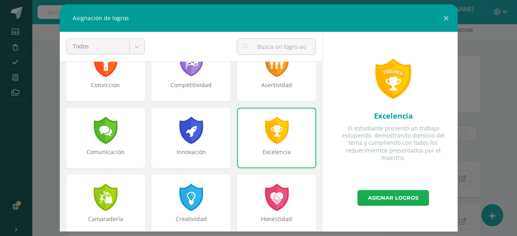
click at [382, 196] on link "Asignar logros" at bounding box center [392, 198] width 71 height 16
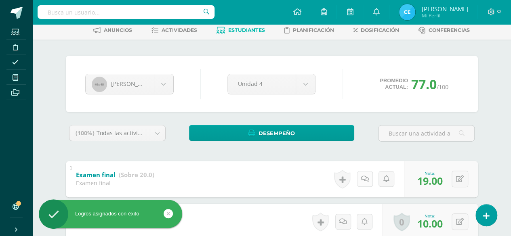
click at [368, 182] on link at bounding box center [365, 179] width 16 height 16
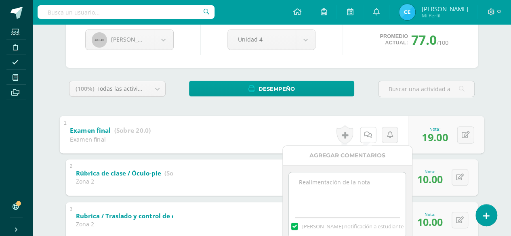
scroll to position [121, 0]
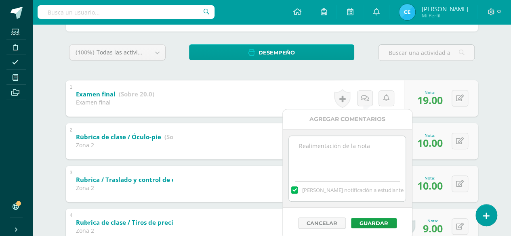
click at [348, 157] on textarea at bounding box center [347, 156] width 117 height 40
type textarea "bien trabajado Pedrito, felices vacaciones."
click at [378, 223] on button "Guardar" at bounding box center [374, 223] width 46 height 10
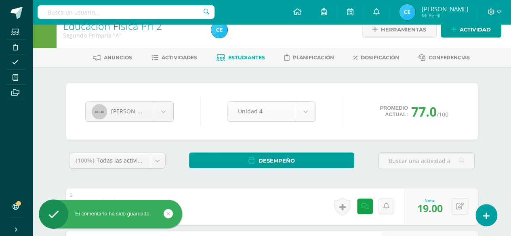
scroll to position [0, 0]
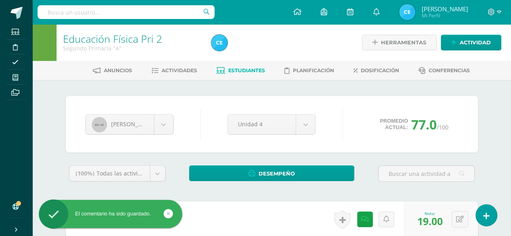
click at [245, 69] on span "Estudiantes" at bounding box center [246, 70] width 37 height 6
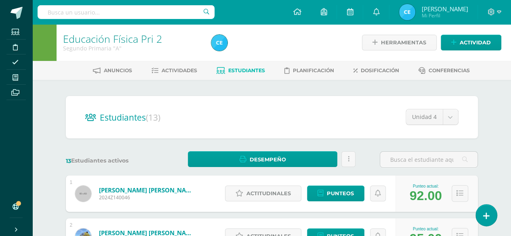
click at [415, 13] on img at bounding box center [407, 12] width 16 height 16
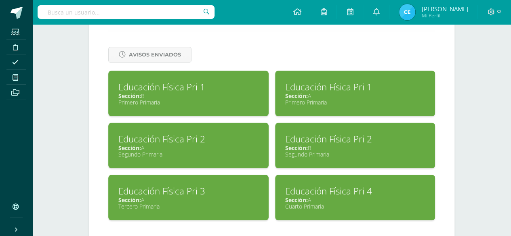
scroll to position [350, 0]
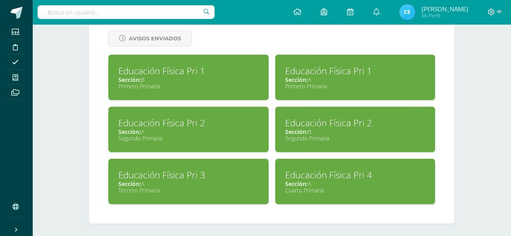
click at [359, 122] on div "Educación Física Pri 2" at bounding box center [355, 123] width 140 height 13
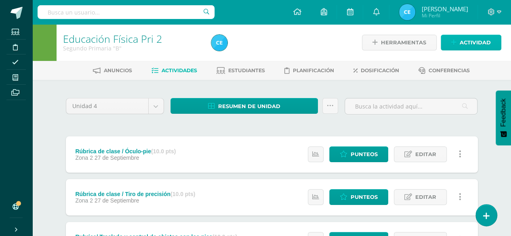
click at [469, 44] on span "Actividad" at bounding box center [474, 42] width 31 height 15
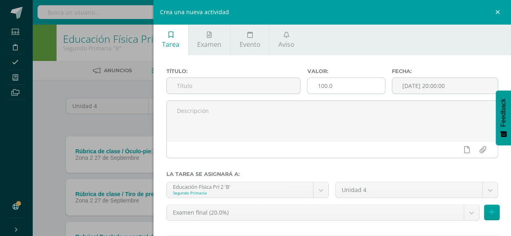
click at [361, 91] on input "100.0" at bounding box center [345, 86] width 77 height 16
type input "1"
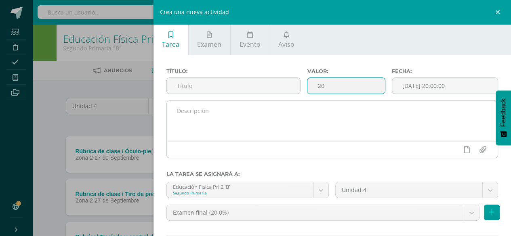
type input "20"
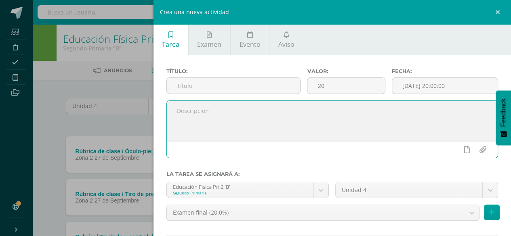
click at [283, 116] on textarea at bounding box center [332, 121] width 331 height 40
paste textarea "Examen Final Habilidad Visomotora 5 pts. cada aspecto - uniforme completo - ócu…"
drag, startPoint x: 229, startPoint y: 130, endPoint x: 167, endPoint y: 96, distance: 71.2
click at [167, 96] on div "Título: Valor: 20 Fecha: 2025-10-10 20:00:00 Examen Final Habilidad Visomotora …" at bounding box center [332, 116] width 332 height 96
click at [273, 134] on textarea "Examen Final Habilidad Visomotora 5 pts. cada aspecto - uniforme completo - ócu…" at bounding box center [332, 121] width 331 height 40
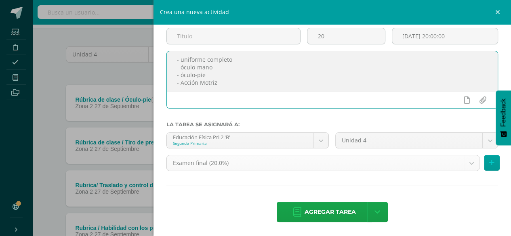
scroll to position [121, 0]
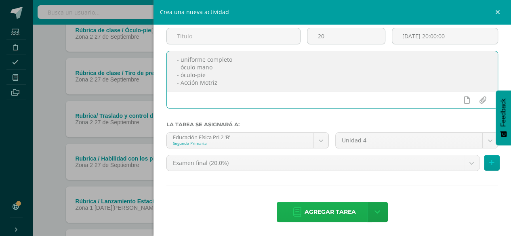
type textarea "Examen Final Habilidad Visomotora 5 pts. cada aspecto - uniforme completo - ócu…"
click at [320, 215] on span "Agregar tarea" at bounding box center [329, 212] width 51 height 20
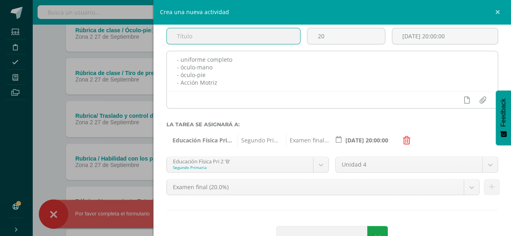
click at [256, 98] on div at bounding box center [332, 100] width 331 height 17
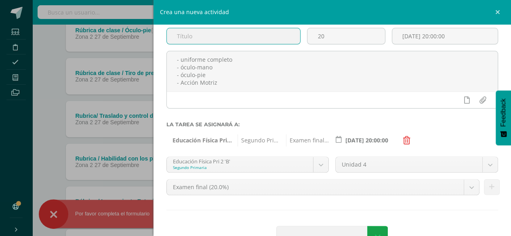
click at [217, 38] on input "text" at bounding box center [234, 36] width 134 height 16
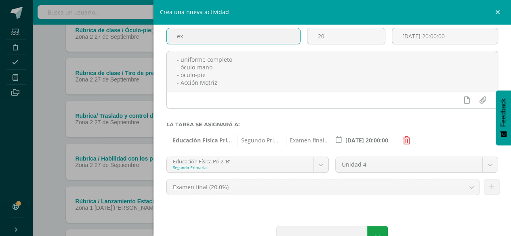
type input "e"
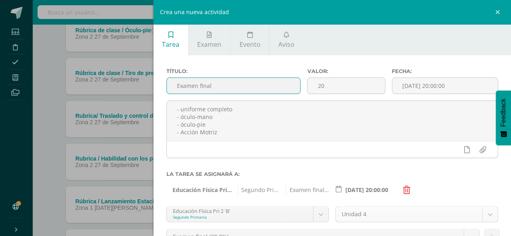
scroll to position [74, 0]
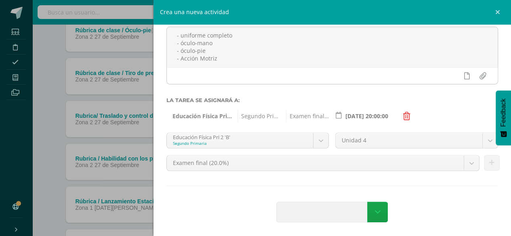
type input "Examen final"
click at [424, 192] on div "Título: Examen final Valor: 20 Fecha: 2025-10-10 20:00:00 Examen Final Habilida…" at bounding box center [332, 109] width 358 height 256
click at [415, 182] on div "Título: Examen final Valor: 20 Fecha: 2025-10-10 20:00:00 Examen Final Habilida…" at bounding box center [332, 109] width 358 height 256
click at [367, 210] on span at bounding box center [324, 212] width 95 height 20
click at [326, 207] on span at bounding box center [324, 206] width 6 height 6
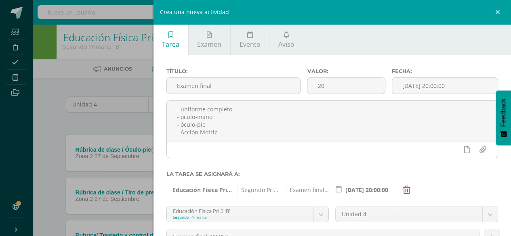
scroll to position [0, 0]
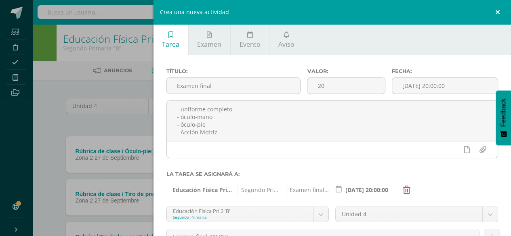
click at [496, 9] on link at bounding box center [499, 12] width 24 height 24
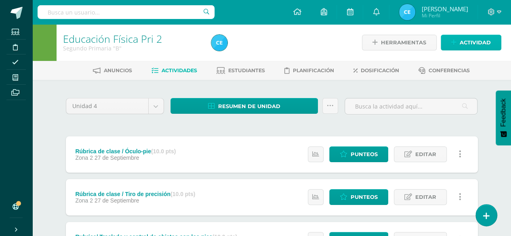
click at [461, 41] on span "Actividad" at bounding box center [474, 42] width 31 height 15
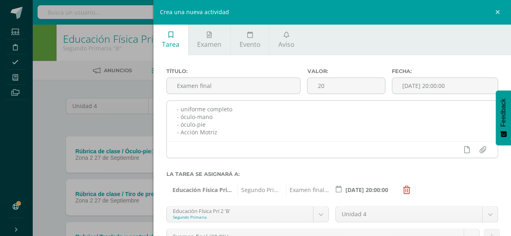
scroll to position [74, 0]
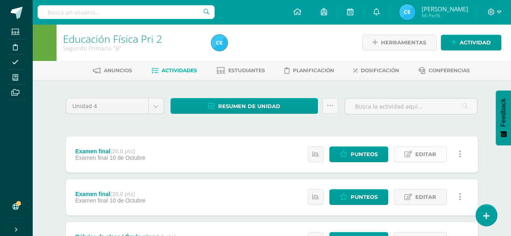
click at [434, 152] on span "Editar" at bounding box center [425, 154] width 21 height 15
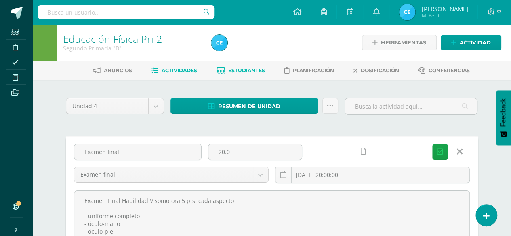
click at [231, 69] on span "Estudiantes" at bounding box center [246, 70] width 37 height 6
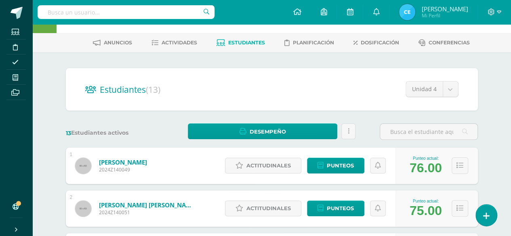
scroll to position [40, 0]
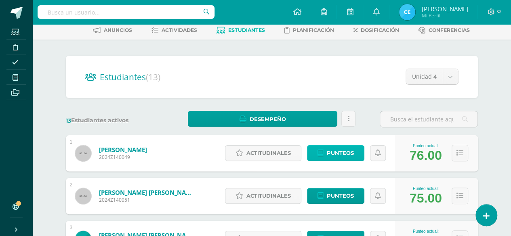
click at [340, 151] on span "Punteos" at bounding box center [340, 153] width 27 height 15
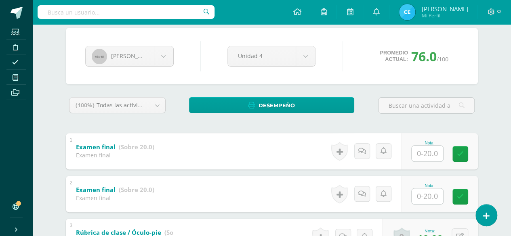
scroll to position [81, 0]
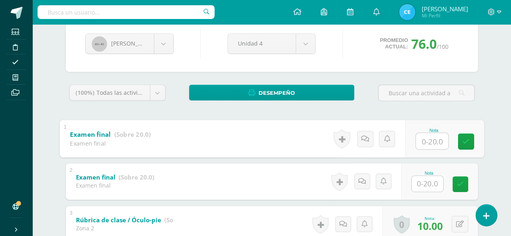
click at [419, 145] on input "text" at bounding box center [431, 141] width 32 height 16
type input "17"
click at [468, 134] on link at bounding box center [465, 141] width 16 height 16
click at [366, 137] on icon at bounding box center [365, 138] width 8 height 7
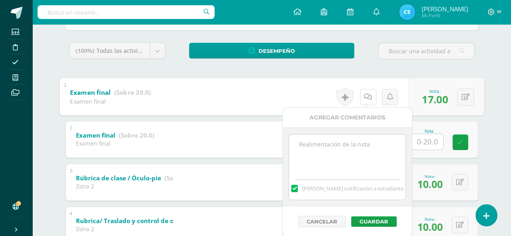
scroll to position [161, 0]
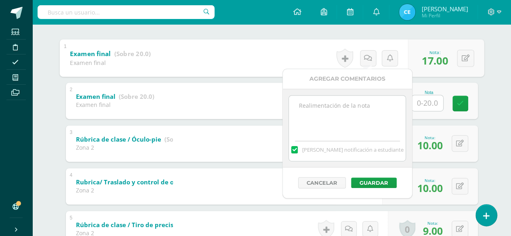
click at [345, 105] on textarea at bounding box center [347, 116] width 117 height 40
type textarea "m"
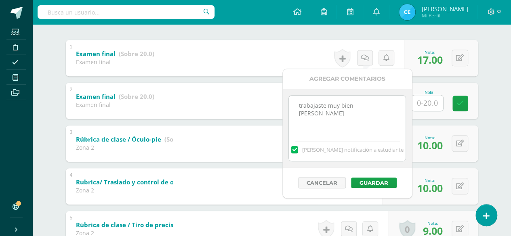
type textarea "trabajaste muy bien Levi"
click at [367, 182] on button "Guardar" at bounding box center [374, 183] width 46 height 10
click at [384, 184] on button "Guardar" at bounding box center [374, 183] width 46 height 10
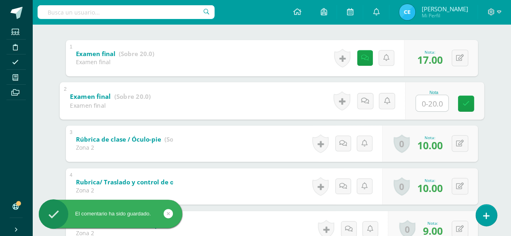
click at [430, 102] on input "text" at bounding box center [431, 103] width 32 height 16
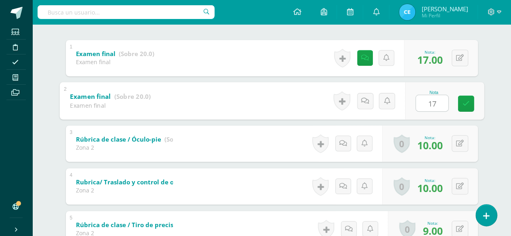
type input "17"
click at [493, 87] on div "Leví Barrundia Leví Barrundia Mariel Camas Esteban Campos Estuardo Castañeda Em…" at bounding box center [272, 216] width 444 height 597
drag, startPoint x: 294, startPoint y: 97, endPoint x: 254, endPoint y: 100, distance: 40.0
click at [254, 100] on div "2 Examen final (Sobre 20.0) Examen final Nota 17.00 0 Logros Logros obtenidos" at bounding box center [272, 101] width 412 height 36
click at [254, 99] on div "2 Examen final (Sobre 20.0) Examen final Nota 17.00 0 Logros Logros obtenidos" at bounding box center [272, 101] width 412 height 36
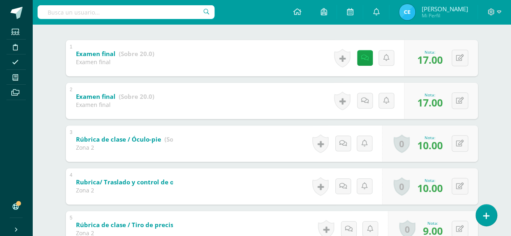
scroll to position [121, 0]
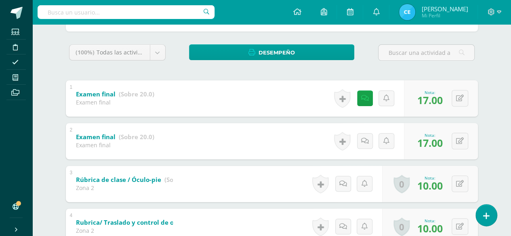
drag, startPoint x: 292, startPoint y: 136, endPoint x: 233, endPoint y: 138, distance: 59.0
click at [233, 138] on div "2 Examen final (Sobre 20.0) Examen final Nota 17.00 0 Logros Logros obtenidos" at bounding box center [272, 141] width 412 height 36
click at [103, 137] on b "Examen final" at bounding box center [90, 136] width 41 height 8
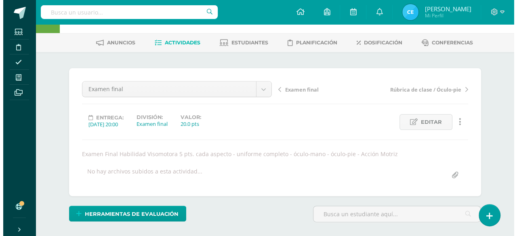
scroll to position [41, 0]
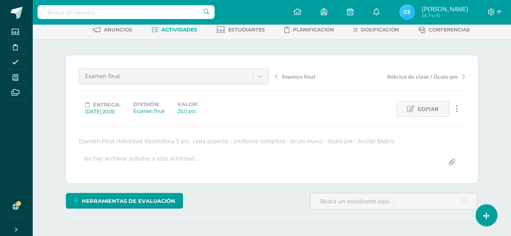
click at [456, 111] on icon at bounding box center [456, 109] width 2 height 9
click at [438, 149] on link "Eliminar" at bounding box center [441, 147] width 83 height 13
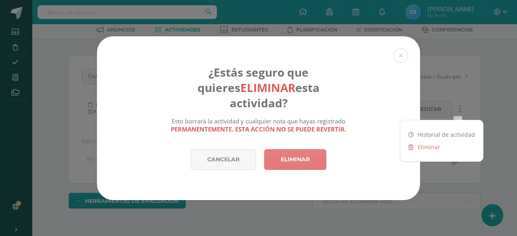
click at [299, 155] on link "Eliminar" at bounding box center [295, 159] width 62 height 21
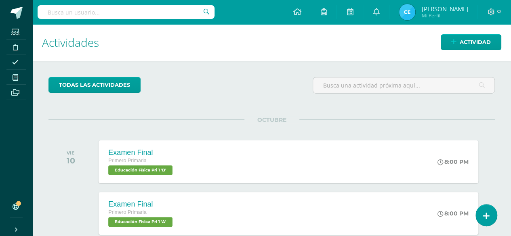
click at [415, 13] on img at bounding box center [407, 12] width 16 height 16
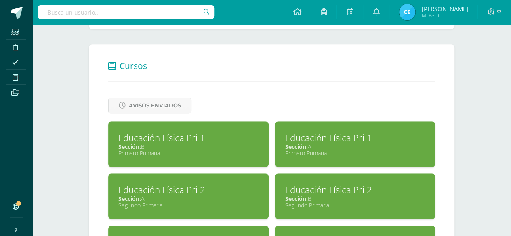
scroll to position [323, 0]
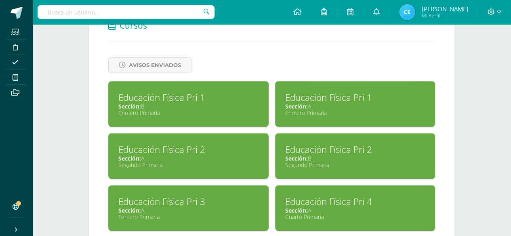
click at [334, 155] on div "Sección: B" at bounding box center [355, 159] width 140 height 8
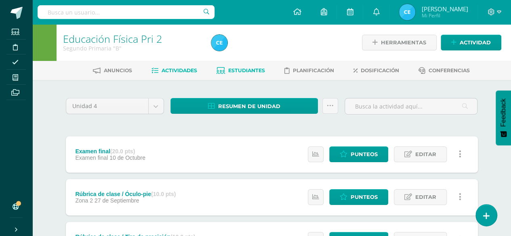
click at [241, 72] on span "Estudiantes" at bounding box center [246, 70] width 37 height 6
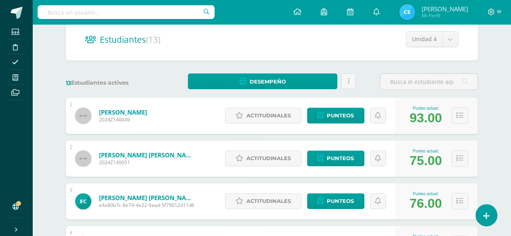
scroll to position [81, 0]
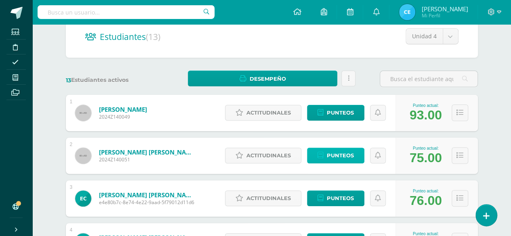
click at [331, 151] on span "Punteos" at bounding box center [340, 155] width 27 height 15
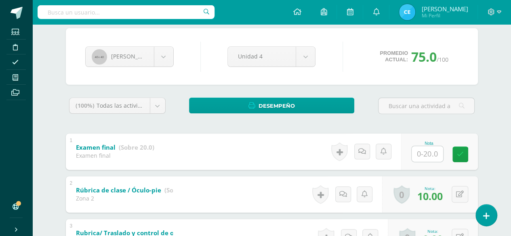
scroll to position [81, 0]
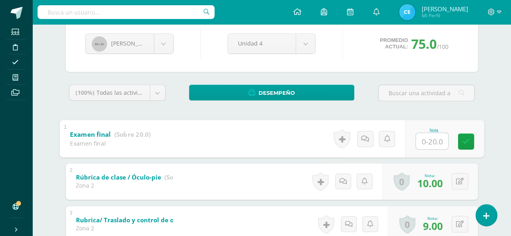
click at [424, 144] on input "text" at bounding box center [431, 141] width 32 height 16
type input "18"
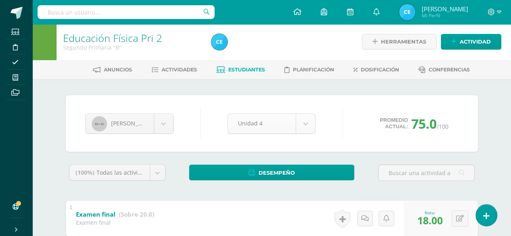
scroll to position [0, 0]
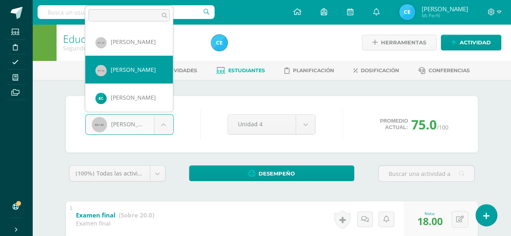
select select "412"
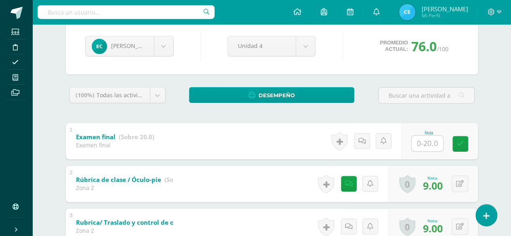
scroll to position [81, 0]
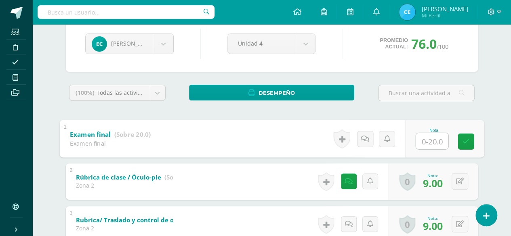
click at [427, 143] on input "text" at bounding box center [431, 141] width 32 height 16
type input "17"
click at [469, 138] on link at bounding box center [465, 141] width 16 height 16
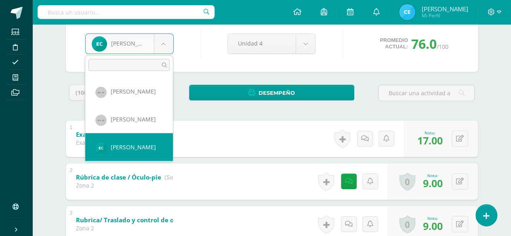
click at [163, 45] on body "Estudiantes Disciplina Asistencia Mis cursos Archivos Soporte Ayuda Reportar un…" at bounding box center [255, 236] width 511 height 634
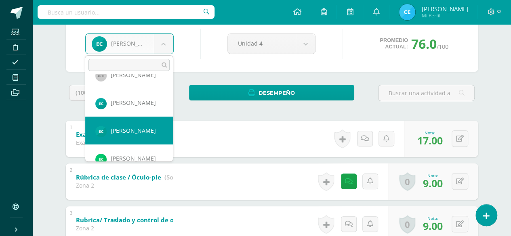
select select "315"
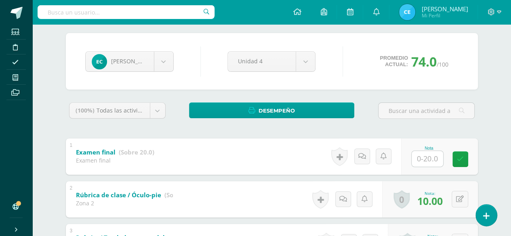
scroll to position [81, 0]
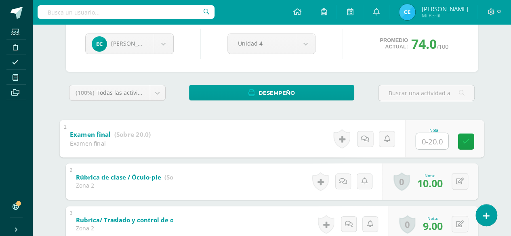
click at [424, 136] on input "text" at bounding box center [431, 141] width 32 height 16
type input "17"
click at [463, 142] on icon at bounding box center [465, 141] width 7 height 7
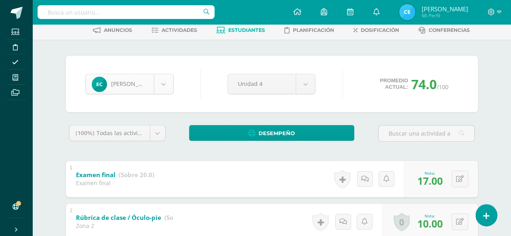
scroll to position [27, 0]
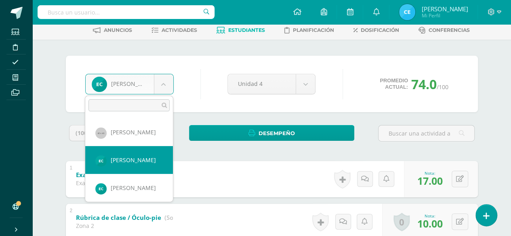
scroll to position [68, 0]
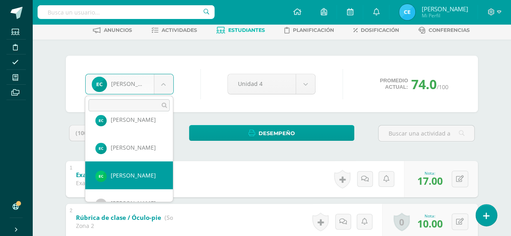
select select "316"
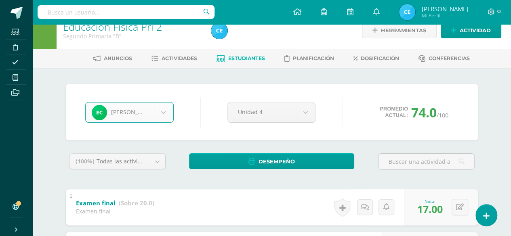
scroll to position [0, 0]
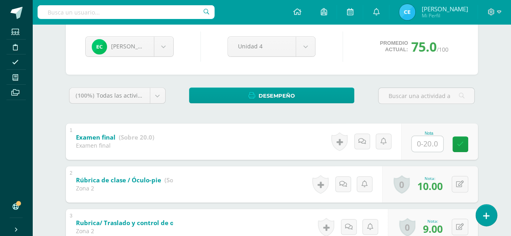
scroll to position [81, 0]
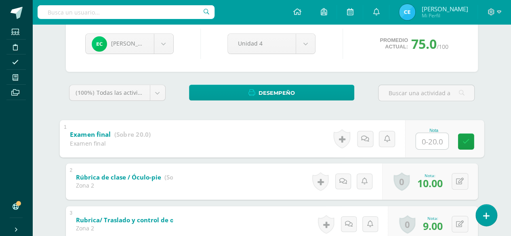
click at [430, 141] on input "text" at bounding box center [431, 141] width 32 height 16
type input "15"
click at [466, 143] on icon at bounding box center [465, 141] width 7 height 7
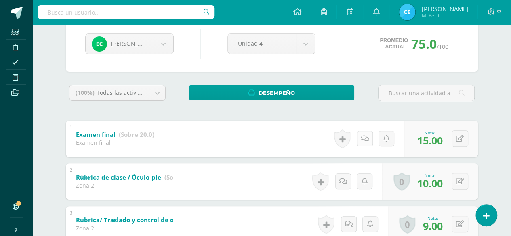
click at [367, 138] on icon at bounding box center [365, 138] width 8 height 7
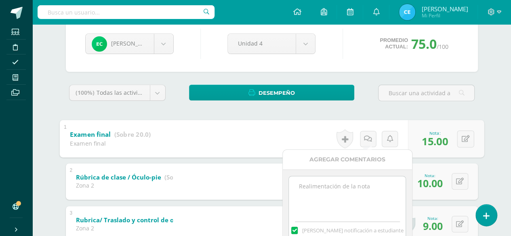
click at [344, 185] on textarea at bounding box center [347, 196] width 117 height 40
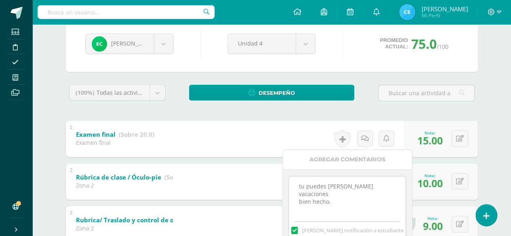
scroll to position [121, 0]
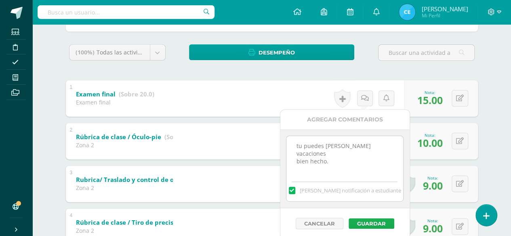
type textarea "tu puedes [PERSON_NAME] vacaciones bien hecho."
click at [366, 223] on button "Guardar" at bounding box center [371, 223] width 46 height 10
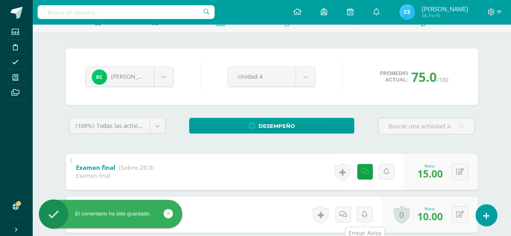
scroll to position [0, 0]
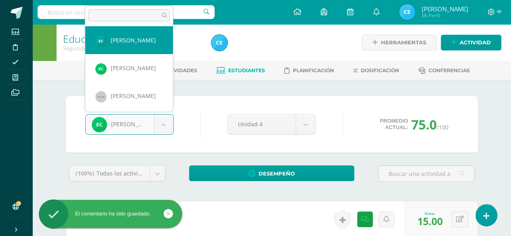
scroll to position [96, 0]
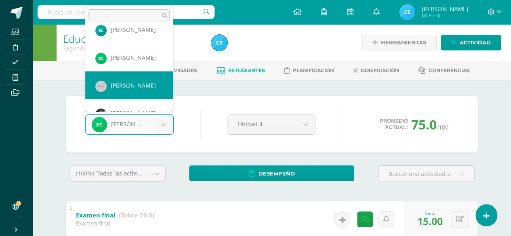
select select "72"
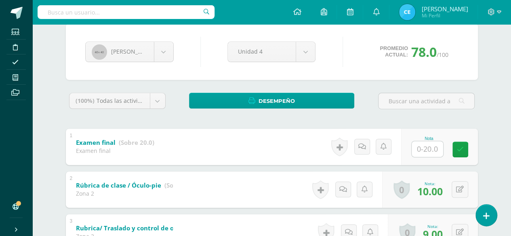
scroll to position [81, 0]
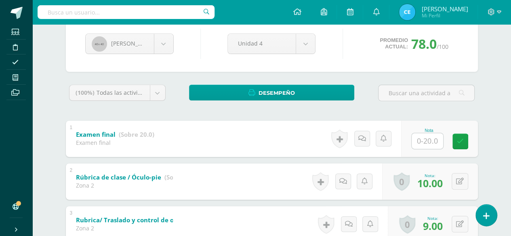
click at [422, 142] on input "text" at bounding box center [426, 141] width 31 height 16
type input "20"
click at [463, 147] on link at bounding box center [465, 141] width 16 height 16
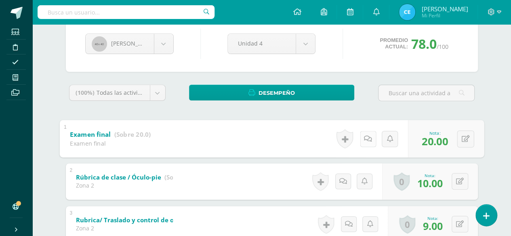
click at [365, 139] on icon at bounding box center [368, 138] width 8 height 7
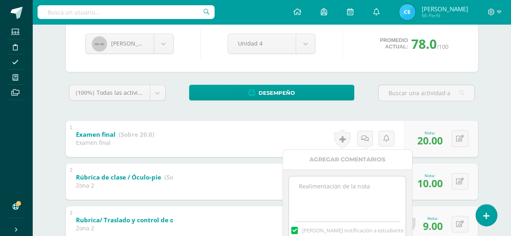
click at [317, 187] on textarea at bounding box center [347, 196] width 117 height 40
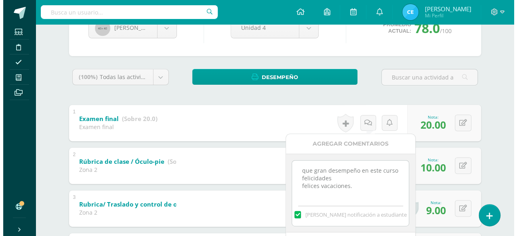
scroll to position [121, 0]
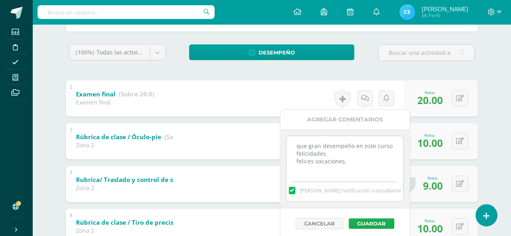
type textarea "que gran desempeño en este curso felicidades felices vacaciones."
click at [372, 221] on button "Guardar" at bounding box center [371, 223] width 46 height 10
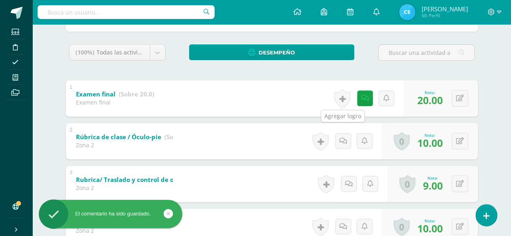
click at [345, 105] on link at bounding box center [342, 98] width 16 height 19
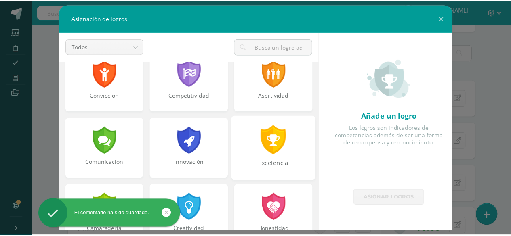
scroll to position [161, 0]
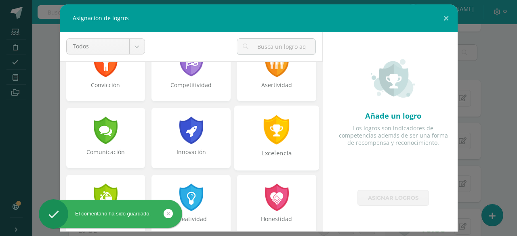
click at [278, 122] on div at bounding box center [277, 129] width 28 height 29
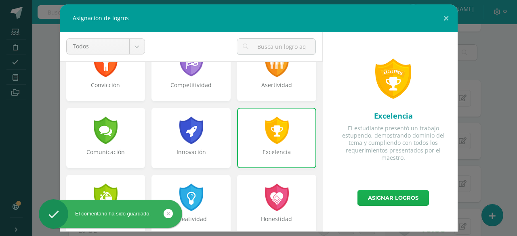
click at [382, 204] on link "Asignar logros" at bounding box center [392, 198] width 71 height 16
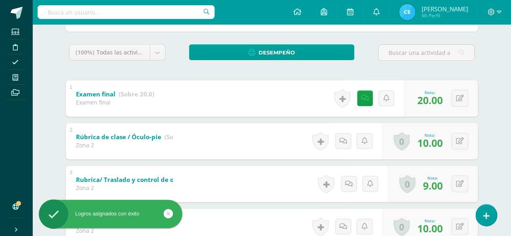
scroll to position [40, 0]
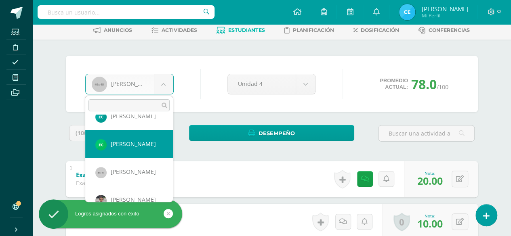
scroll to position [140, 0]
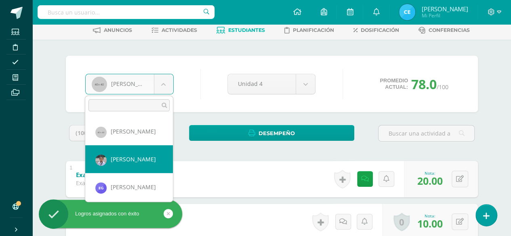
select select "74"
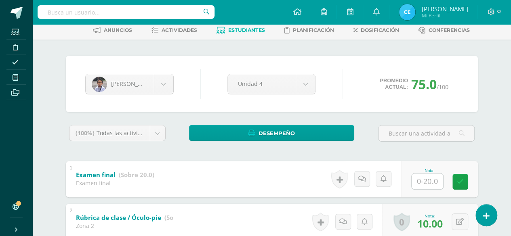
scroll to position [81, 0]
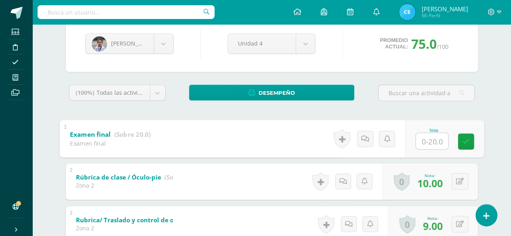
click at [425, 142] on input "text" at bounding box center [431, 141] width 32 height 16
type input "18"
click at [364, 140] on icon at bounding box center [368, 138] width 8 height 7
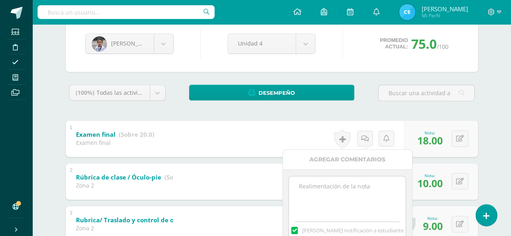
click at [320, 189] on textarea at bounding box center [347, 196] width 117 height 40
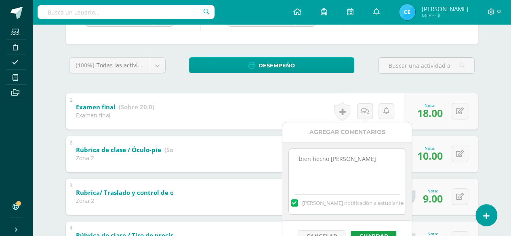
scroll to position [121, 0]
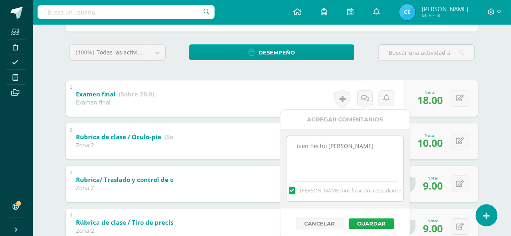
type textarea "bien hecho pablito"
click at [374, 221] on button "Guardar" at bounding box center [371, 223] width 46 height 10
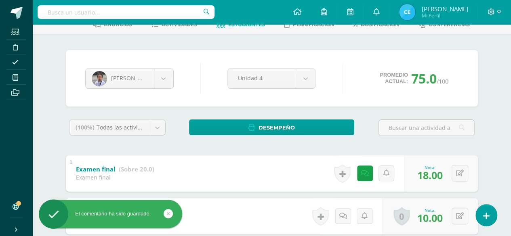
scroll to position [40, 0]
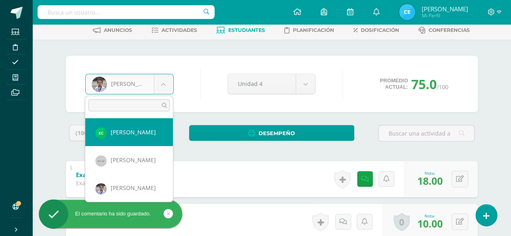
scroll to position [151, 0]
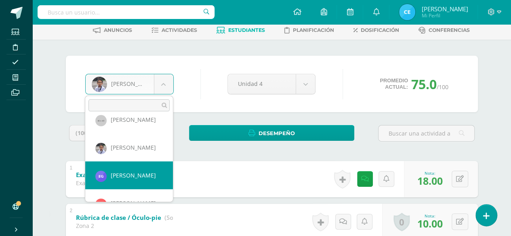
select select "317"
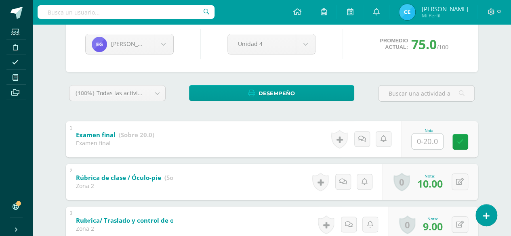
scroll to position [81, 0]
click at [424, 140] on input "text" at bounding box center [426, 141] width 31 height 16
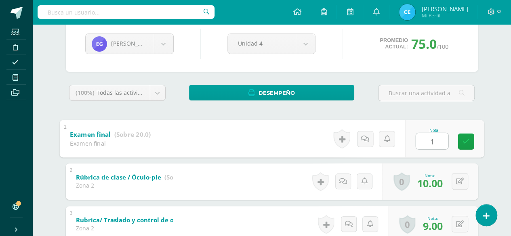
type input "17"
click at [167, 43] on body "Estudiantes Disciplina Asistencia Mis cursos Archivos Soporte Ayuda Reportar un…" at bounding box center [255, 236] width 511 height 634
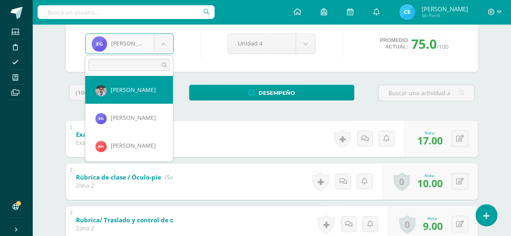
scroll to position [179, 0]
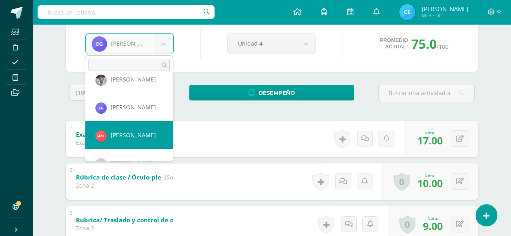
select select "319"
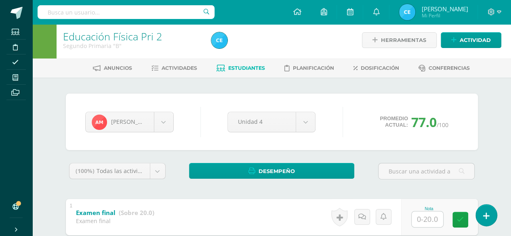
scroll to position [81, 0]
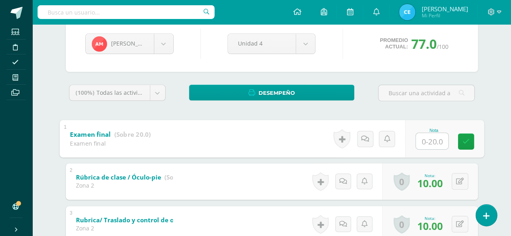
click at [424, 141] on input "text" at bounding box center [431, 141] width 32 height 16
type input "19"
click at [367, 138] on icon at bounding box center [368, 138] width 8 height 7
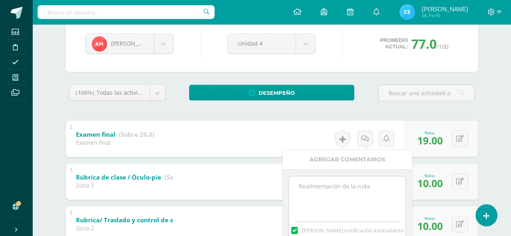
click at [363, 193] on textarea at bounding box center [347, 196] width 117 height 40
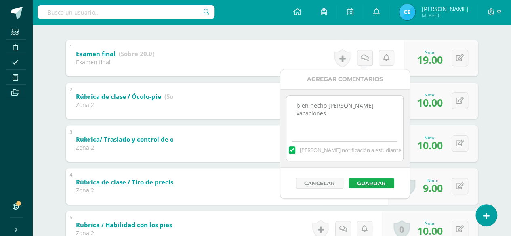
type textarea "bien hecho anita felices vacaciones."
click at [371, 179] on button "Guardar" at bounding box center [371, 183] width 46 height 10
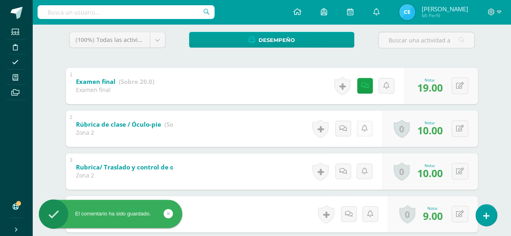
scroll to position [121, 0]
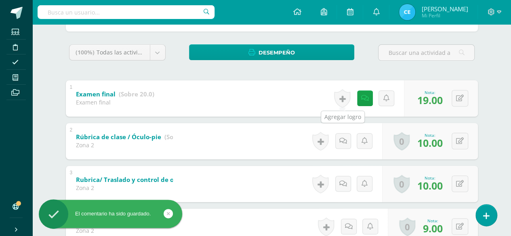
click at [341, 99] on link at bounding box center [342, 98] width 16 height 19
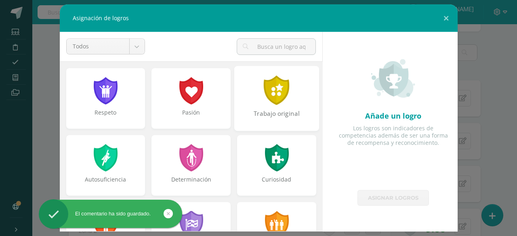
click at [264, 106] on div "Trabajo original" at bounding box center [276, 98] width 85 height 65
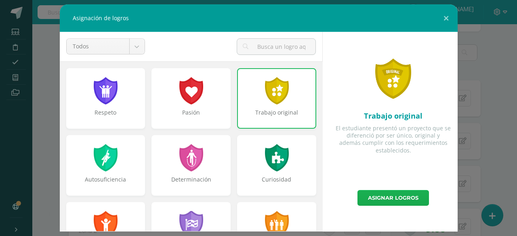
click at [382, 198] on link "Asignar logros" at bounding box center [392, 198] width 71 height 16
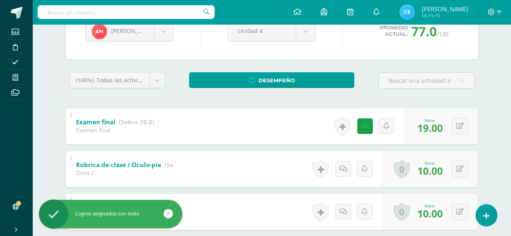
scroll to position [81, 0]
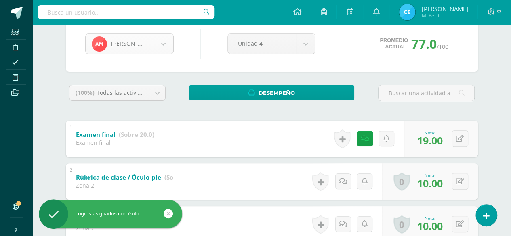
click at [170, 45] on body "Logros asignados con éxito El comentario ha sido guardado. Estudiantes Discipli…" at bounding box center [255, 236] width 511 height 634
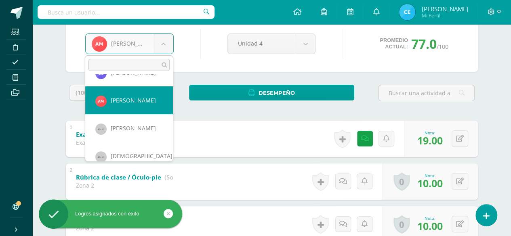
scroll to position [223, 0]
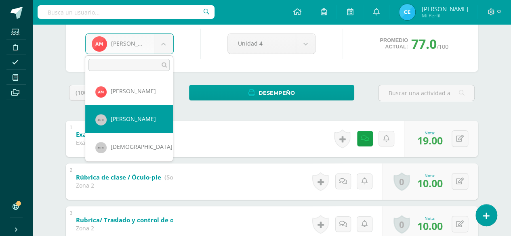
select select "79"
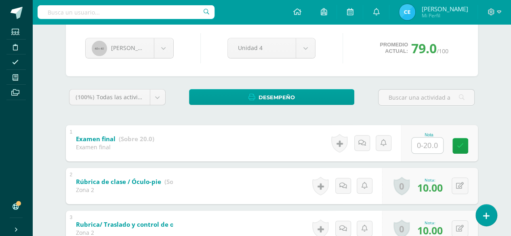
scroll to position [81, 0]
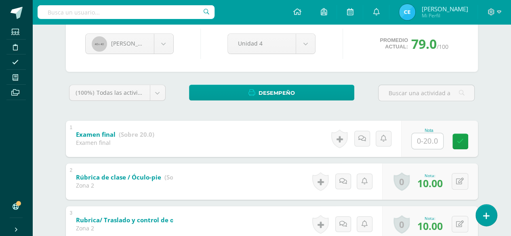
click at [425, 142] on input "text" at bounding box center [426, 141] width 31 height 16
type input "20"
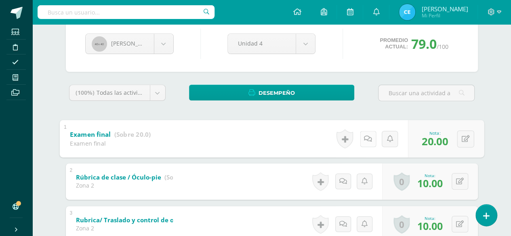
click at [367, 141] on icon at bounding box center [368, 138] width 8 height 7
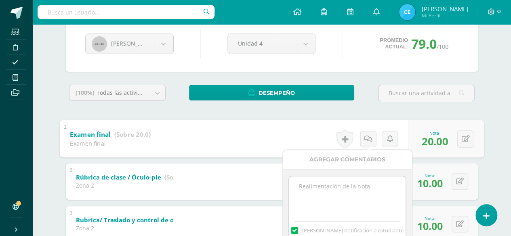
click at [326, 185] on textarea at bounding box center [347, 196] width 117 height 40
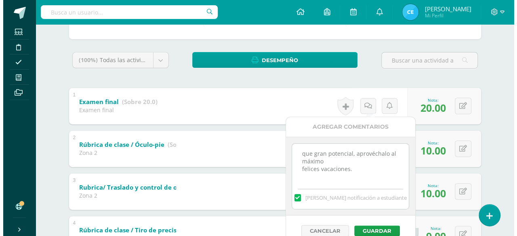
scroll to position [121, 0]
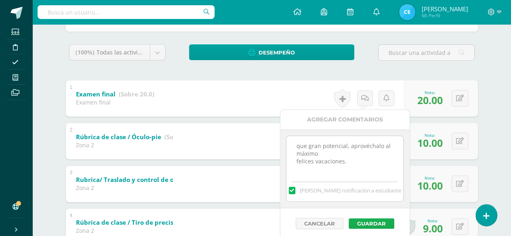
type textarea "que gran potencial, aprovéchalo al máximo felices vacaciones."
click at [373, 224] on button "Guardar" at bounding box center [371, 223] width 46 height 10
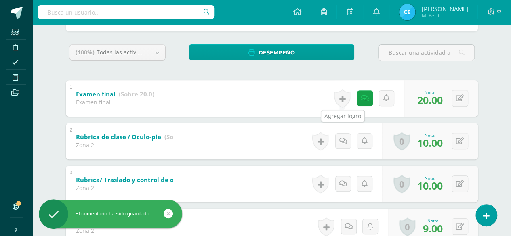
drag, startPoint x: 342, startPoint y: 101, endPoint x: 314, endPoint y: 130, distance: 40.3
click at [343, 101] on link at bounding box center [342, 98] width 16 height 19
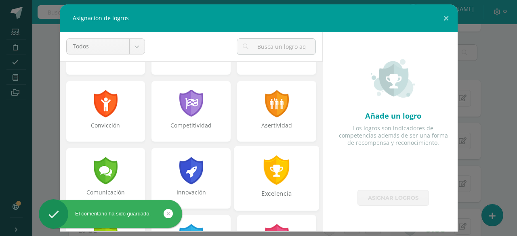
click at [275, 175] on div at bounding box center [277, 169] width 28 height 29
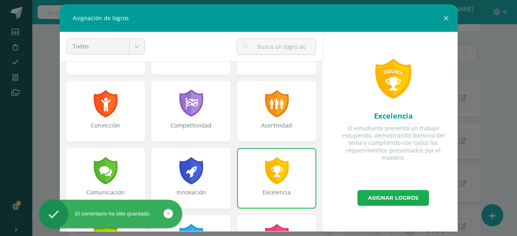
click at [392, 198] on link "Asignar logros" at bounding box center [392, 198] width 71 height 16
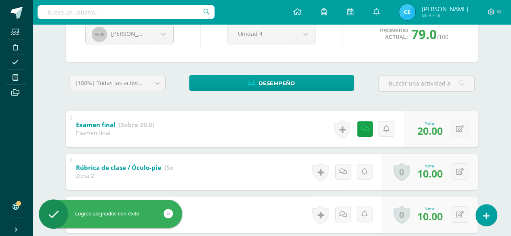
scroll to position [40, 0]
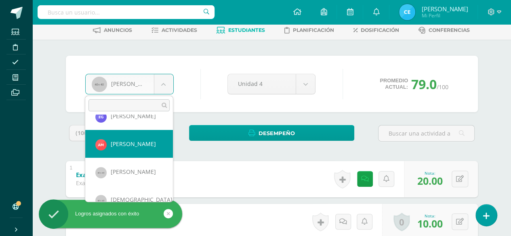
scroll to position [251, 0]
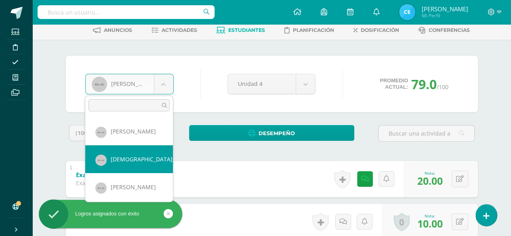
select select "80"
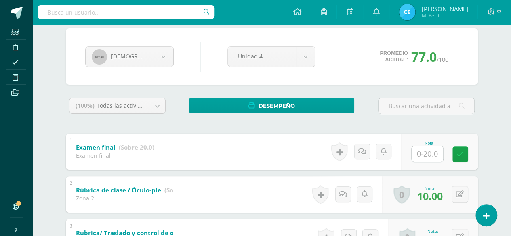
scroll to position [81, 0]
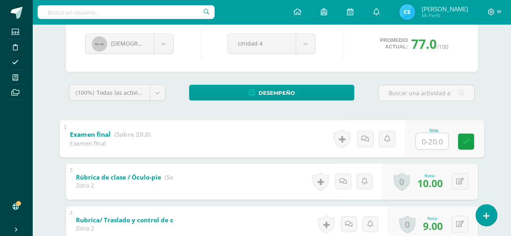
click at [422, 140] on input "text" at bounding box center [431, 141] width 32 height 16
type input "19"
click at [461, 139] on link at bounding box center [465, 141] width 16 height 16
click at [368, 142] on link at bounding box center [365, 139] width 16 height 16
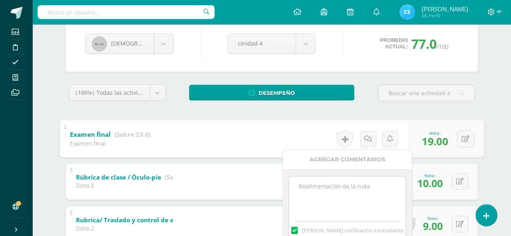
click at [340, 183] on textarea at bounding box center [347, 196] width 117 height 40
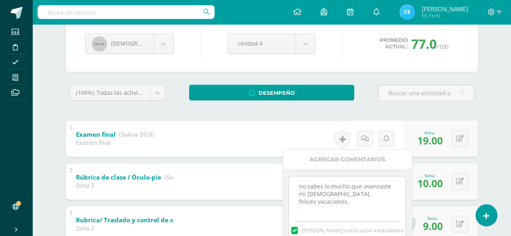
click at [359, 202] on textarea "no sabes lo mucho que avanzaste mi [DEMOGRAPHIC_DATA]. felices vacaciones." at bounding box center [347, 196] width 117 height 40
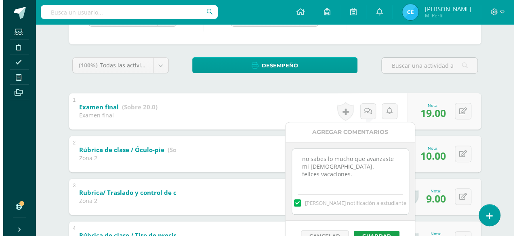
scroll to position [121, 0]
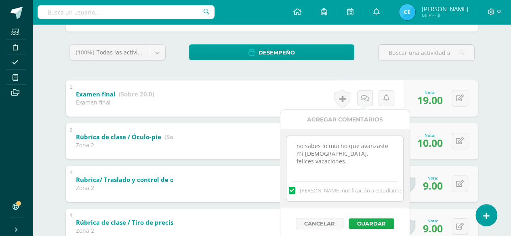
type textarea "no sabes lo mucho que avanzaste mi [DEMOGRAPHIC_DATA]. felices vacaciones."
click at [380, 222] on button "Guardar" at bounding box center [371, 223] width 46 height 10
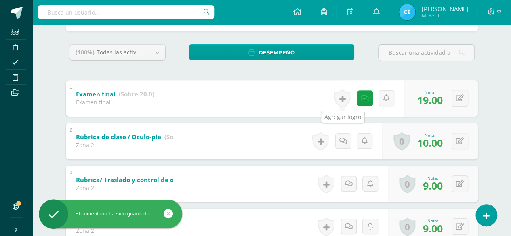
click at [345, 106] on link at bounding box center [342, 98] width 16 height 19
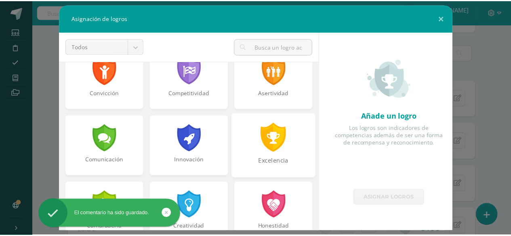
scroll to position [161, 0]
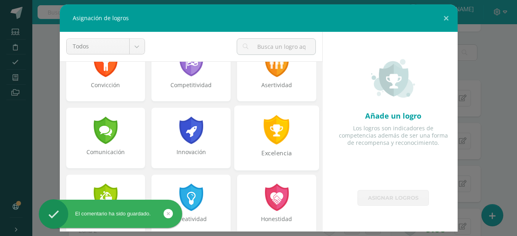
click at [284, 144] on div "Excelencia" at bounding box center [276, 137] width 85 height 65
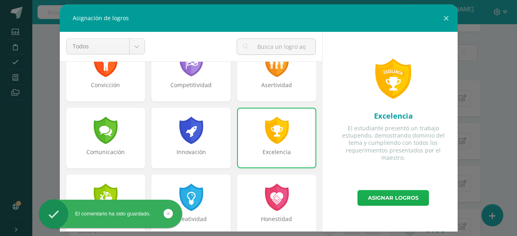
click at [410, 199] on link "Asignar logros" at bounding box center [392, 198] width 71 height 16
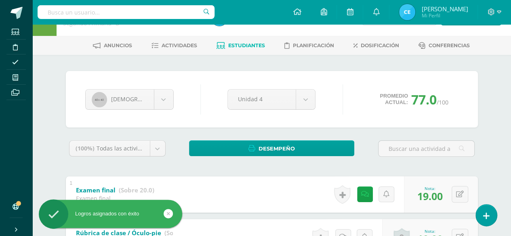
scroll to position [0, 0]
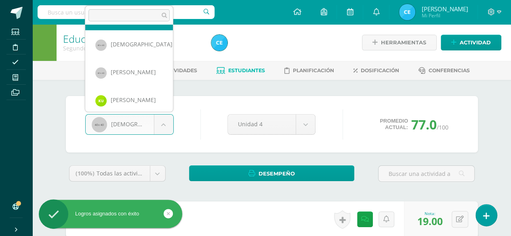
scroll to position [281, 0]
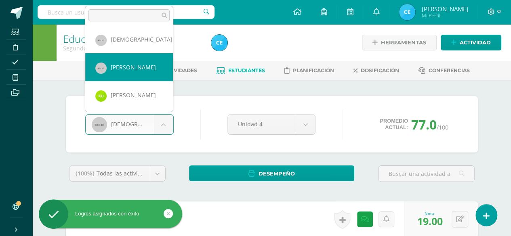
select select "82"
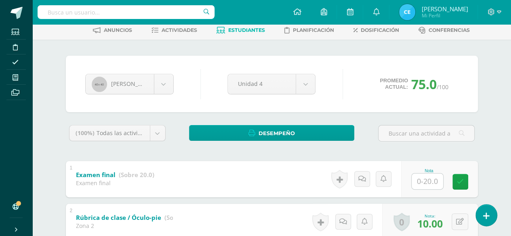
scroll to position [81, 0]
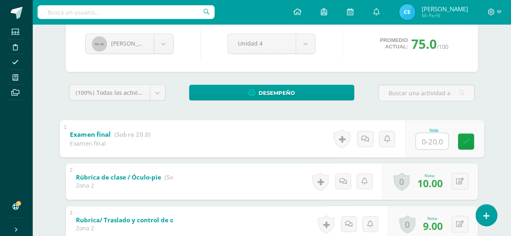
click at [430, 142] on input "text" at bounding box center [431, 141] width 32 height 16
type input "16"
click at [462, 142] on icon at bounding box center [465, 141] width 7 height 7
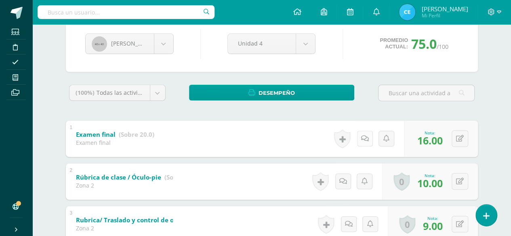
click at [366, 141] on icon at bounding box center [365, 138] width 8 height 7
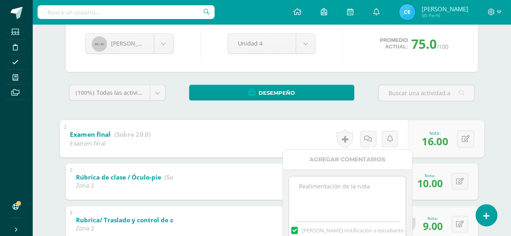
click at [360, 183] on textarea at bounding box center [347, 196] width 117 height 40
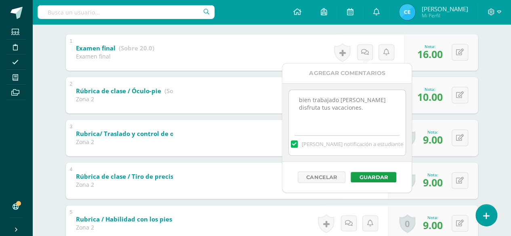
scroll to position [202, 0]
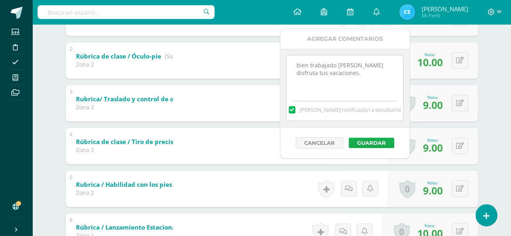
type textarea "bien trabajado camilita disfruta tus vacaciones."
click at [371, 142] on button "Guardar" at bounding box center [371, 143] width 46 height 10
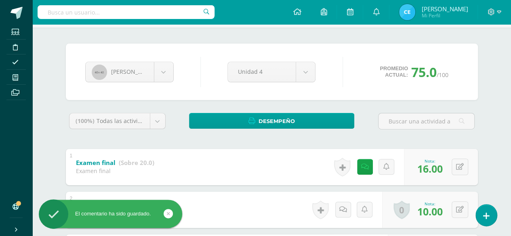
scroll to position [40, 0]
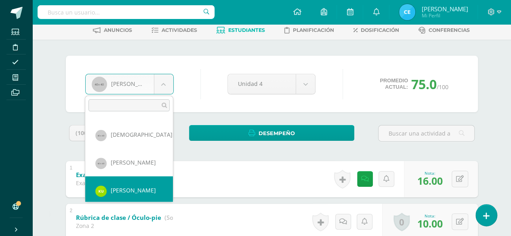
scroll to position [281, 0]
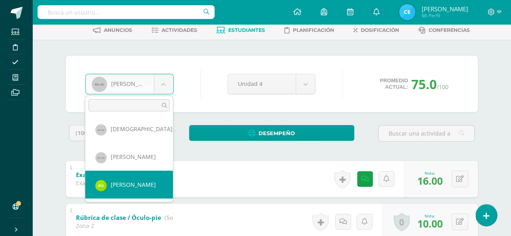
select select "322"
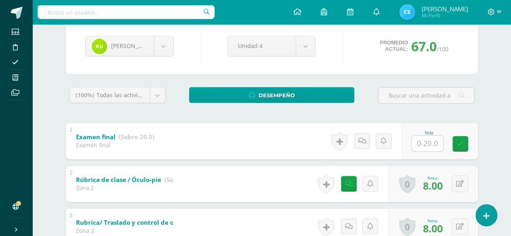
scroll to position [81, 0]
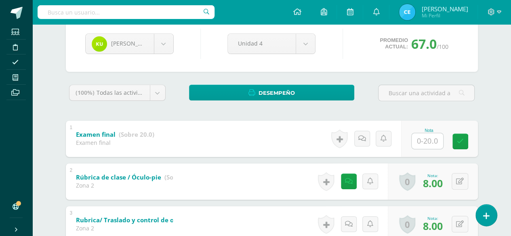
click at [430, 142] on input "text" at bounding box center [426, 141] width 31 height 16
type input "18"
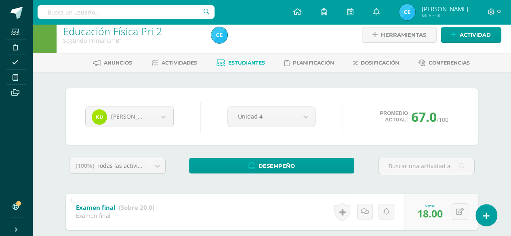
scroll to position [0, 0]
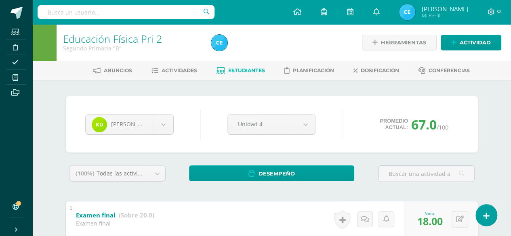
click at [238, 71] on span "Estudiantes" at bounding box center [246, 70] width 37 height 6
